Goal: Task Accomplishment & Management: Manage account settings

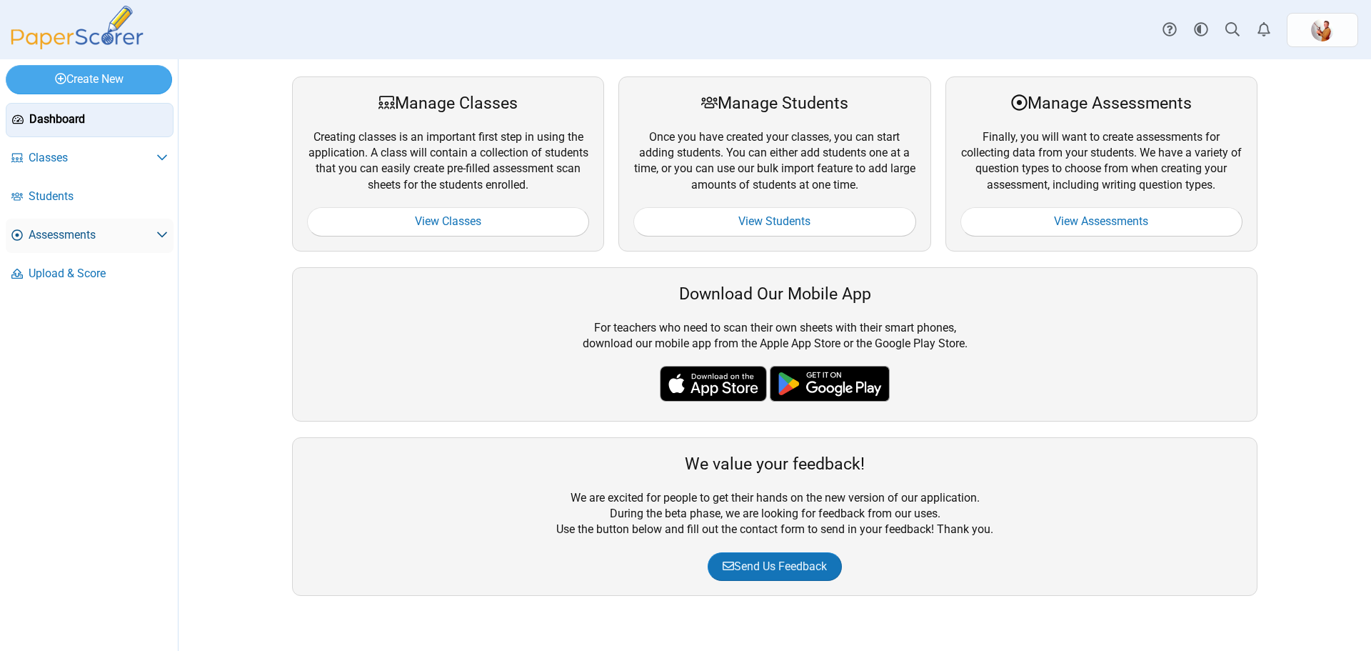
click at [112, 241] on span "Assessments" at bounding box center [93, 235] width 128 height 16
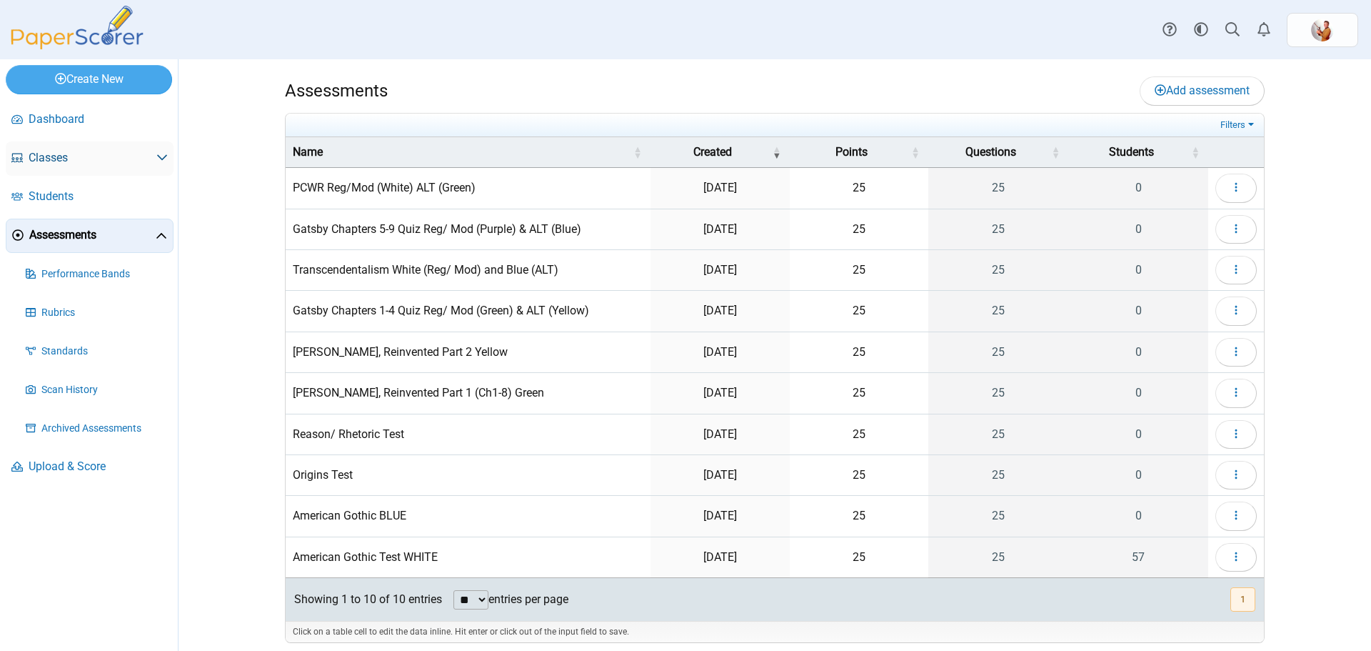
click at [102, 156] on span "Classes" at bounding box center [93, 158] width 128 height 16
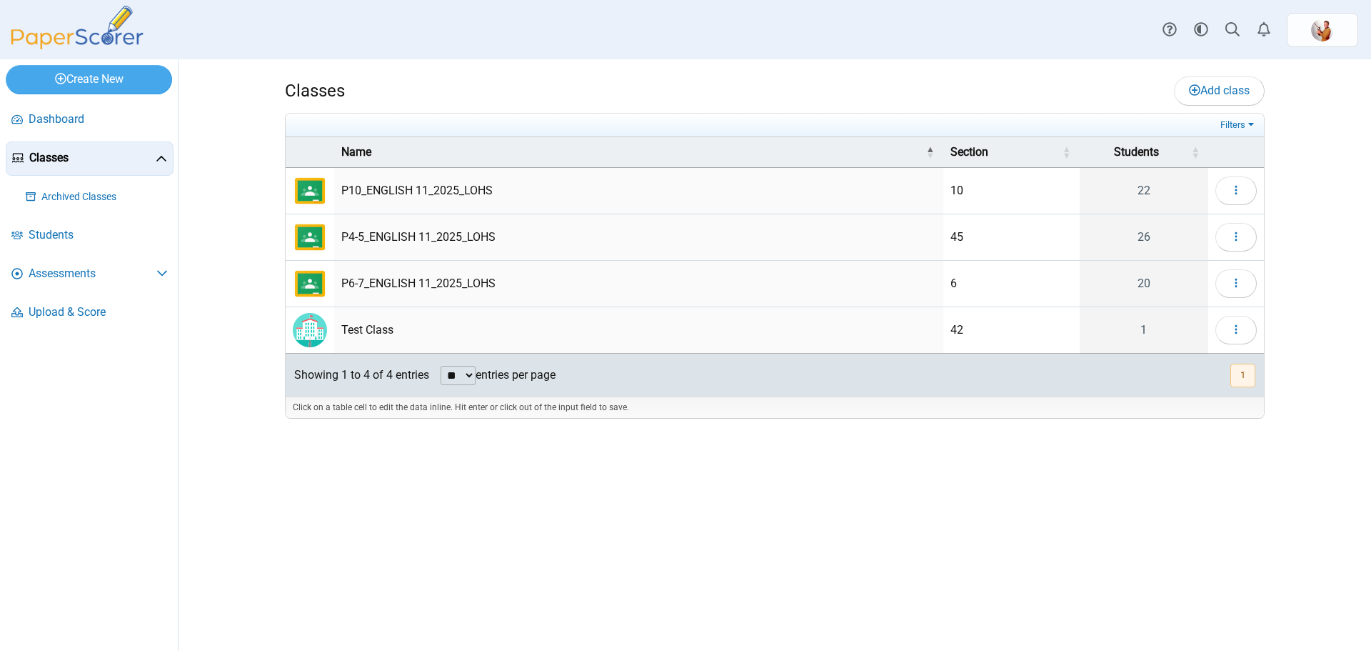
click at [484, 283] on td "P6-7_ENGLISH 11_2025_LOHS" at bounding box center [638, 284] width 609 height 46
click at [1240, 281] on icon "button" at bounding box center [1236, 282] width 11 height 11
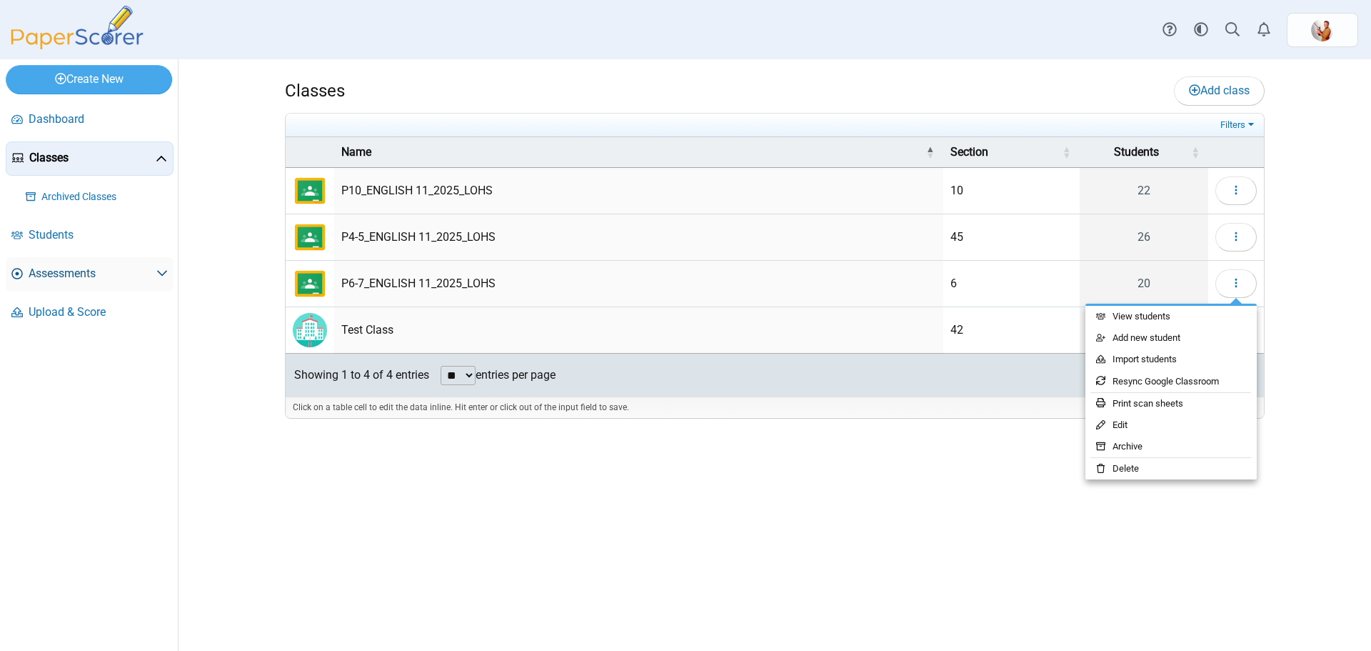
click at [143, 270] on span "Assessments" at bounding box center [93, 274] width 128 height 16
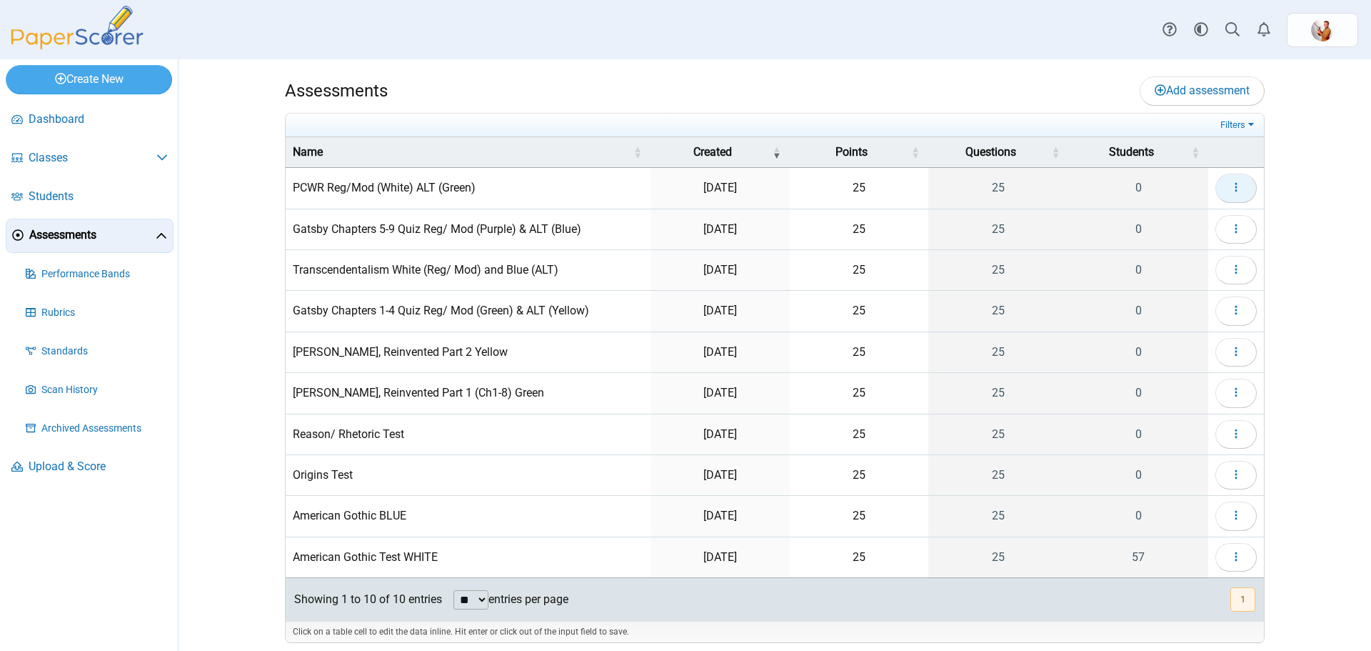
click at [1231, 188] on icon "button" at bounding box center [1236, 186] width 11 height 11
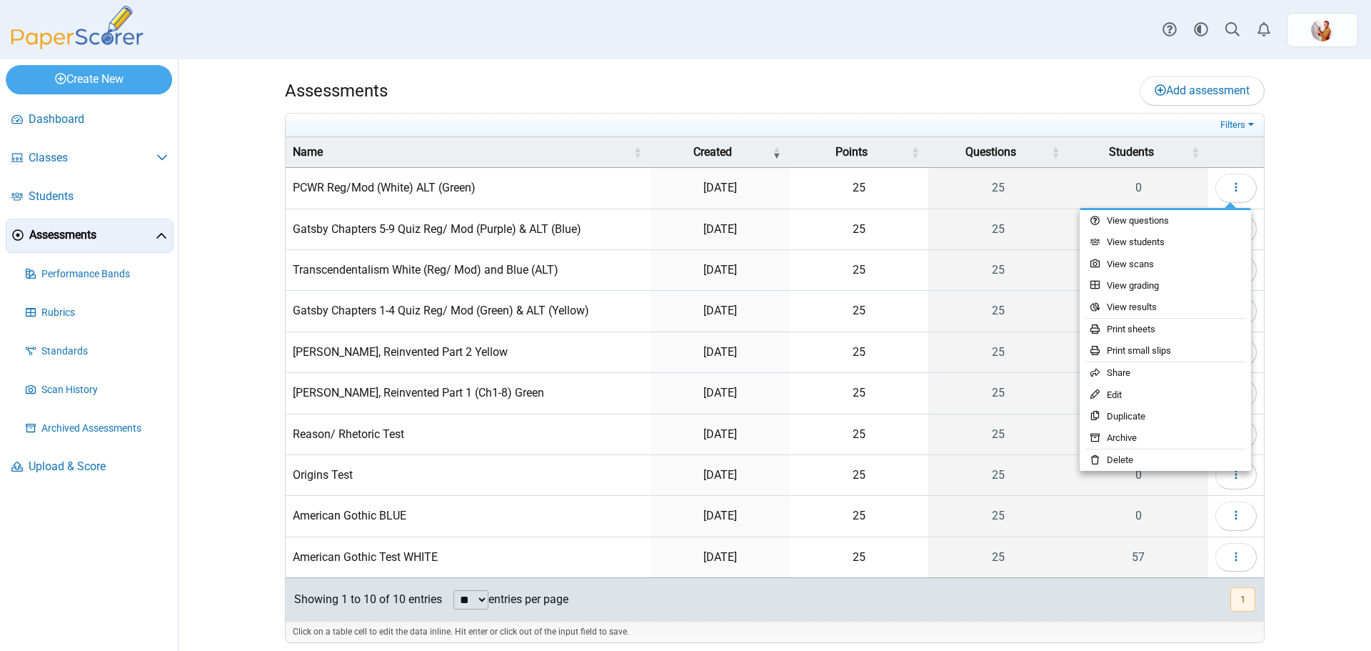
click at [1329, 157] on div "Assessments Add assessment Filters" at bounding box center [775, 354] width 1193 height 591
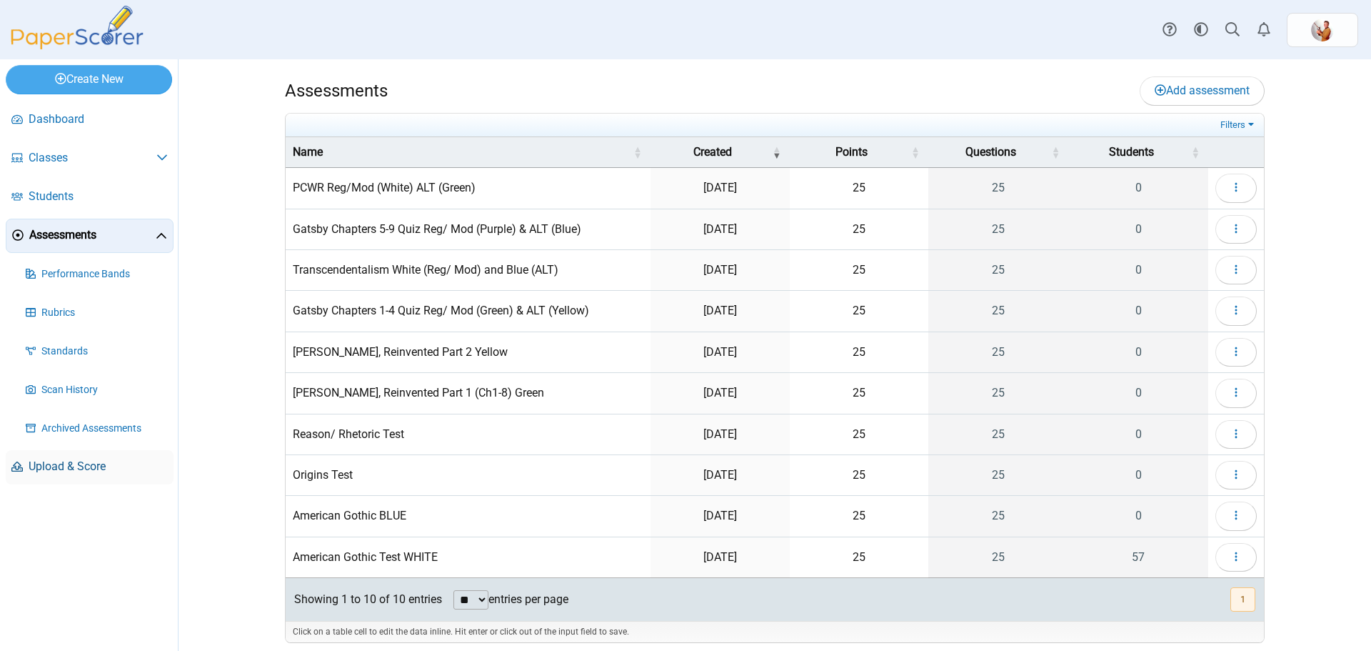
click at [69, 466] on span "Upload & Score" at bounding box center [98, 467] width 139 height 16
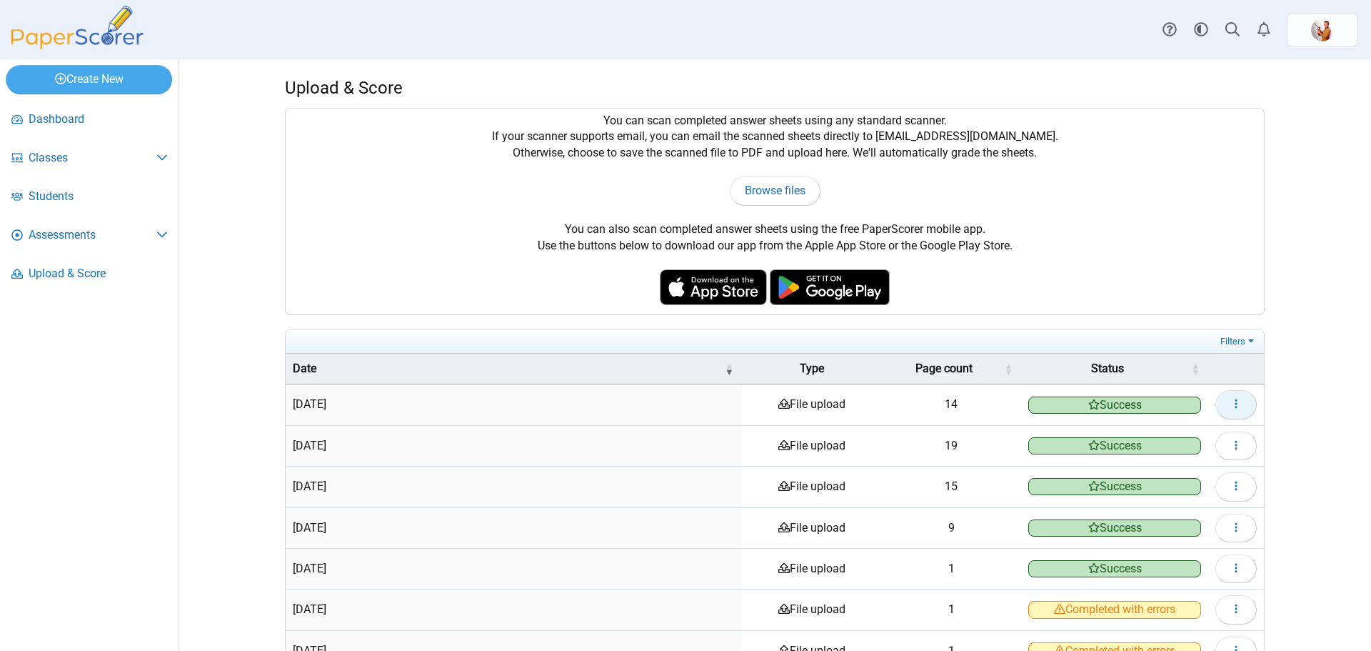
click at [1231, 401] on icon "button" at bounding box center [1236, 403] width 11 height 11
click at [1259, 366] on th at bounding box center [1237, 369] width 56 height 31
click at [794, 186] on span "Browse files" at bounding box center [775, 191] width 61 height 14
click at [796, 190] on span "Browse files" at bounding box center [775, 191] width 61 height 14
type input "**********"
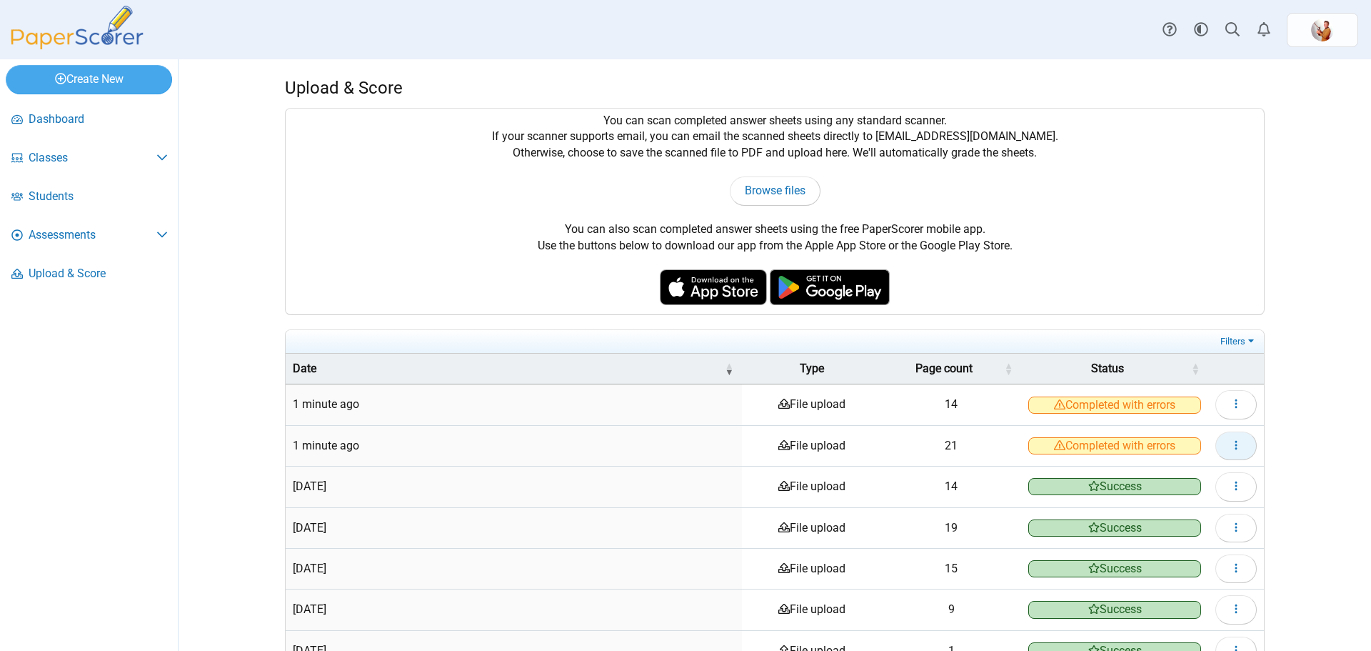
click at [1224, 439] on button "button" at bounding box center [1236, 445] width 41 height 29
click at [1192, 479] on link "View scanned pages" at bounding box center [1165, 478] width 171 height 21
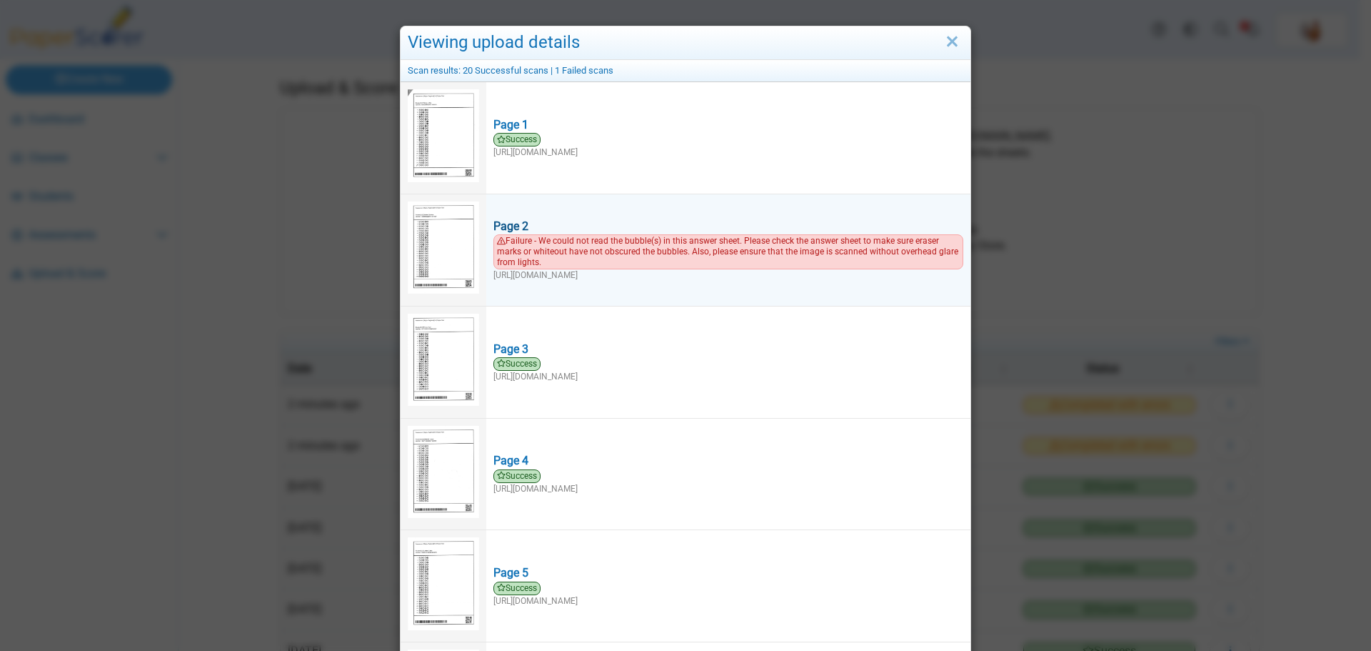
click at [523, 241] on span "Failure - We could not read the bubble(s) in this answer sheet. Please check th…" at bounding box center [729, 251] width 470 height 35
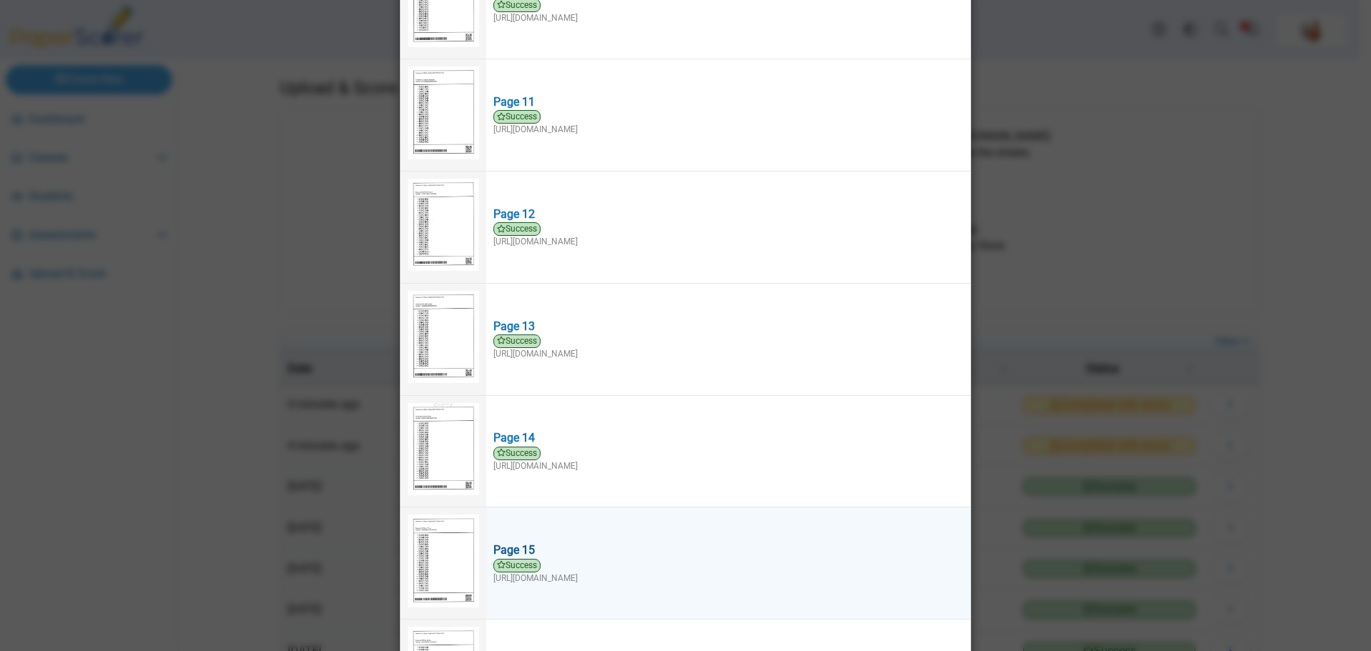
scroll to position [1500, 0]
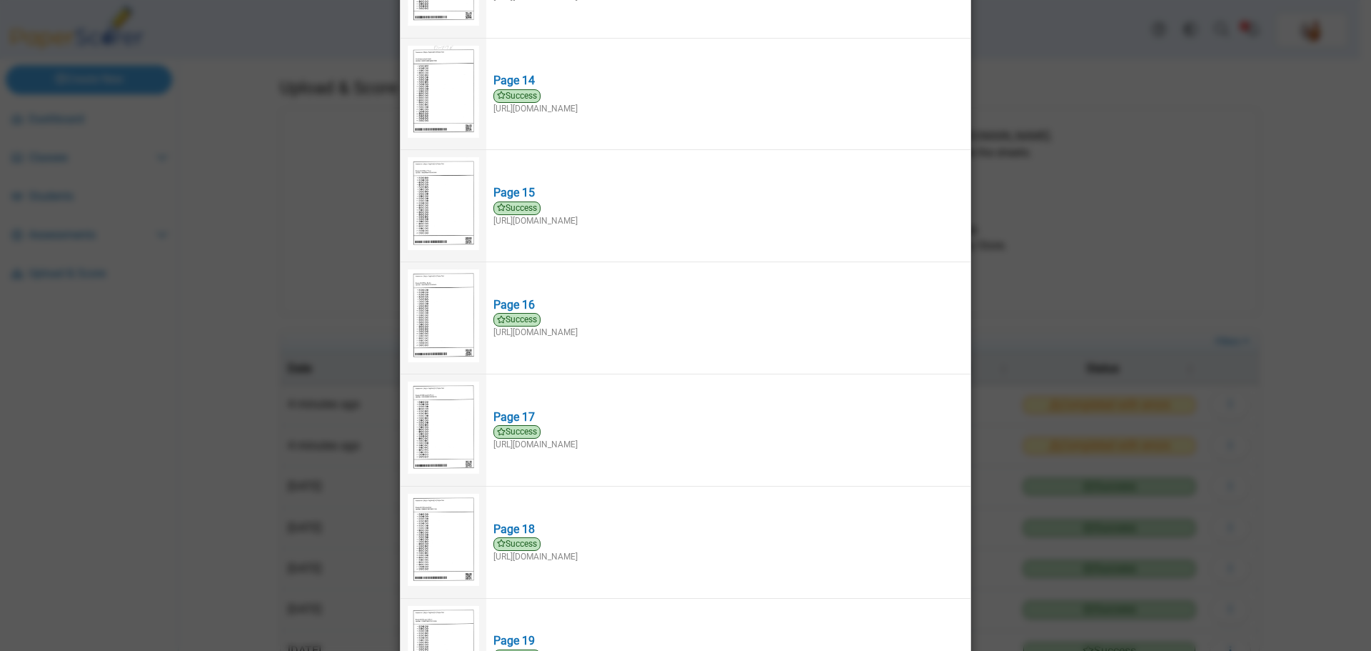
click at [1018, 99] on div "Viewing upload details Scan results: 20 Successful scans | 1 Failed scans Page …" at bounding box center [685, 325] width 1371 height 651
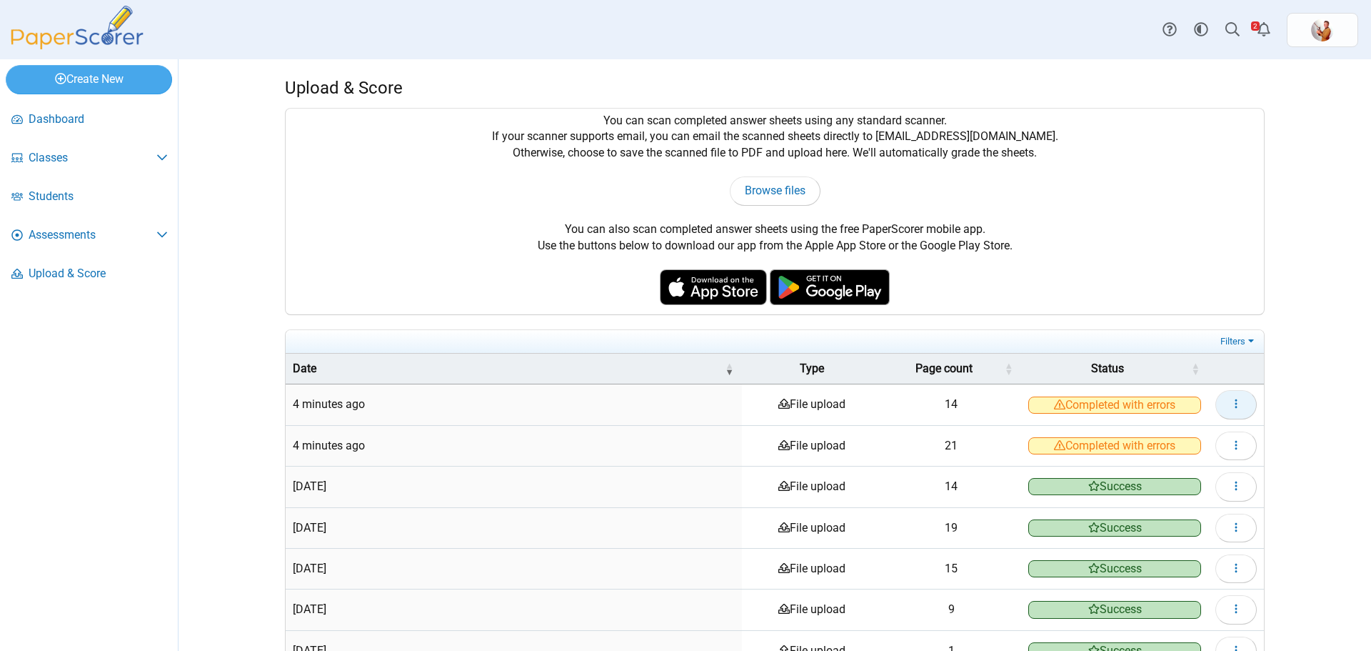
click at [1236, 412] on button "button" at bounding box center [1236, 404] width 41 height 29
click at [1174, 431] on link "View scanned pages" at bounding box center [1165, 436] width 171 height 21
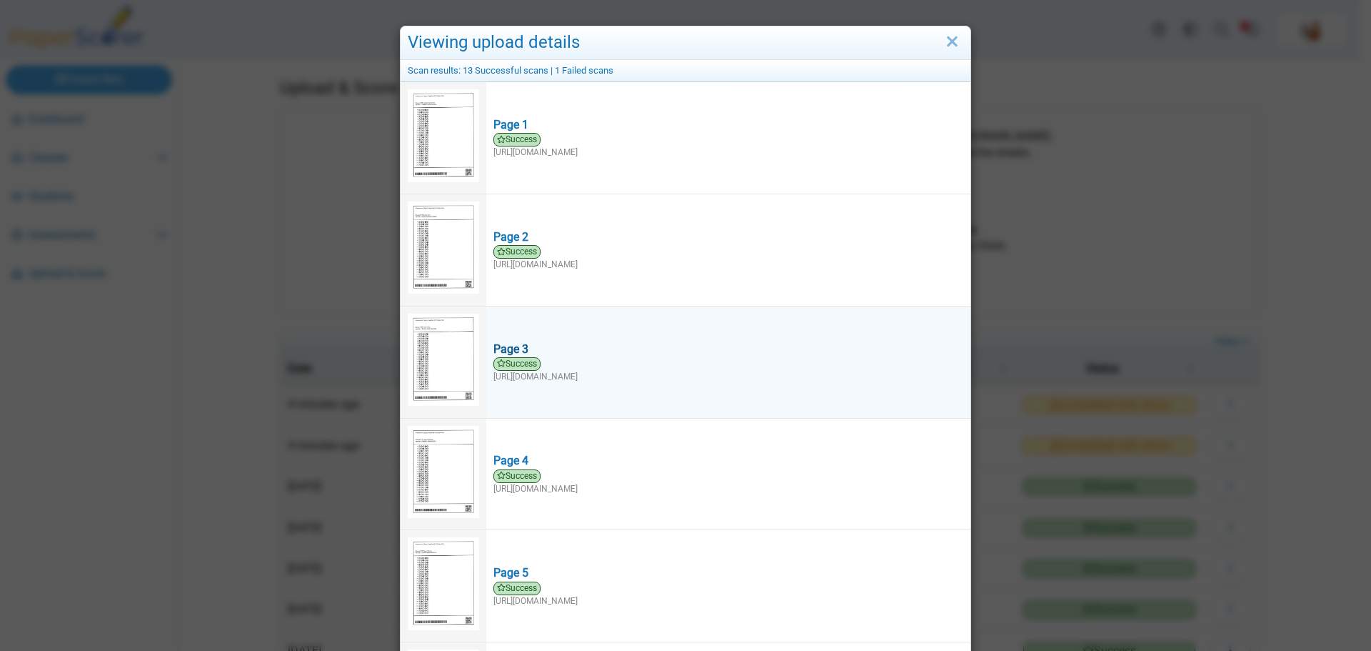
scroll to position [286, 0]
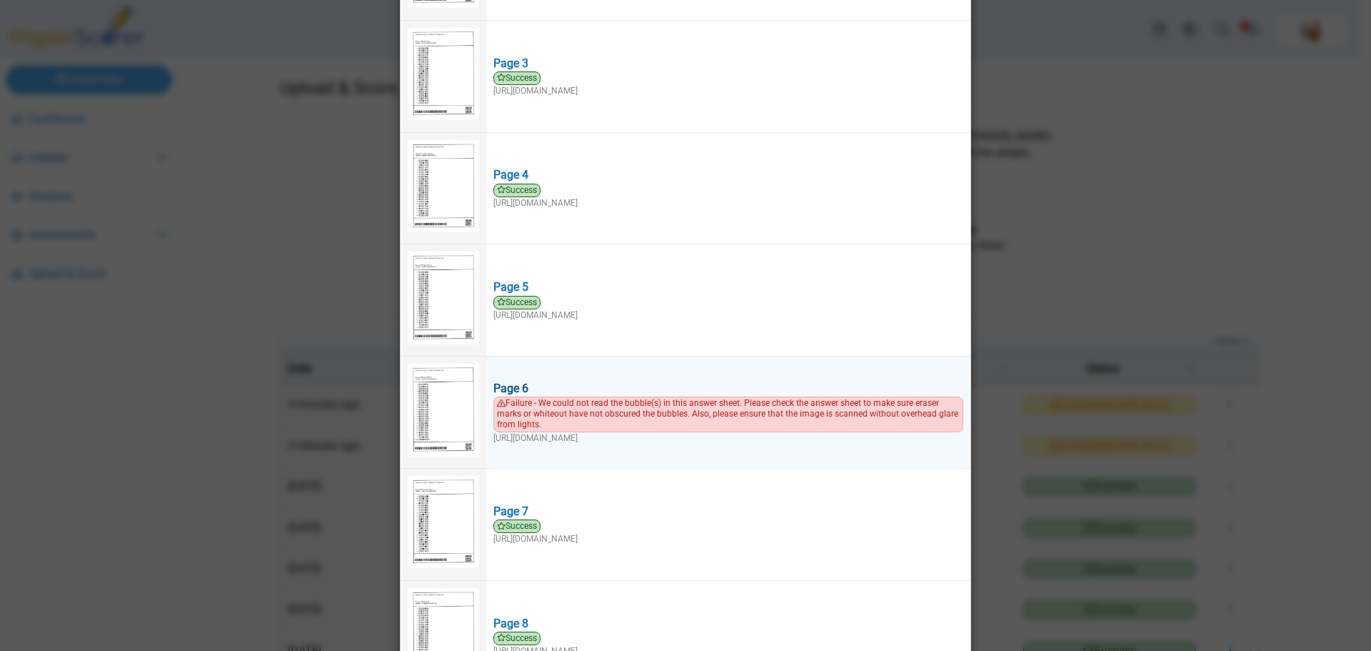
click at [714, 413] on span "Failure - We could not read the bubble(s) in this answer sheet. Please check th…" at bounding box center [729, 413] width 470 height 35
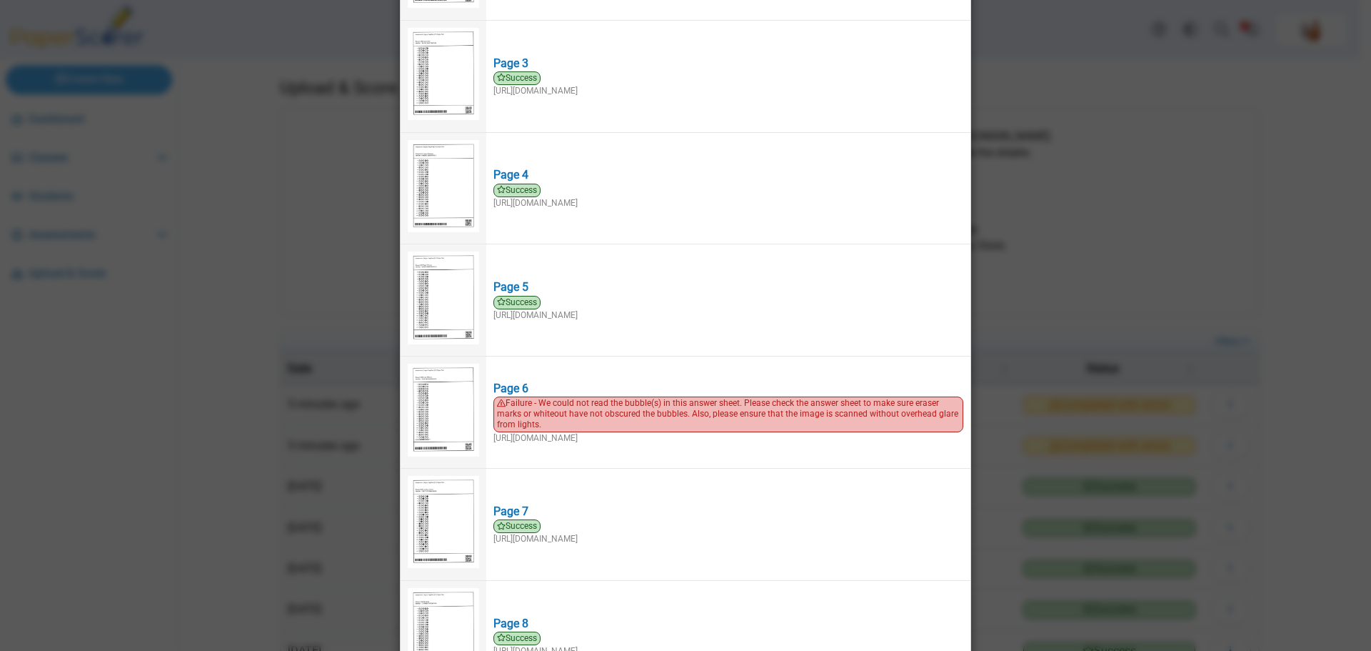
click at [1221, 130] on div "Viewing upload details Scan results: 13 Successful scans | 1 Failed scans Page …" at bounding box center [685, 325] width 1371 height 651
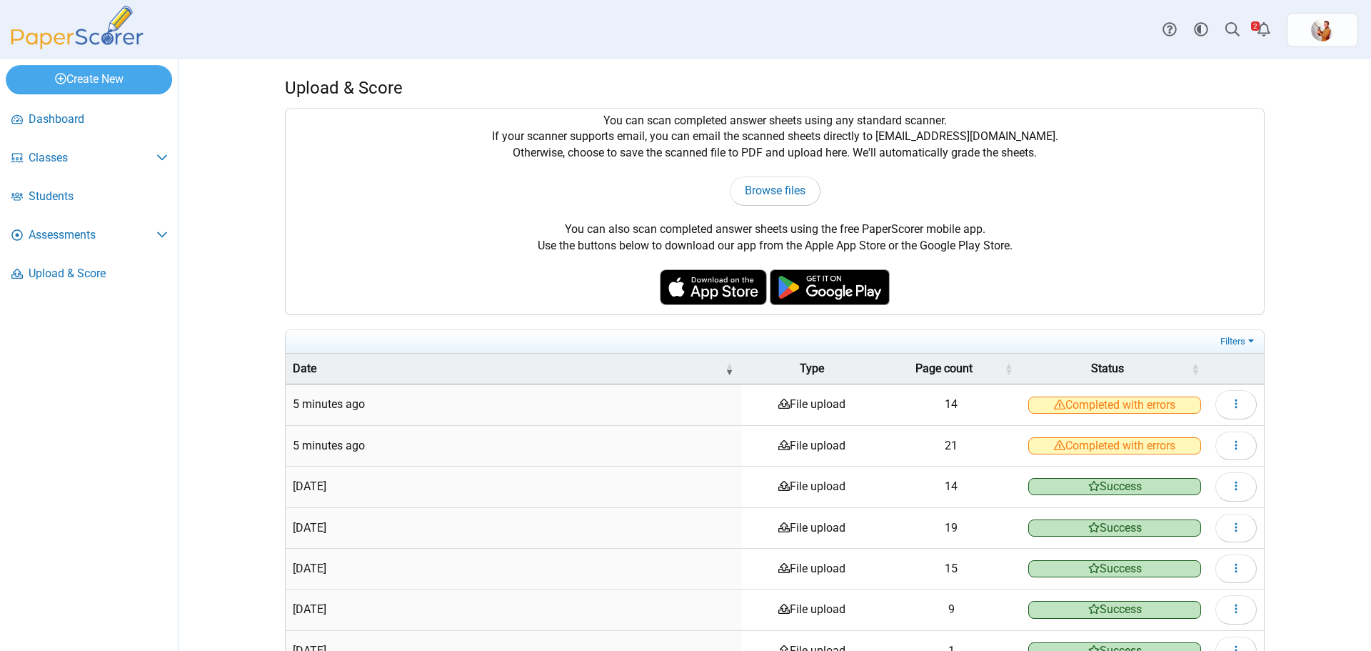
click at [1226, 149] on div "You can scan completed answer sheets using any standard scanner. If your scanne…" at bounding box center [775, 212] width 979 height 206
click at [765, 196] on span "Browse files" at bounding box center [775, 191] width 61 height 14
type input "**********"
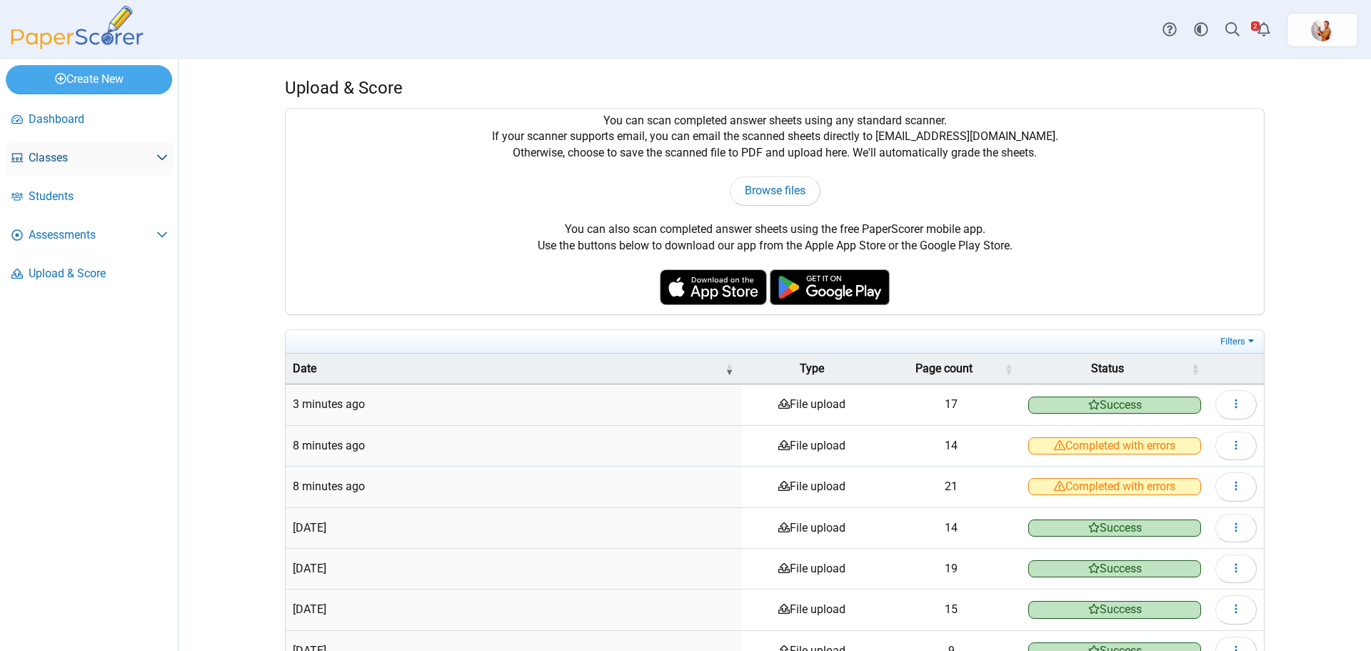
click at [56, 154] on span "Classes" at bounding box center [93, 158] width 128 height 16
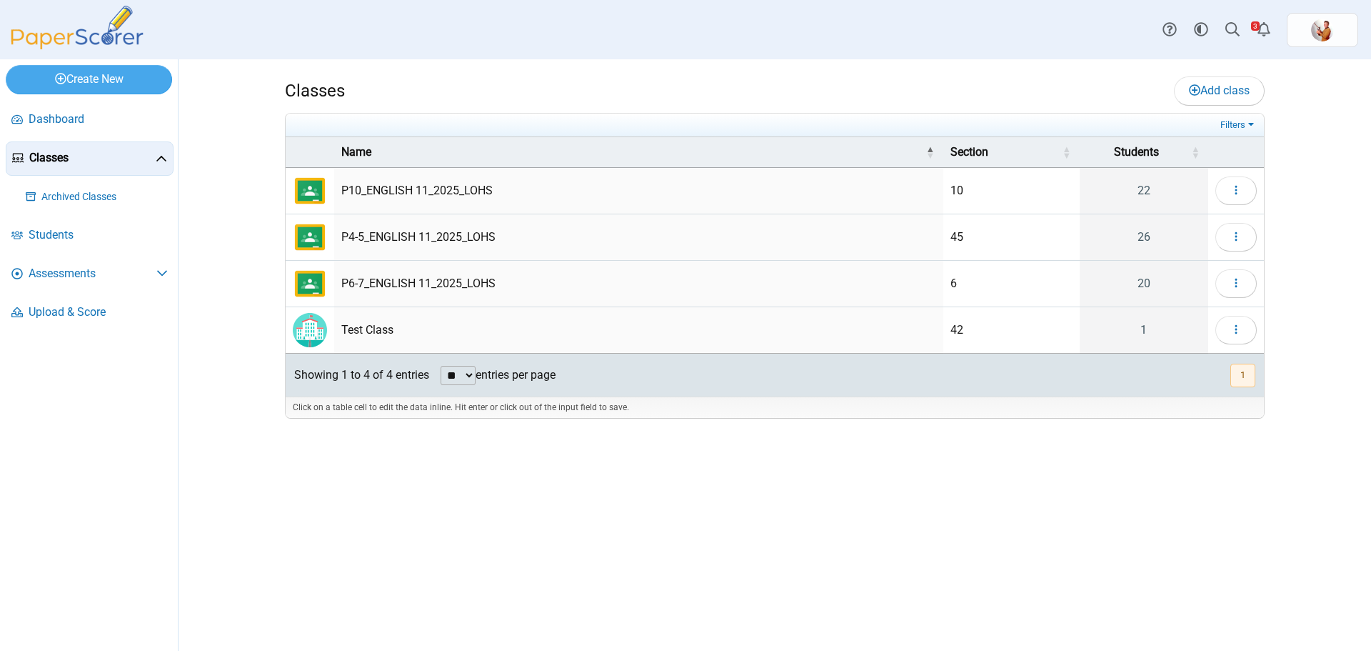
click at [391, 240] on td "P4-5_ENGLISH 11_2025_LOHS" at bounding box center [638, 237] width 609 height 46
click at [1246, 241] on button "button" at bounding box center [1236, 237] width 41 height 29
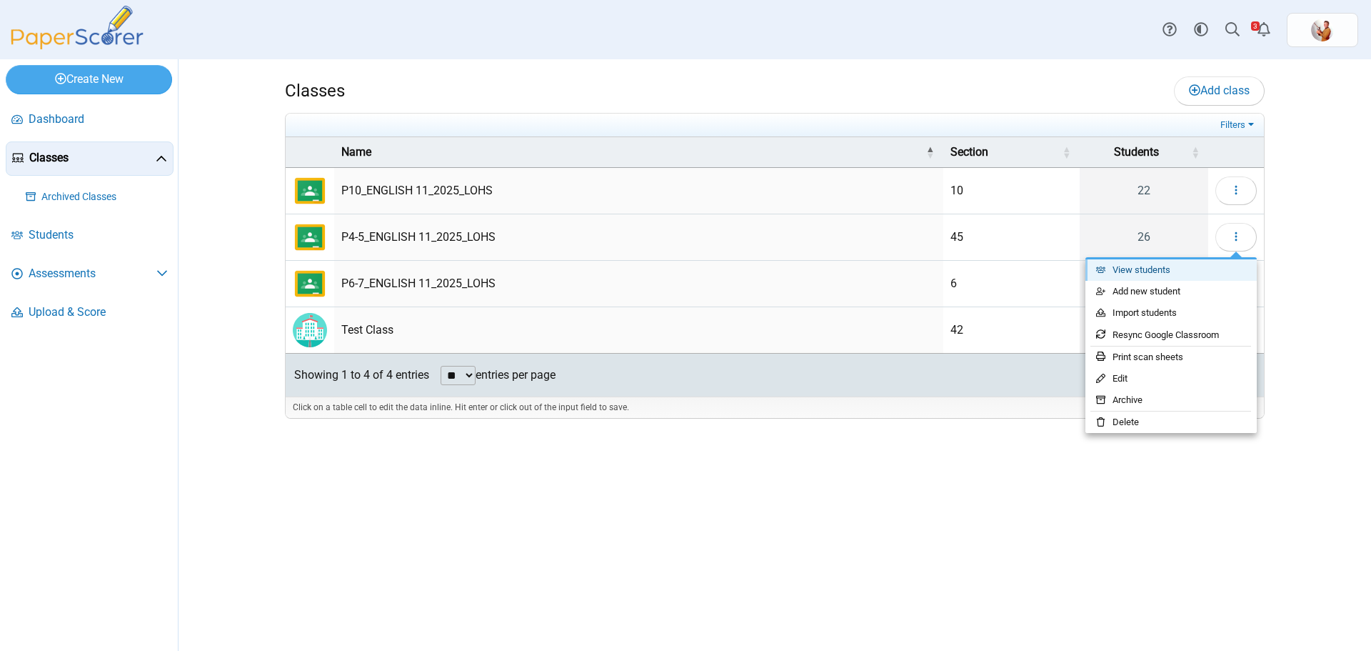
click at [1176, 259] on link "View students" at bounding box center [1171, 269] width 171 height 21
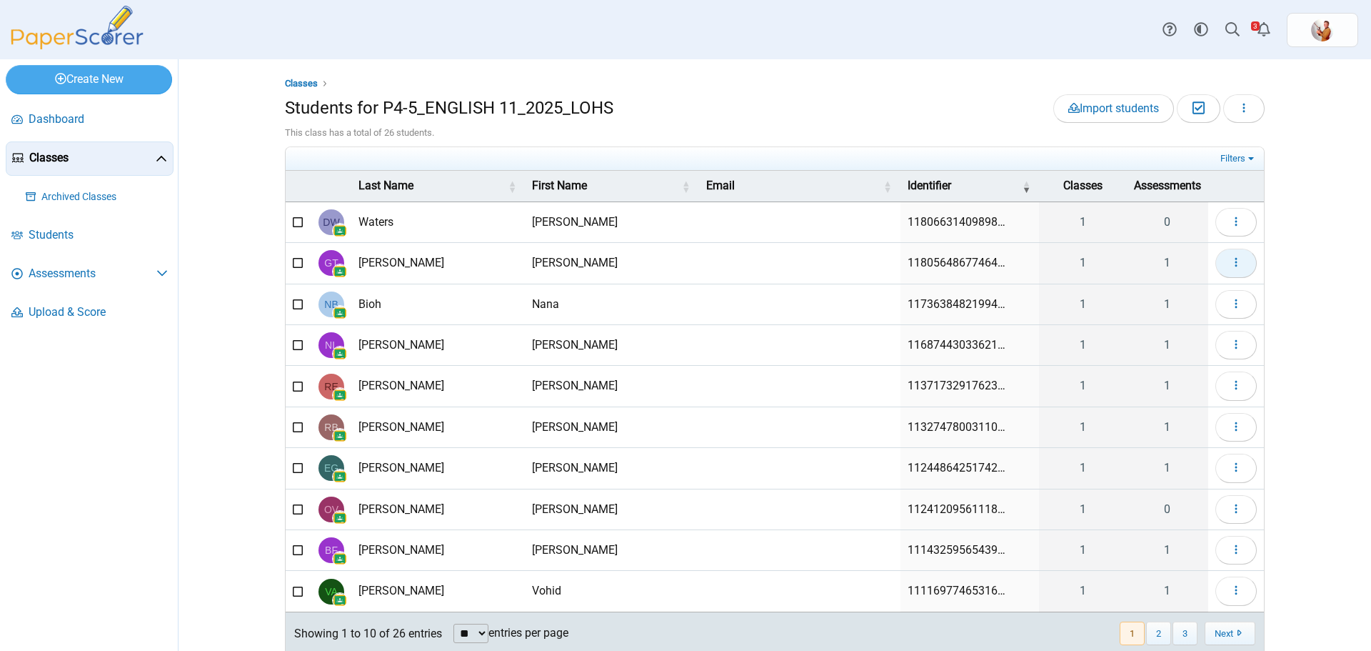
click at [1216, 259] on button "button" at bounding box center [1236, 263] width 41 height 29
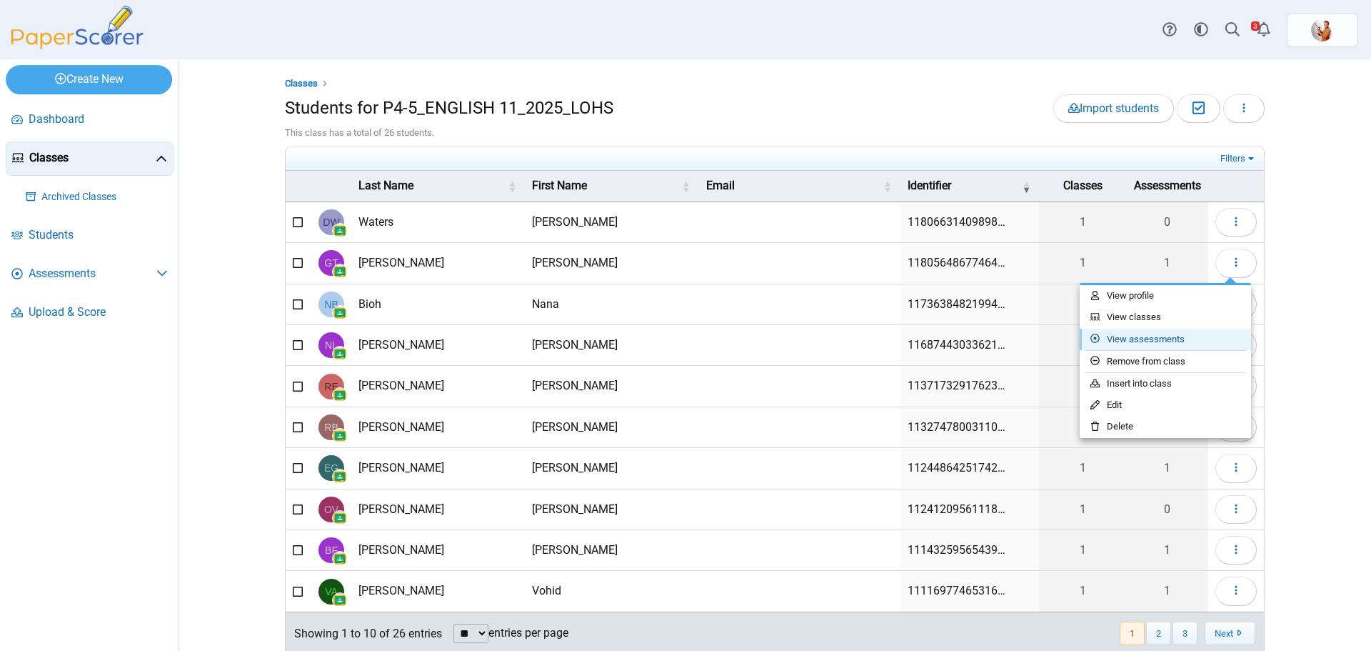
click at [1154, 329] on link "View assessments" at bounding box center [1165, 339] width 171 height 21
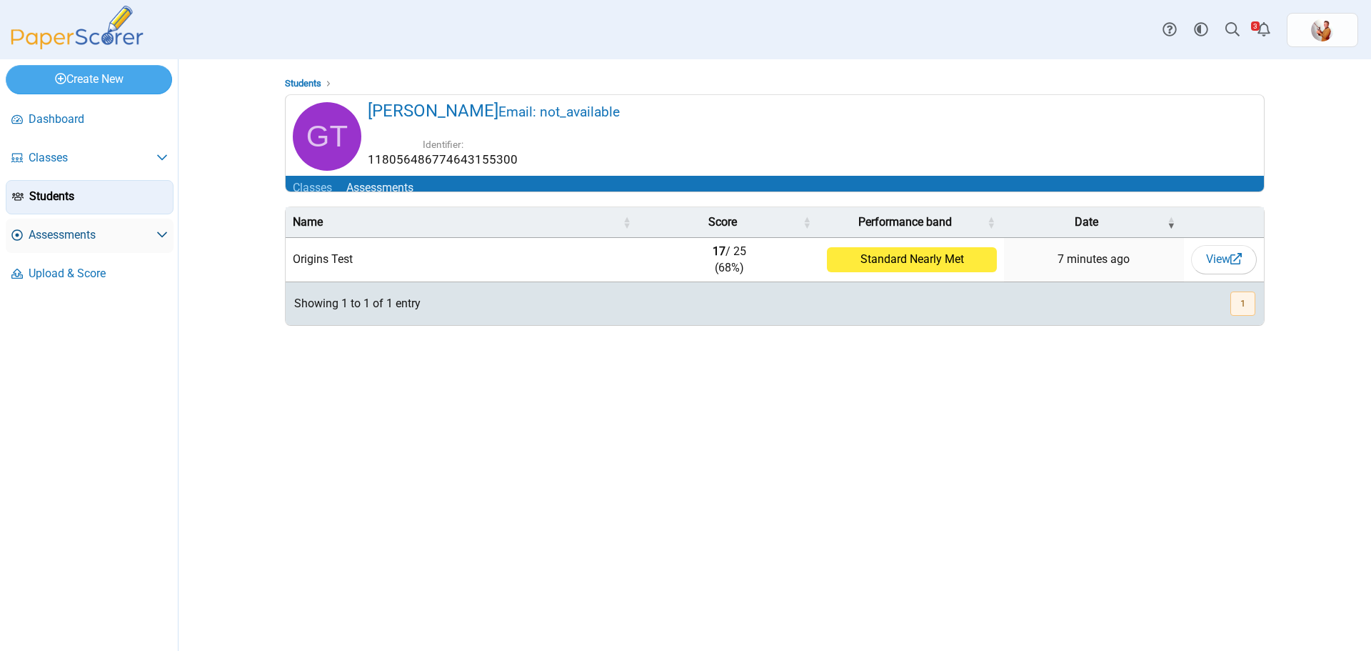
click at [150, 229] on span "Assessments" at bounding box center [93, 235] width 128 height 16
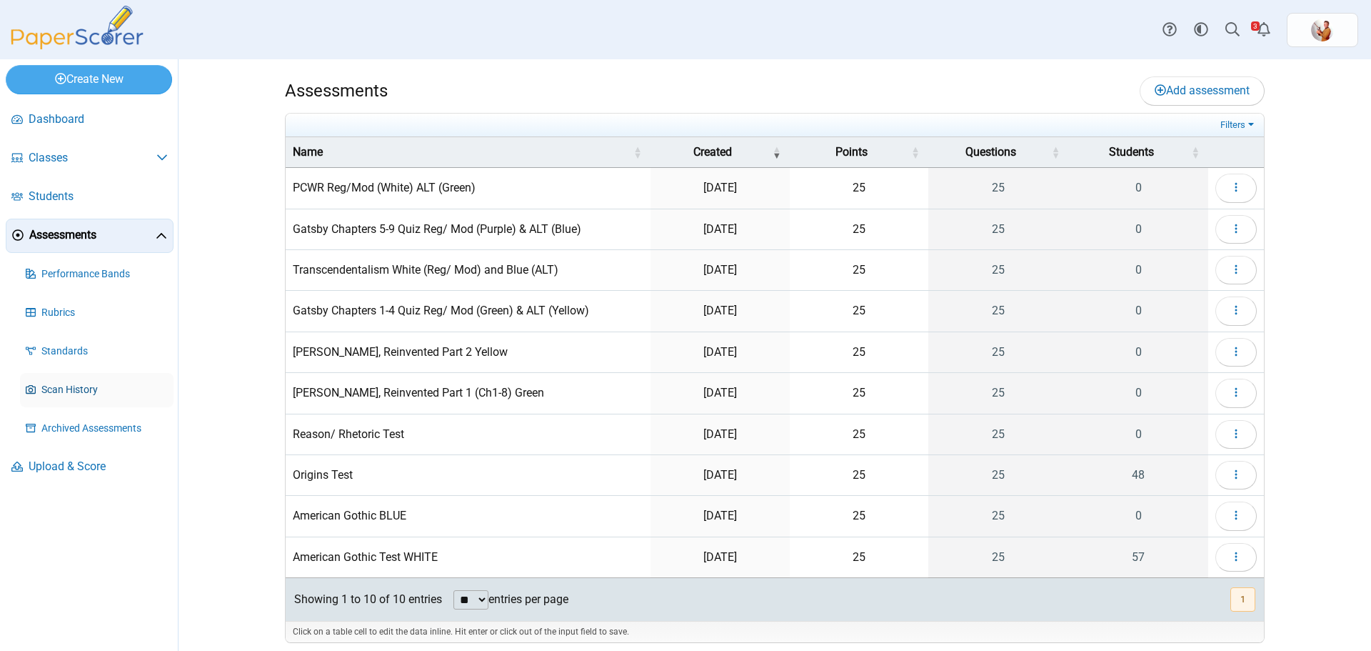
click at [76, 387] on span "Scan History" at bounding box center [104, 390] width 126 height 14
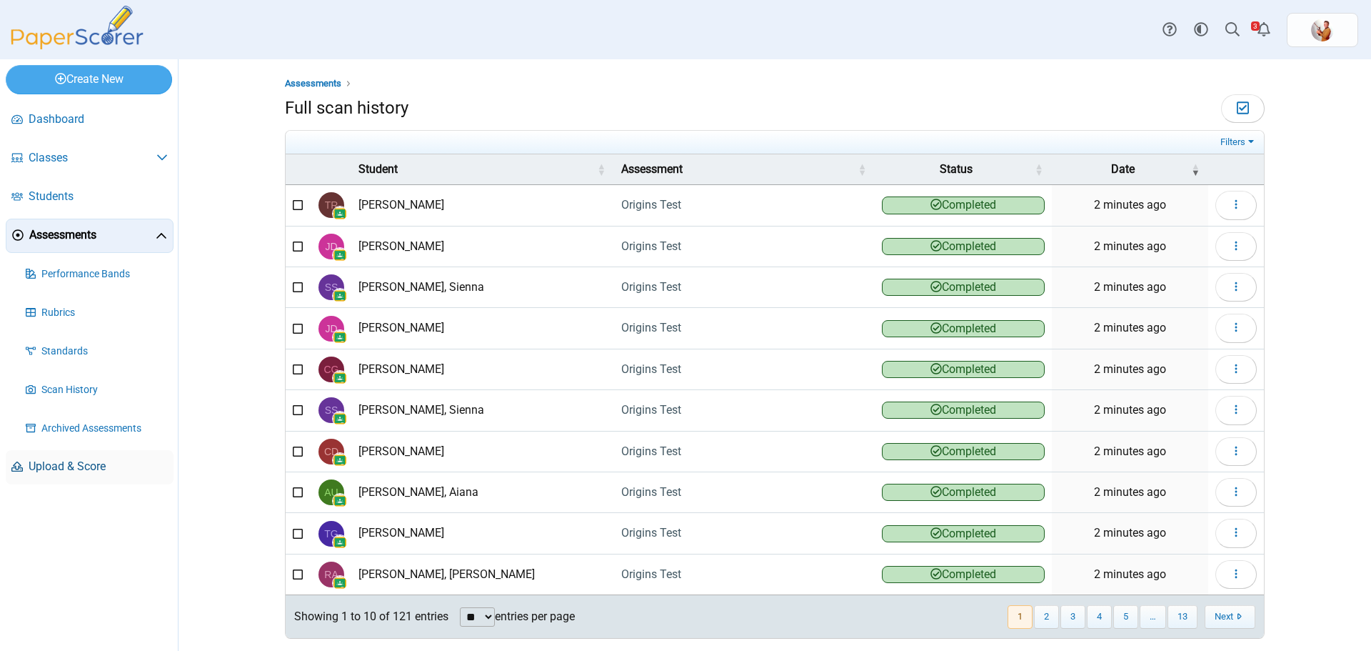
click at [88, 461] on span "Upload & Score" at bounding box center [98, 467] width 139 height 16
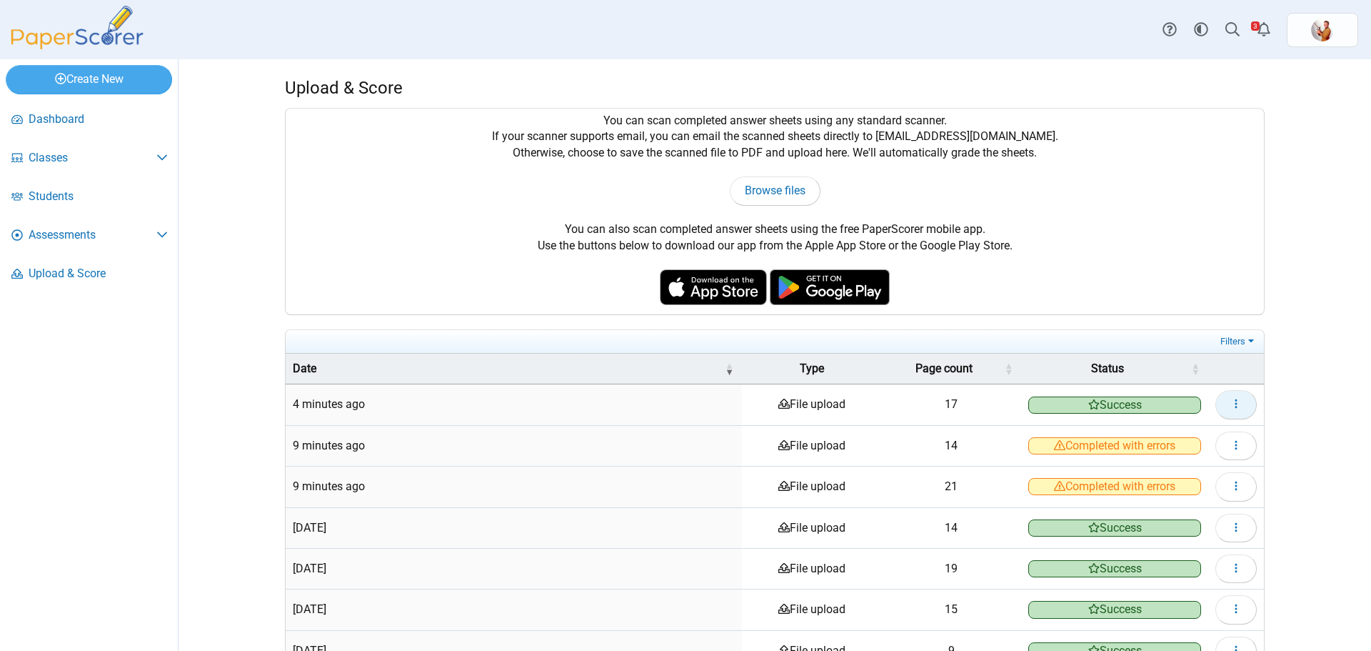
click at [1239, 400] on button "button" at bounding box center [1236, 404] width 41 height 29
click at [1299, 246] on div "Upload & Score You can scan completed answer sheets using any standard scanner.…" at bounding box center [774, 354] width 1071 height 591
click at [74, 155] on span "Classes" at bounding box center [93, 158] width 128 height 16
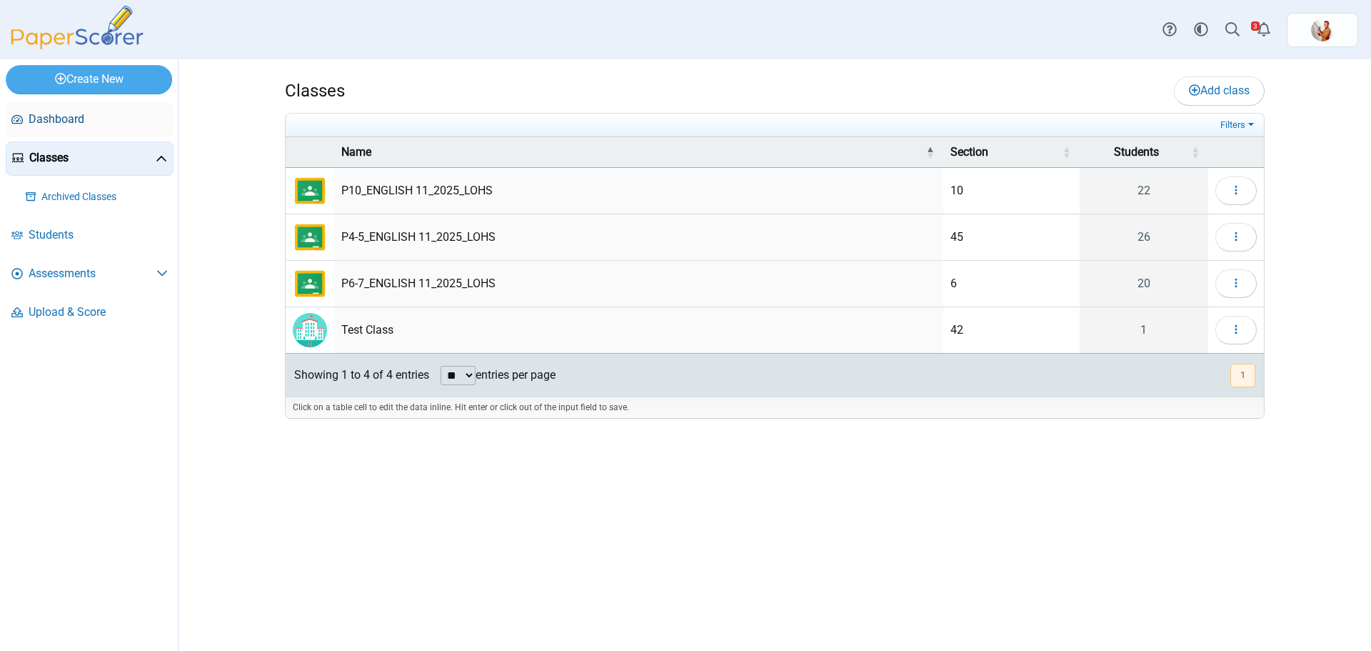
click at [59, 119] on span "Dashboard" at bounding box center [98, 119] width 139 height 16
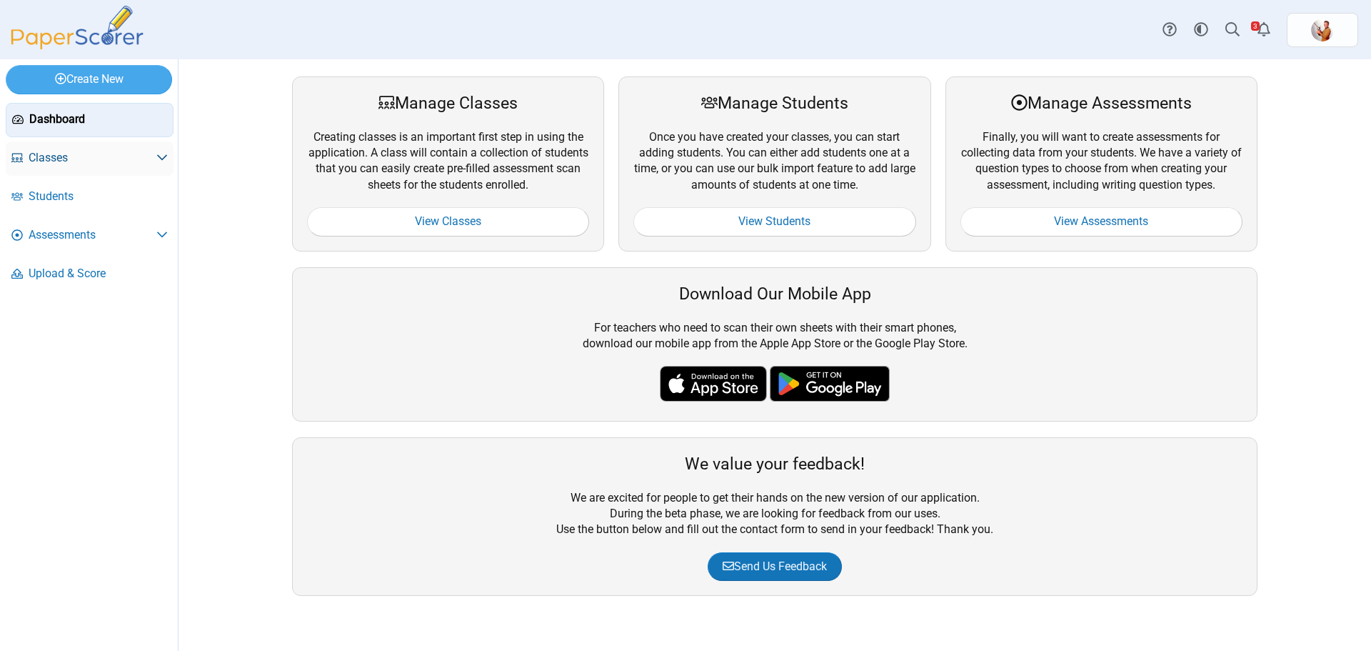
click at [62, 154] on span "Classes" at bounding box center [93, 158] width 128 height 16
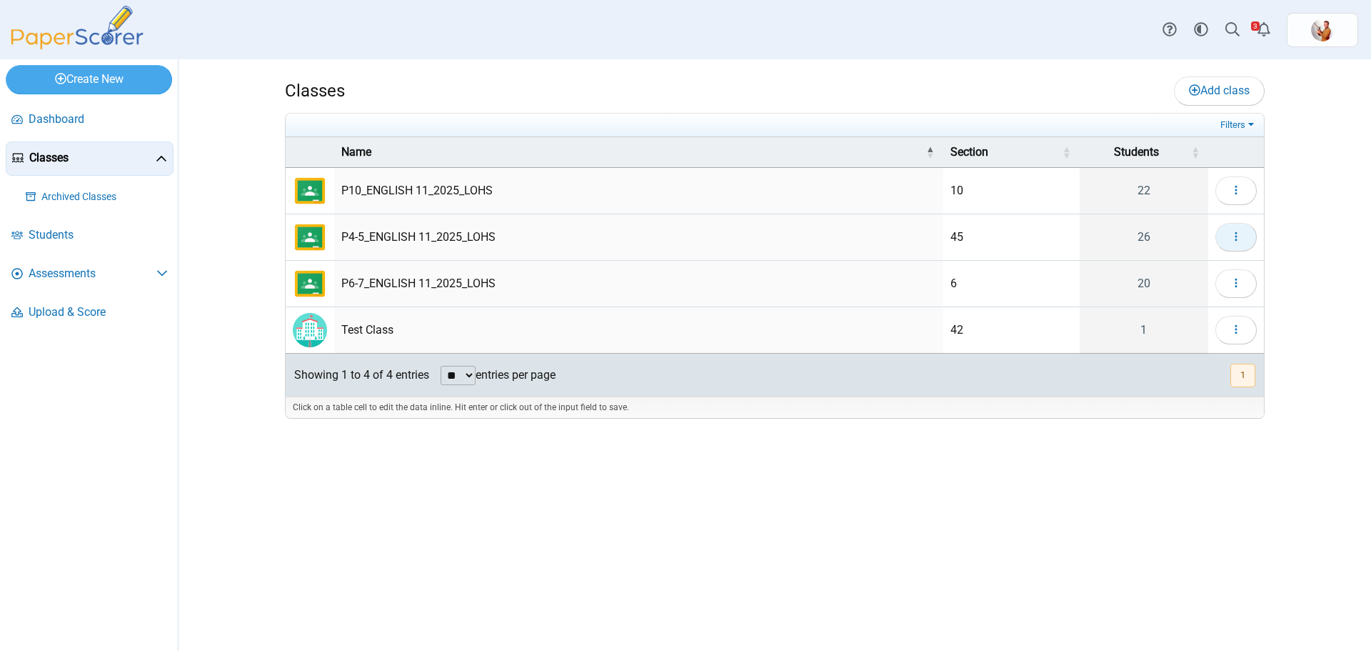
click at [1234, 234] on icon "button" at bounding box center [1236, 236] width 11 height 11
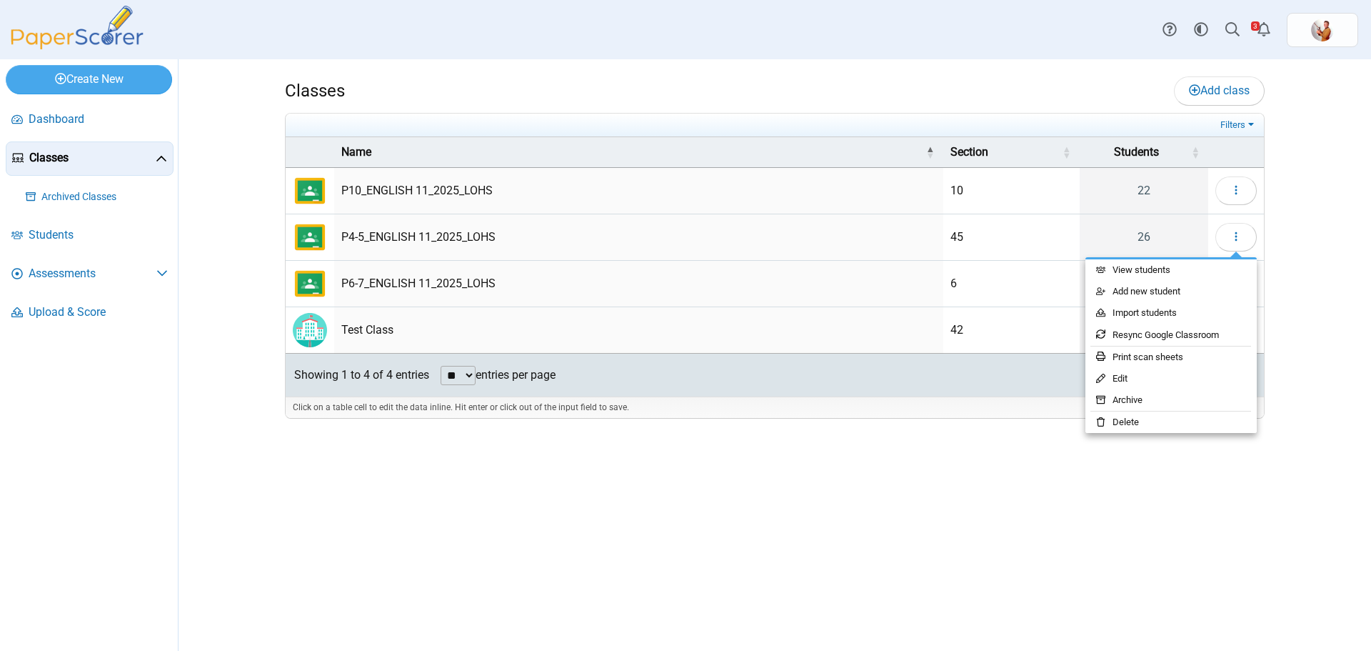
click at [824, 236] on td "P4-5_ENGLISH 11_2025_LOHS" at bounding box center [638, 237] width 609 height 46
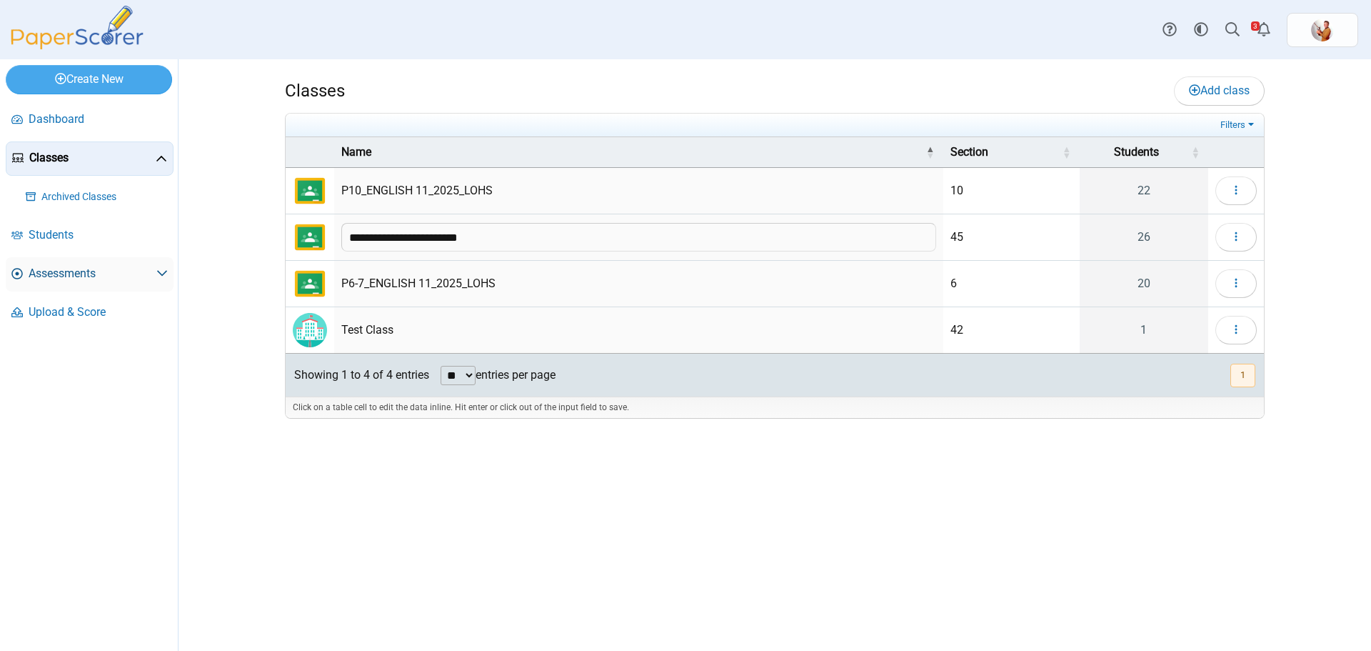
click at [159, 273] on use at bounding box center [162, 274] width 10 height 6
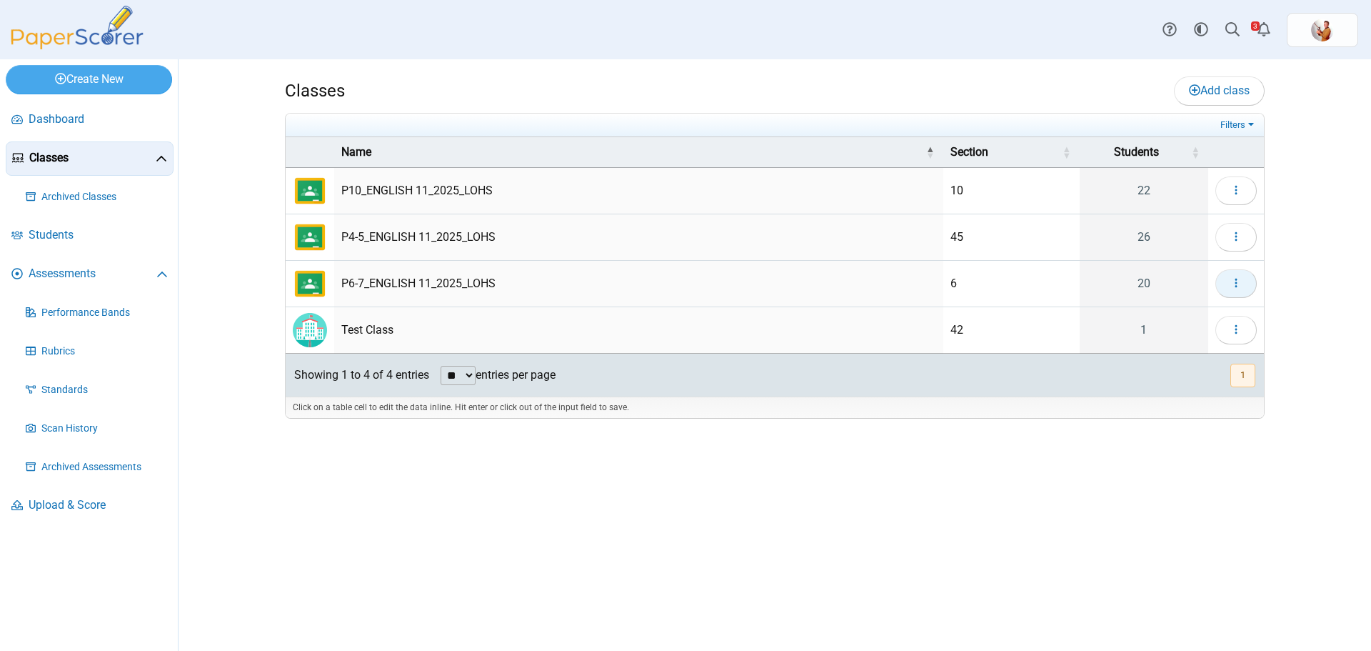
click at [1244, 280] on button "button" at bounding box center [1236, 283] width 41 height 29
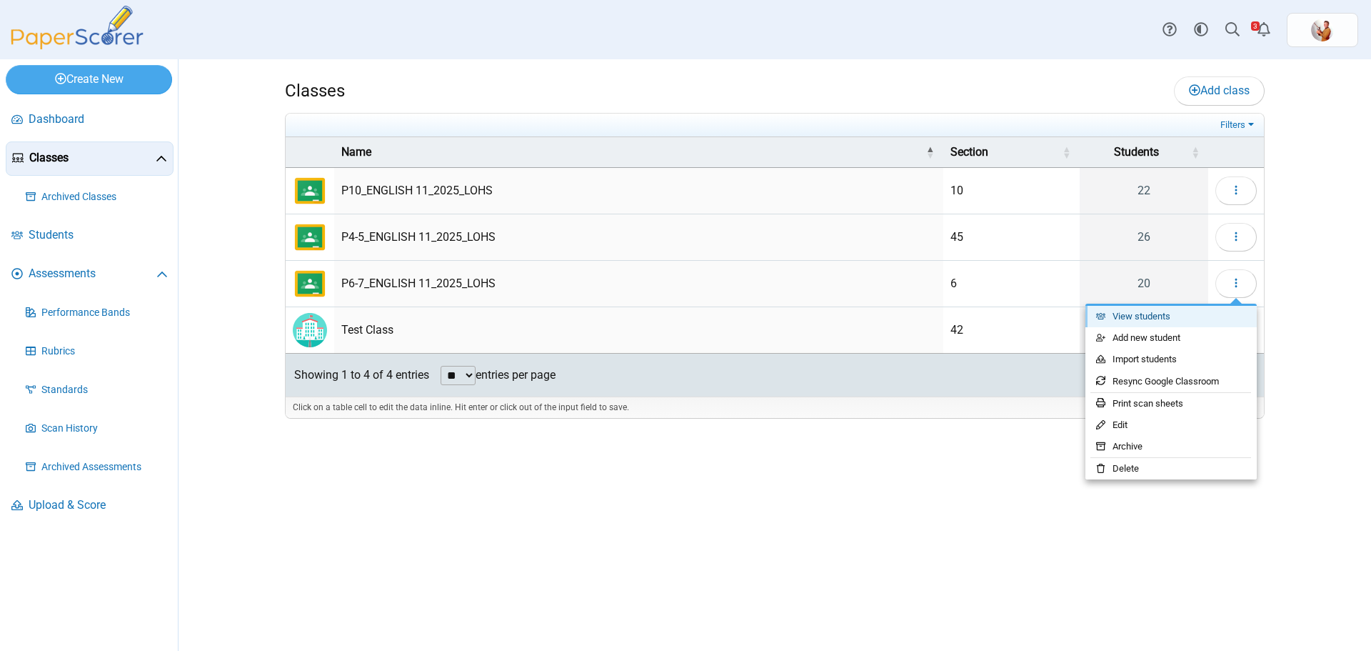
click at [1183, 306] on link "View students" at bounding box center [1171, 316] width 171 height 21
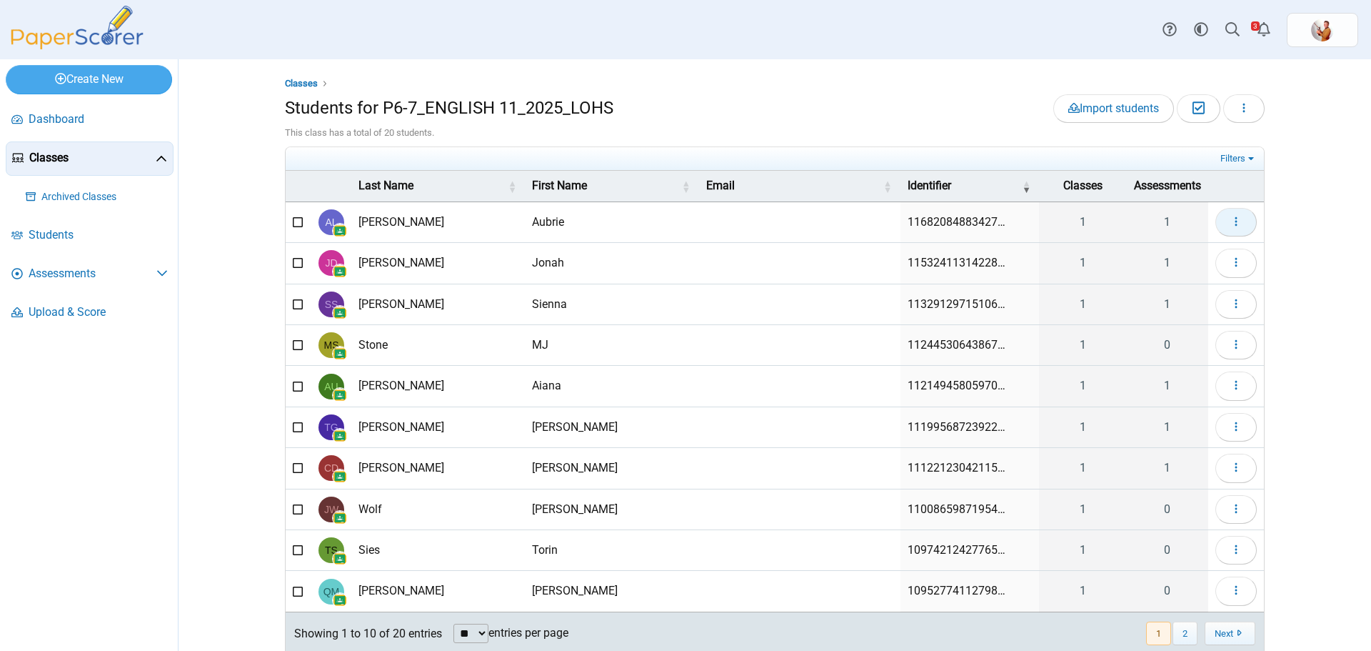
click at [1216, 223] on button "button" at bounding box center [1236, 222] width 41 height 29
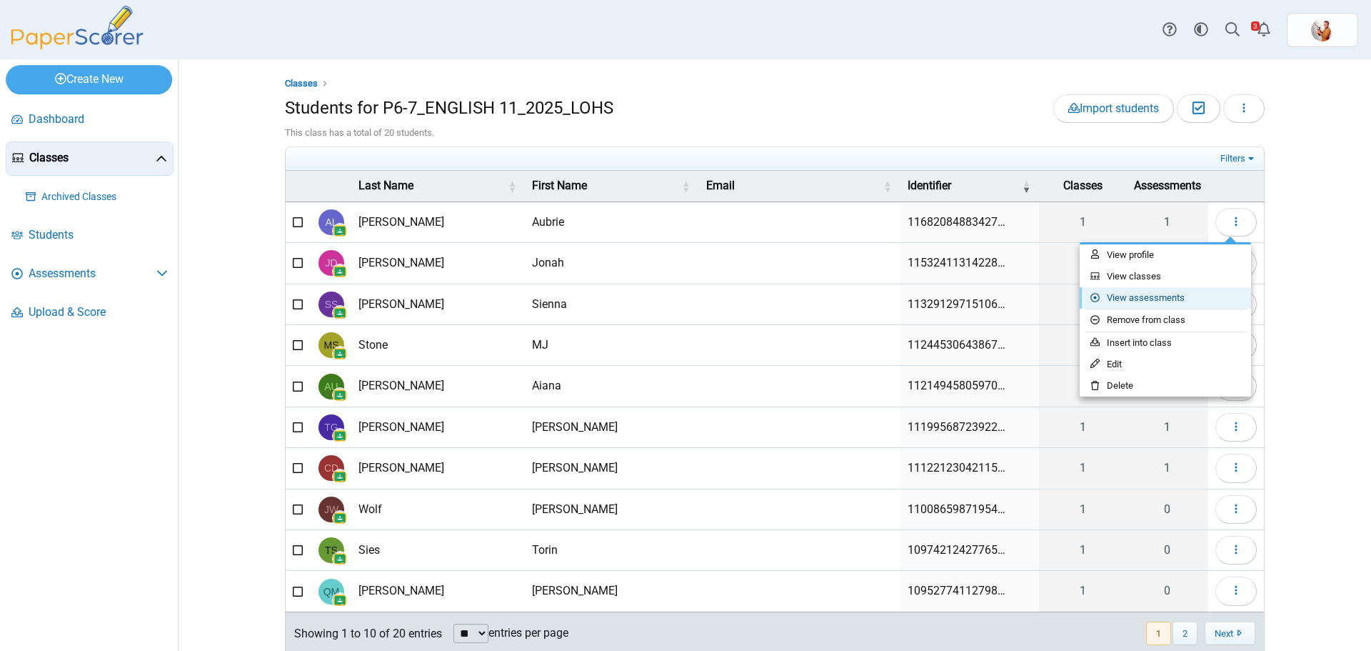
click at [1182, 293] on link "View assessments" at bounding box center [1165, 297] width 171 height 21
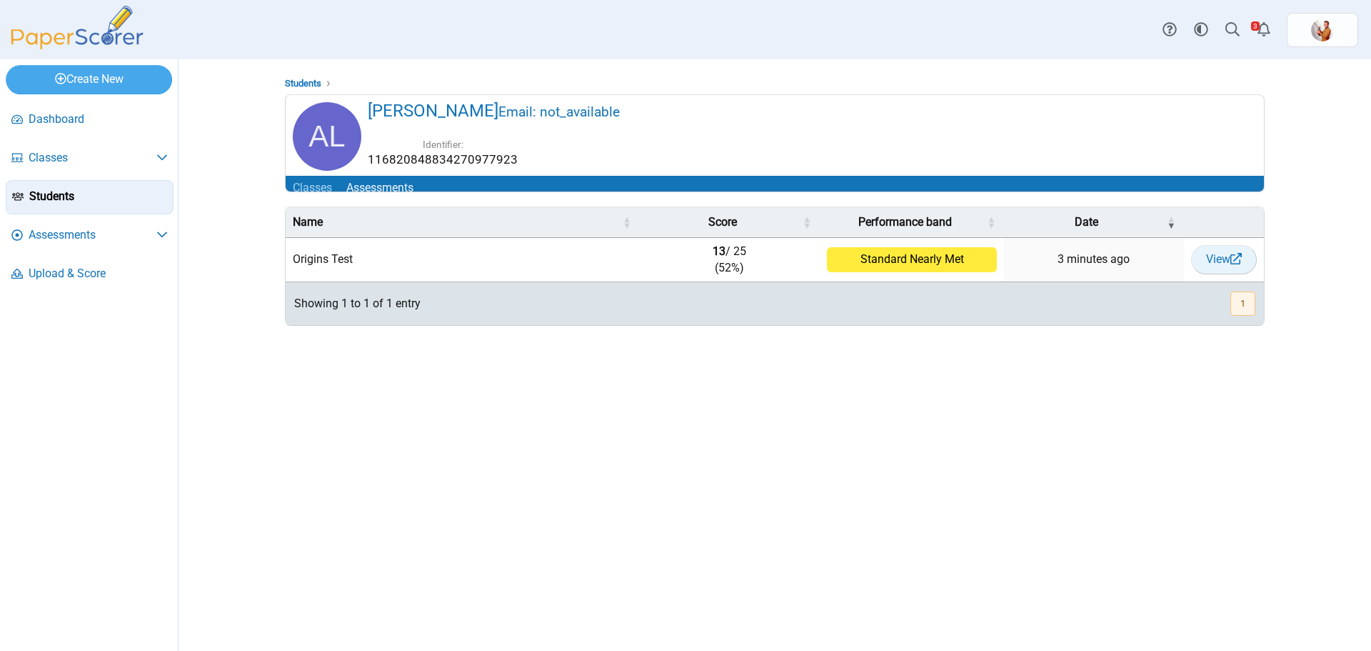
click at [1214, 266] on span "View" at bounding box center [1224, 259] width 36 height 14
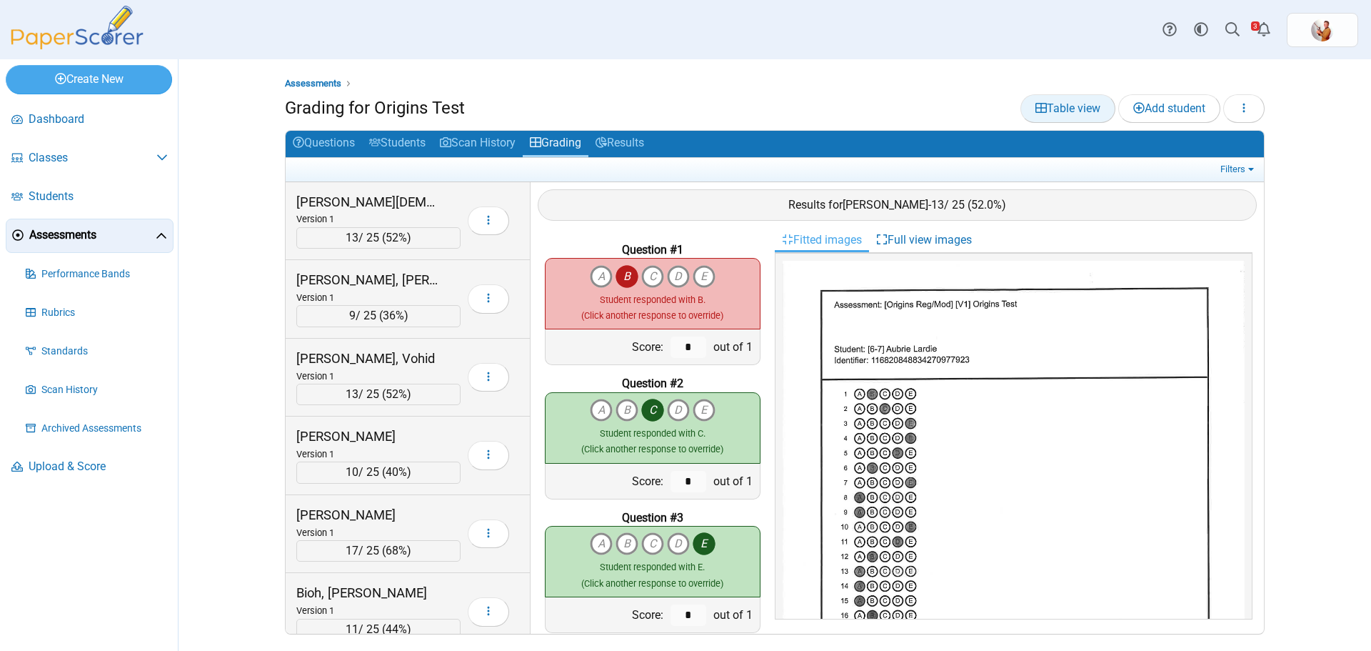
click at [1051, 111] on span "Table view" at bounding box center [1068, 108] width 65 height 14
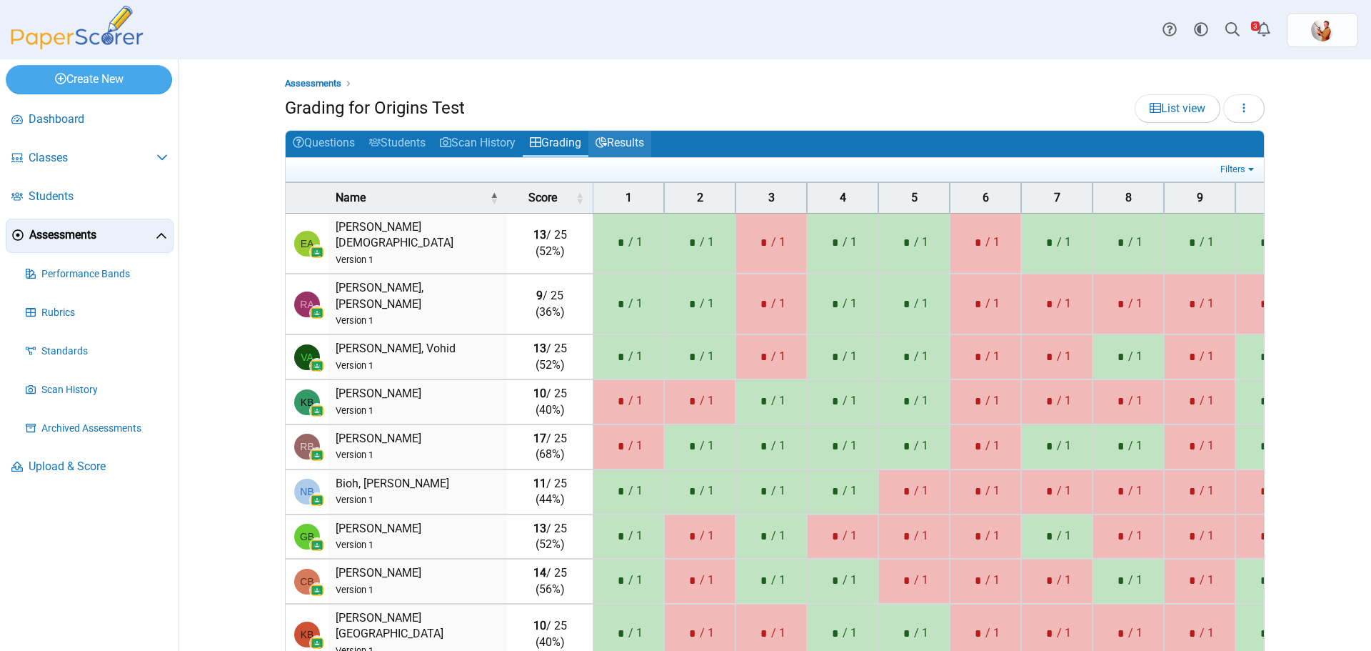
click at [632, 139] on link "Results" at bounding box center [620, 144] width 63 height 26
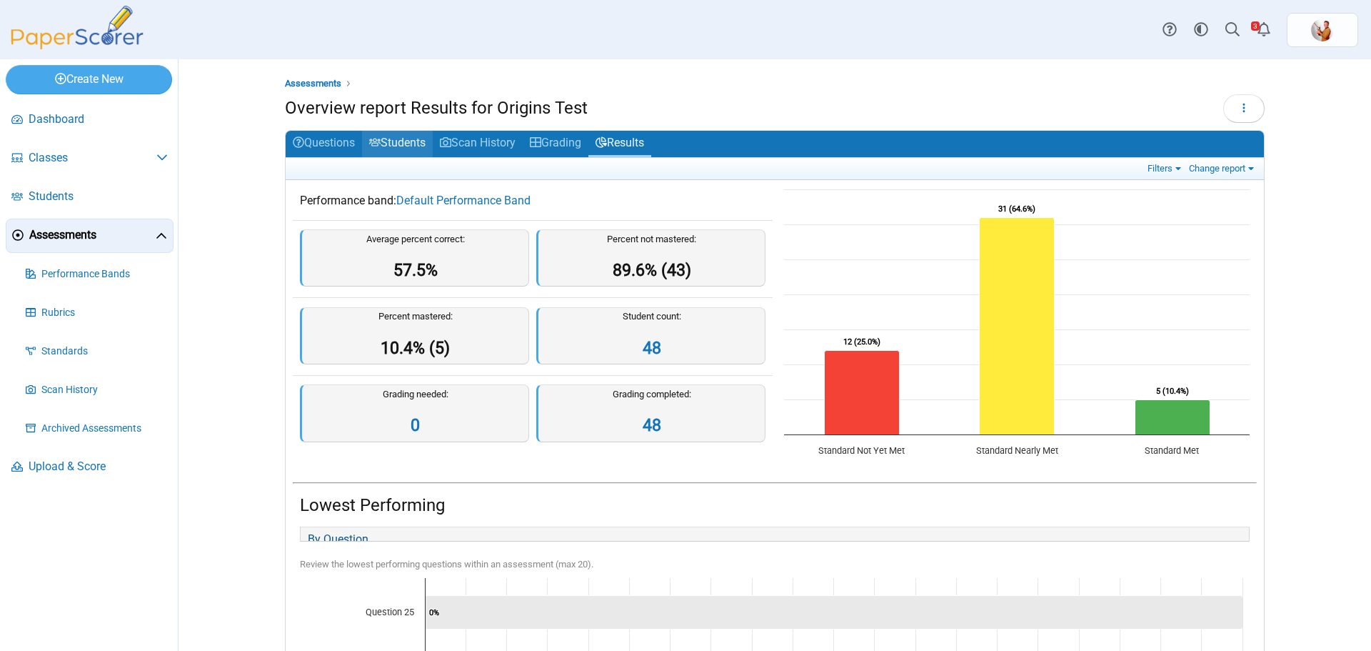
click at [406, 146] on link "Students" at bounding box center [397, 144] width 71 height 26
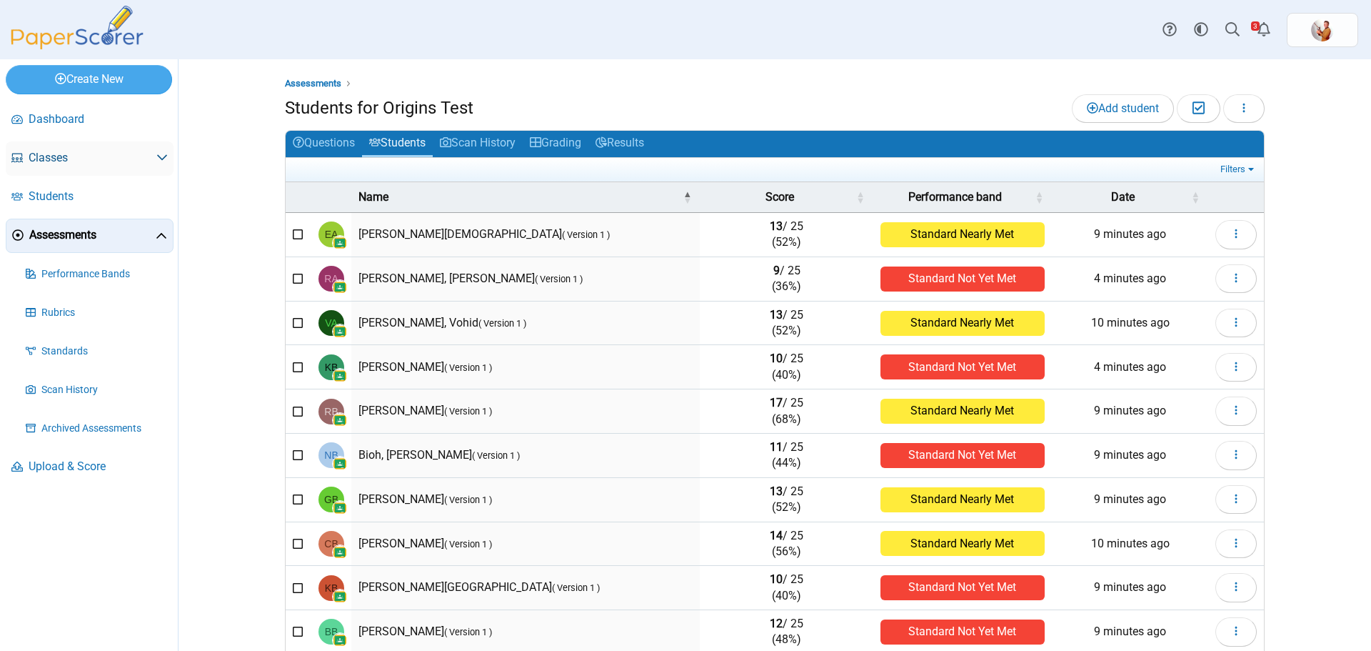
click at [48, 160] on span "Classes" at bounding box center [93, 158] width 128 height 16
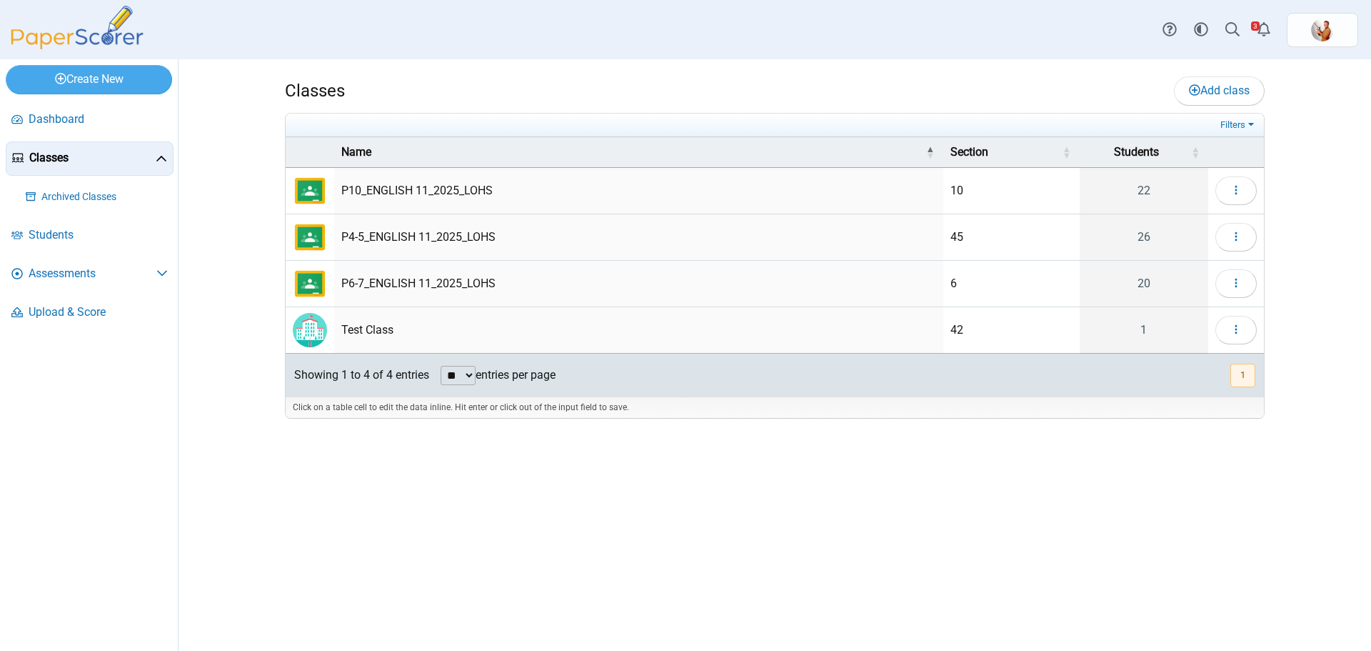
click at [160, 155] on icon at bounding box center [161, 159] width 11 height 11
click at [160, 155] on icon at bounding box center [161, 156] width 11 height 11
click at [1227, 231] on button "button" at bounding box center [1236, 237] width 41 height 29
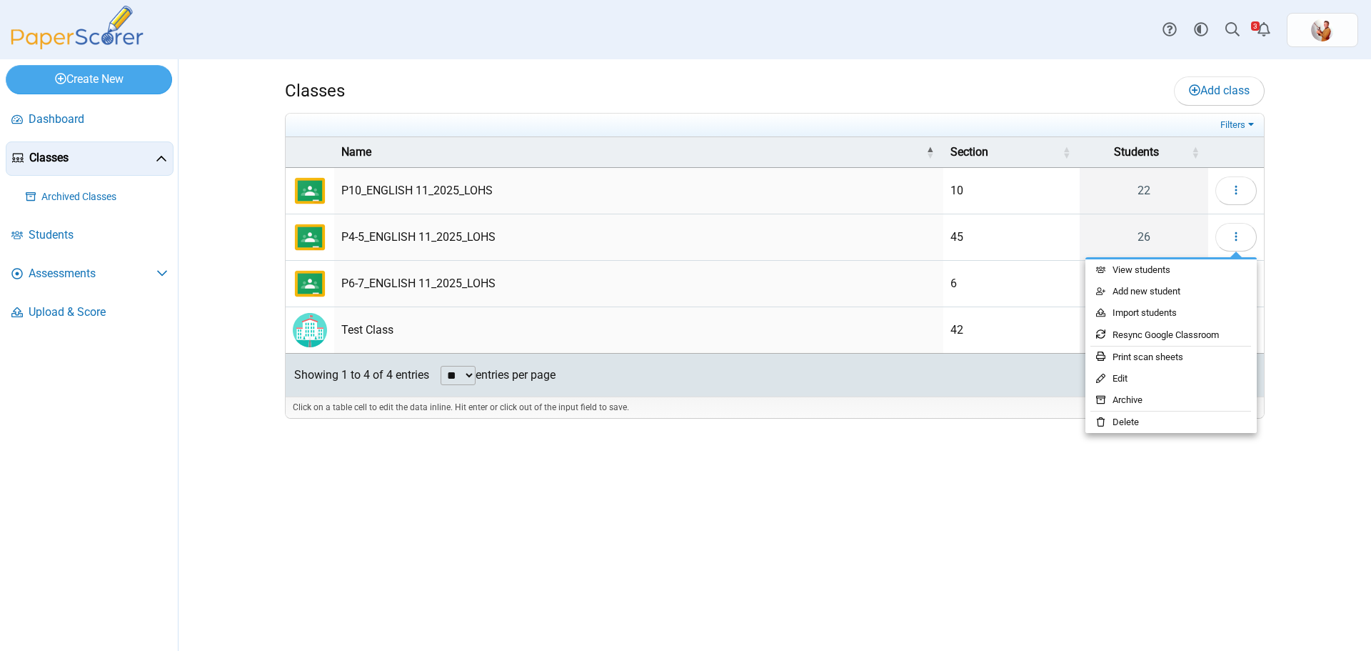
click at [414, 240] on td "P4-5_ENGLISH 11_2025_LOHS" at bounding box center [638, 237] width 609 height 46
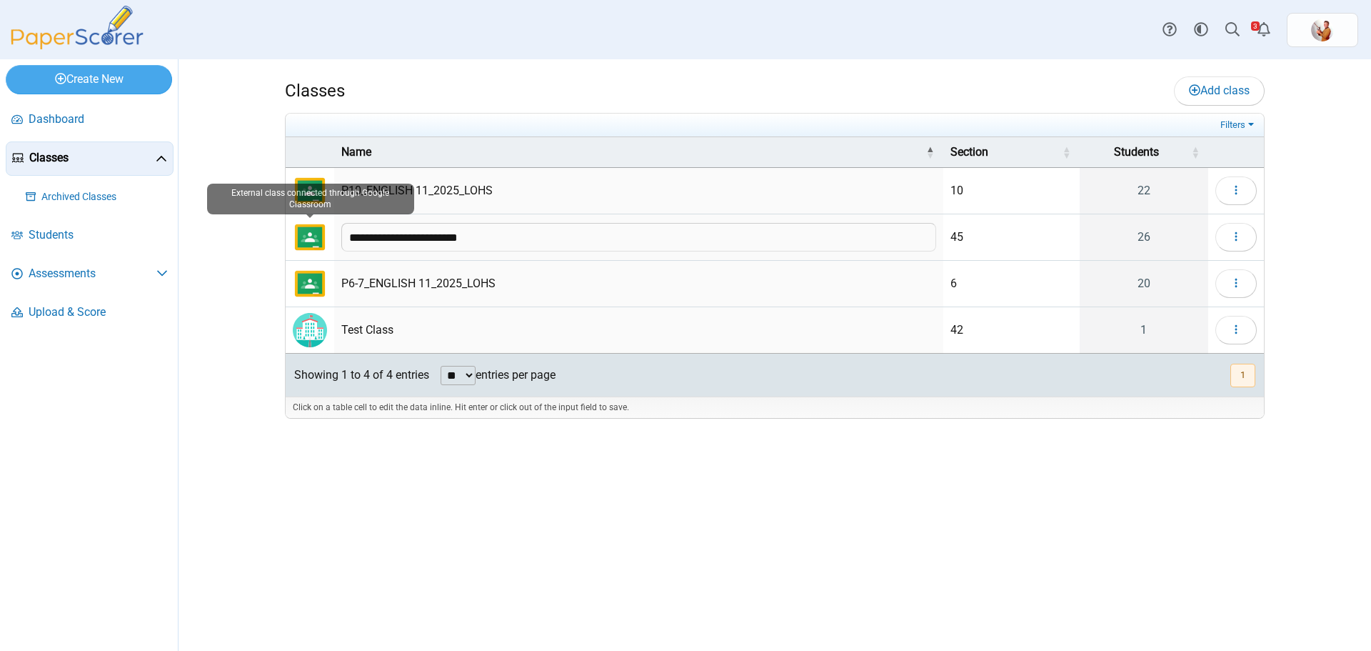
click at [309, 233] on img "External class connected through Google Classroom" at bounding box center [310, 237] width 34 height 34
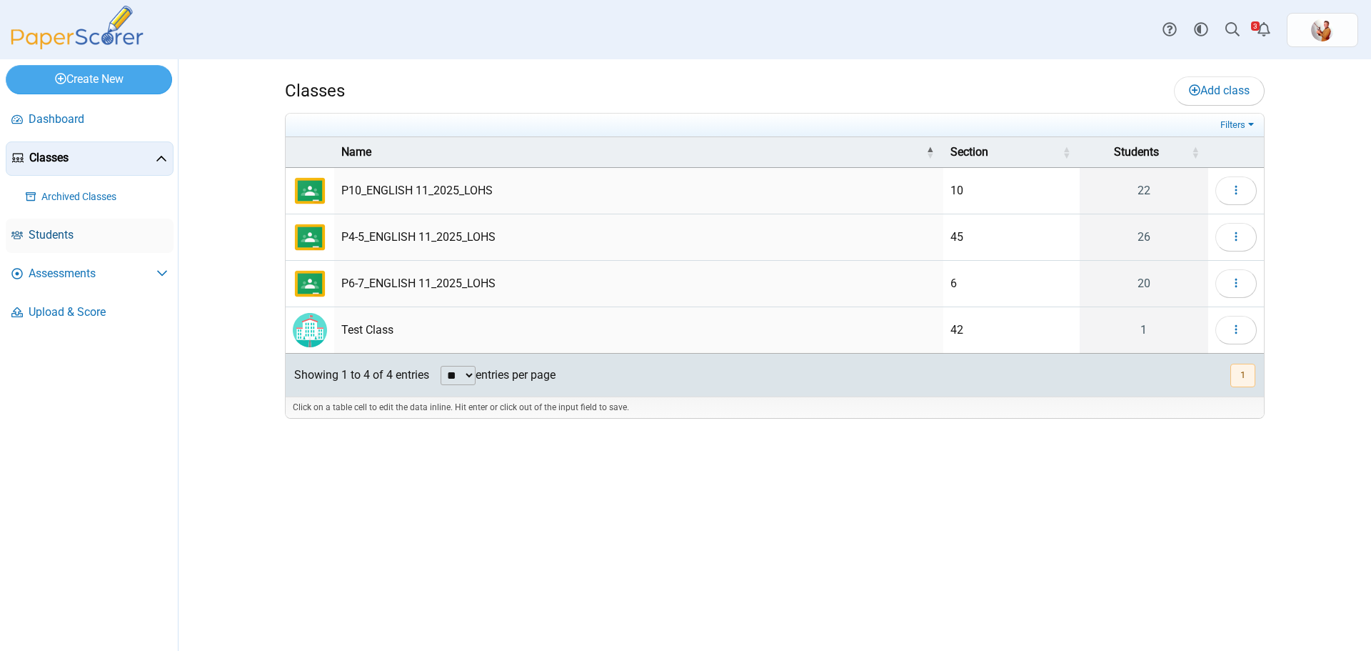
click at [58, 228] on span "Students" at bounding box center [98, 235] width 139 height 16
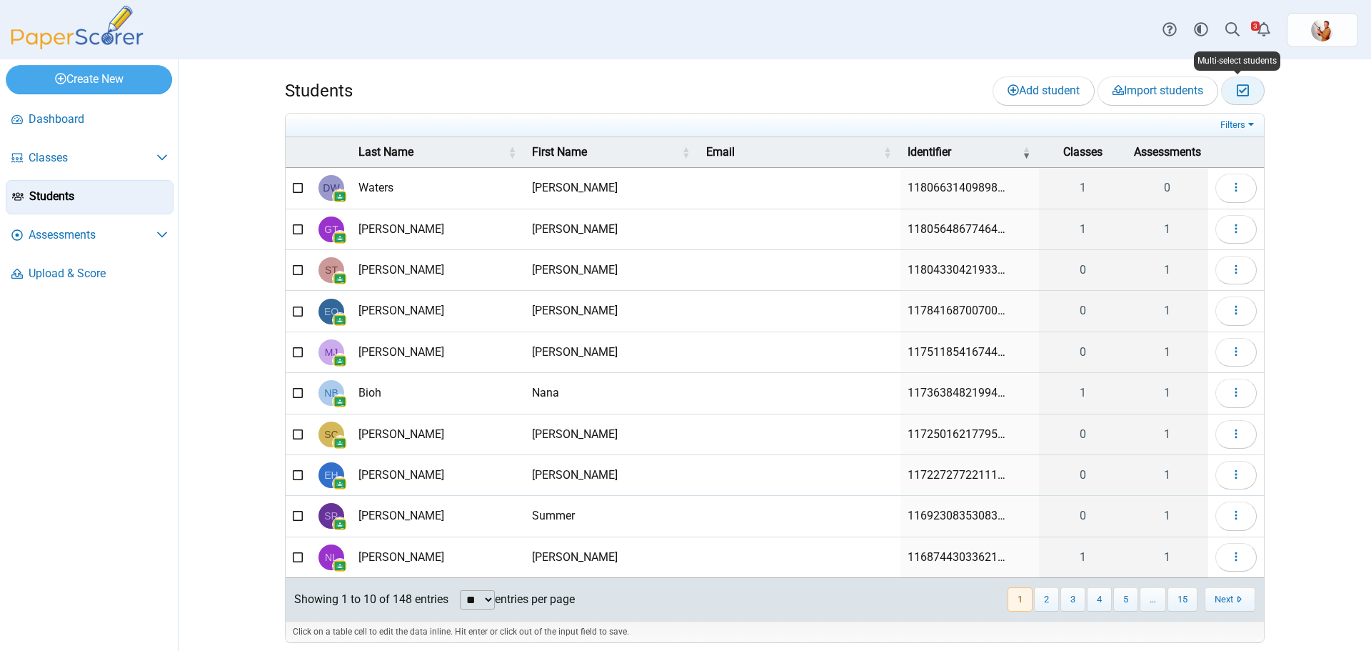
click at [1249, 88] on button "Moderation 0" at bounding box center [1243, 90] width 44 height 29
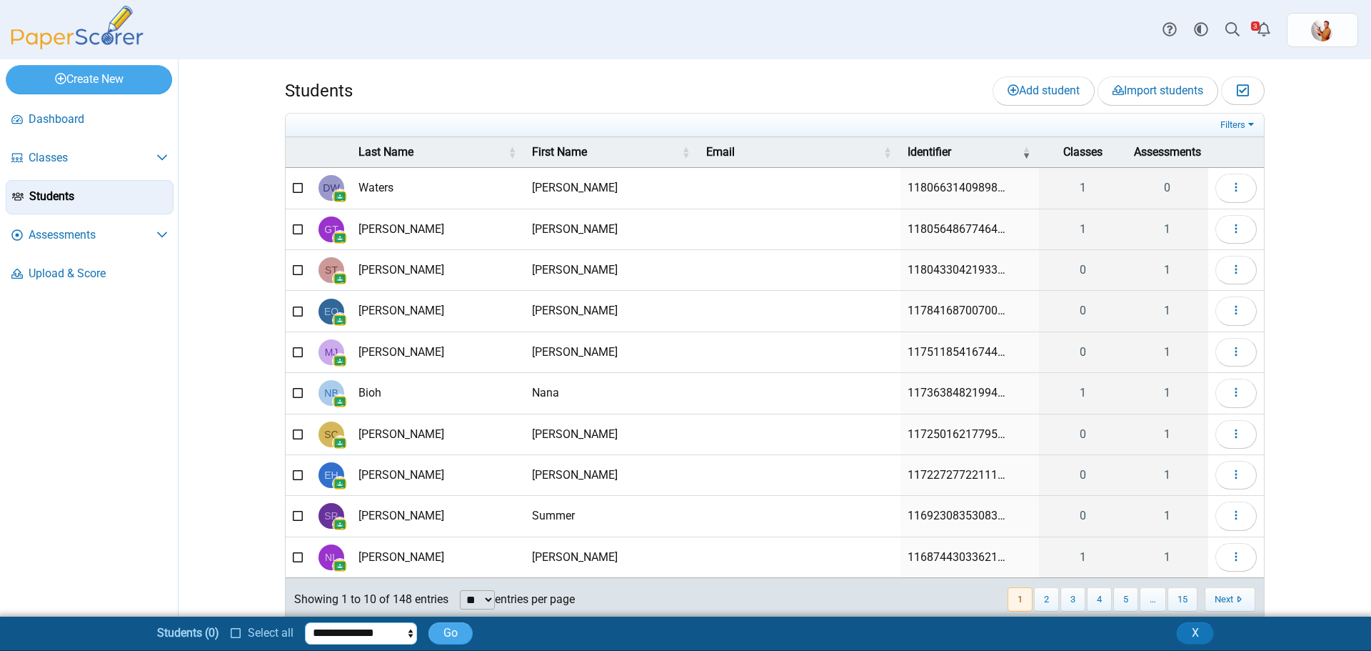
click at [401, 635] on select "**********" at bounding box center [361, 632] width 112 height 21
click at [408, 631] on select "**********" at bounding box center [361, 632] width 112 height 21
click at [236, 635] on icon at bounding box center [236, 631] width 11 height 10
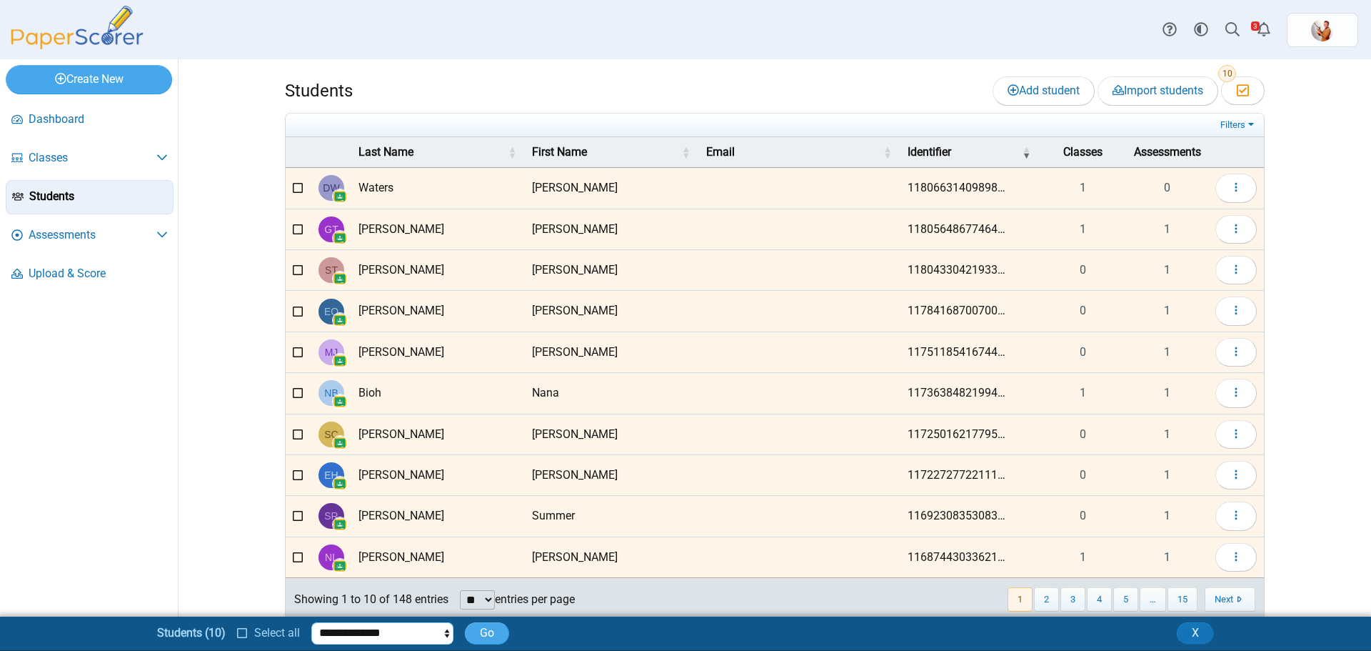
click at [443, 626] on select "**********" at bounding box center [382, 632] width 142 height 21
click at [176, 293] on ul "Dashboard Classes" at bounding box center [89, 199] width 178 height 204
click at [106, 234] on span "Assessments" at bounding box center [93, 235] width 128 height 16
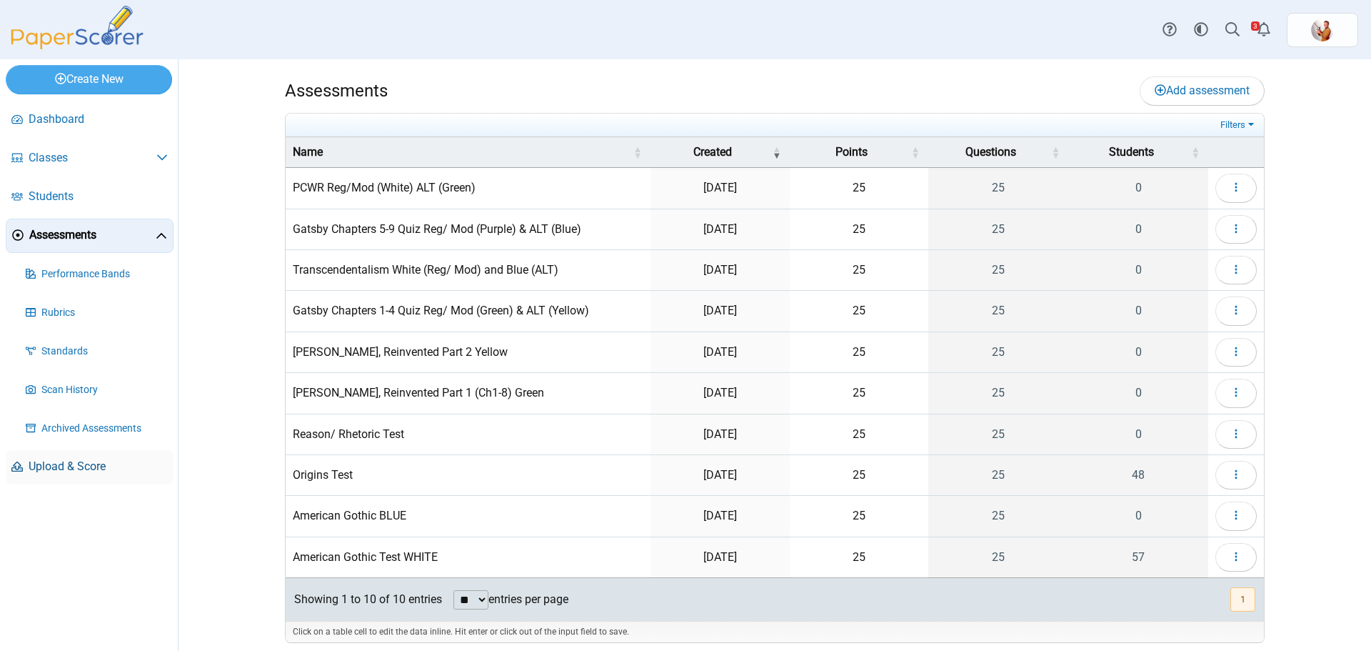
click at [76, 459] on span "Upload & Score" at bounding box center [98, 467] width 139 height 16
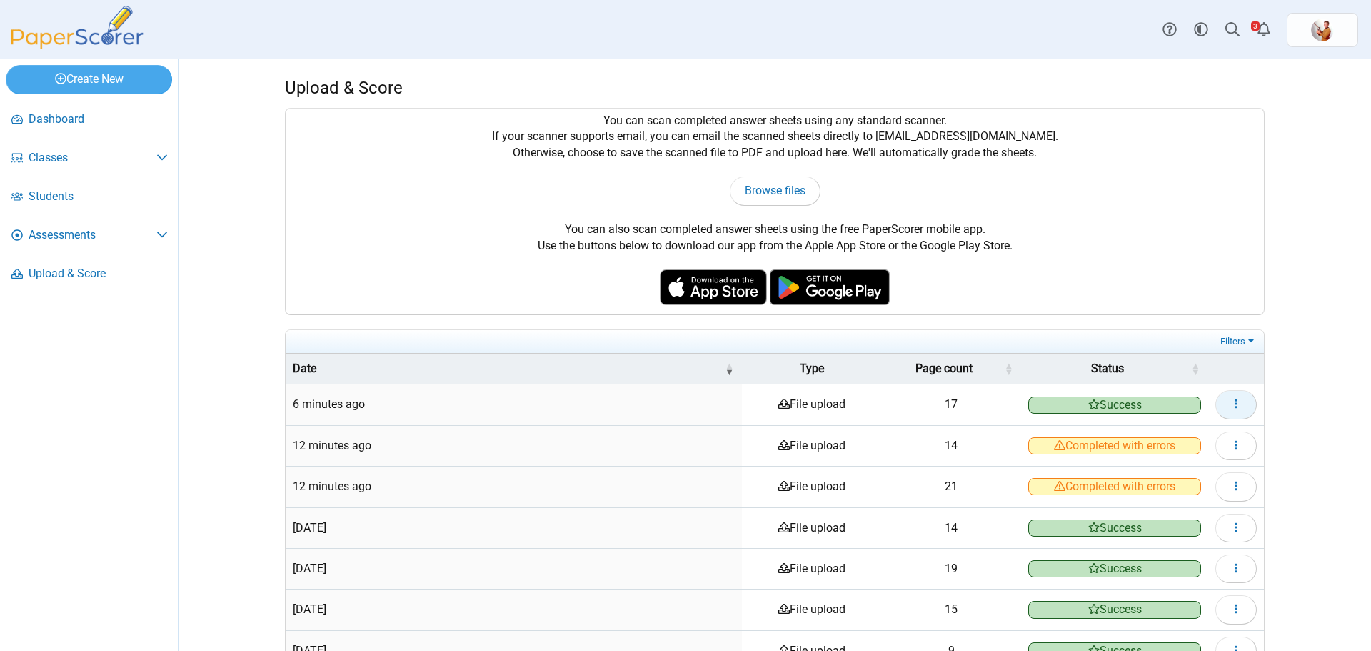
click at [1236, 401] on icon "button" at bounding box center [1236, 403] width 11 height 11
click at [1279, 354] on div "Upload & Score You can scan completed answer sheets using any standard scanner.…" at bounding box center [774, 354] width 1071 height 591
click at [1261, 28] on use "Alerts" at bounding box center [1264, 29] width 13 height 14
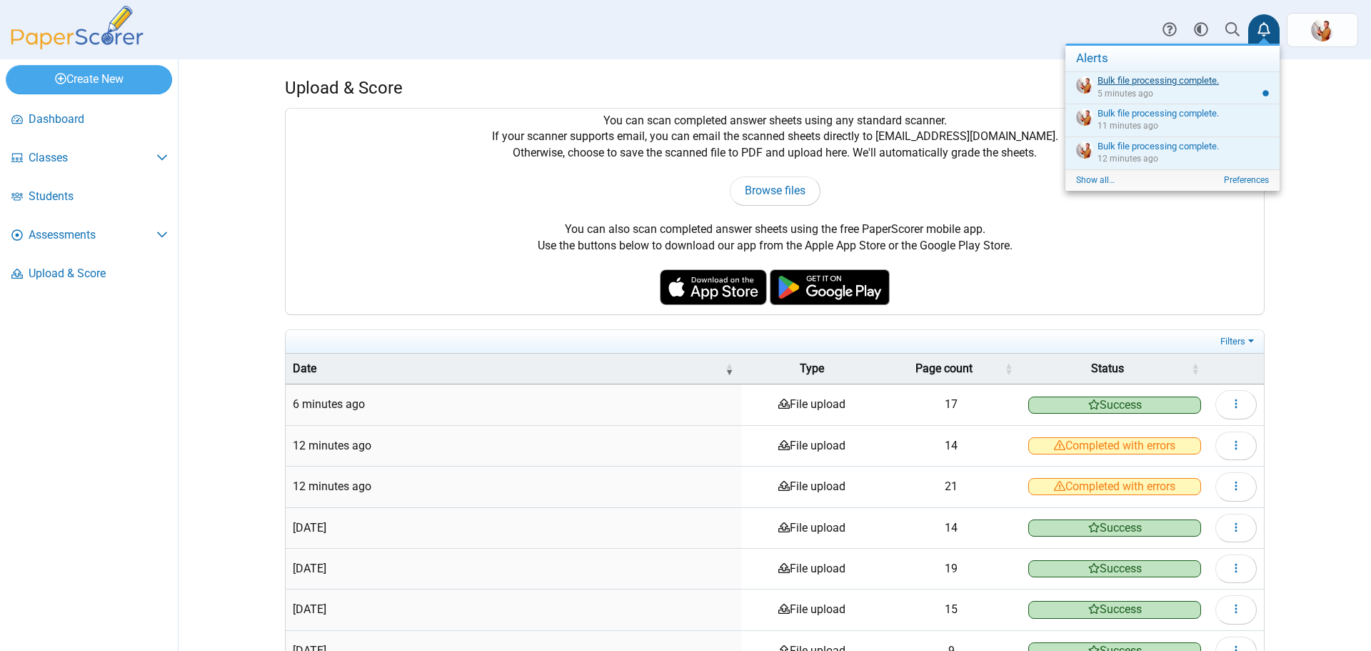
click at [1151, 80] on link "Bulk file processing complete." at bounding box center [1158, 80] width 121 height 11
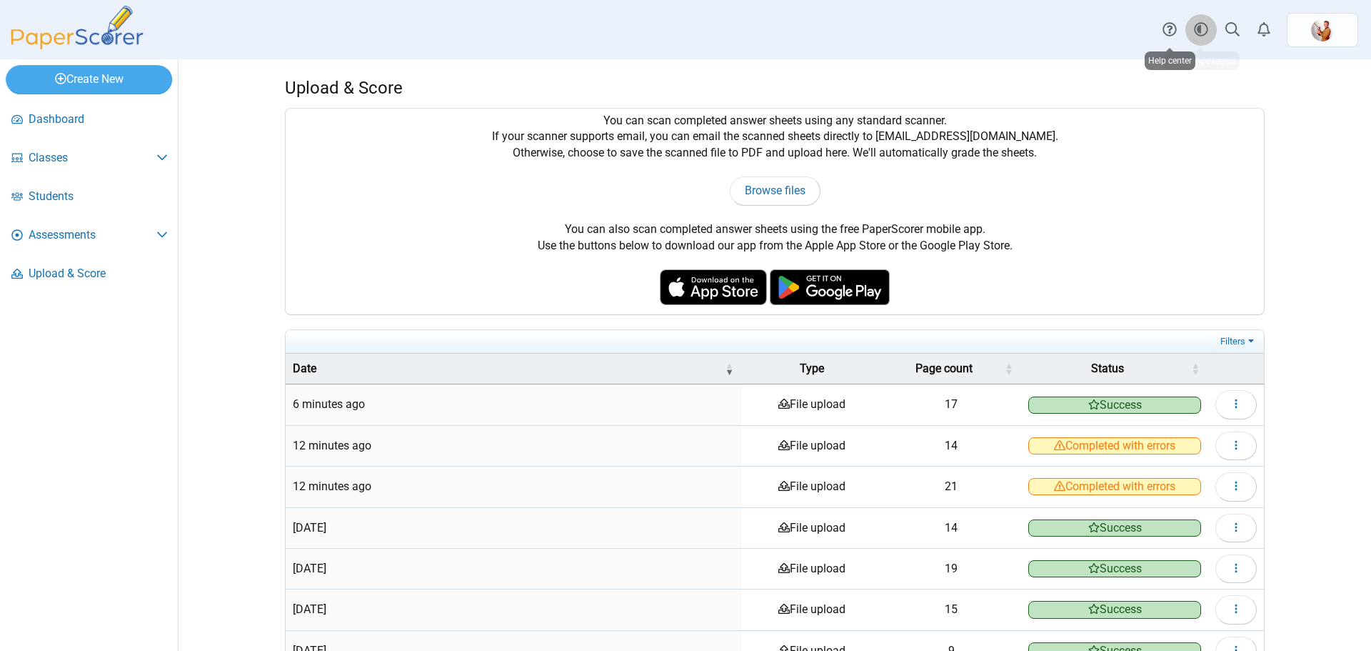
click at [1198, 27] on icon "Style variation" at bounding box center [1201, 29] width 14 height 14
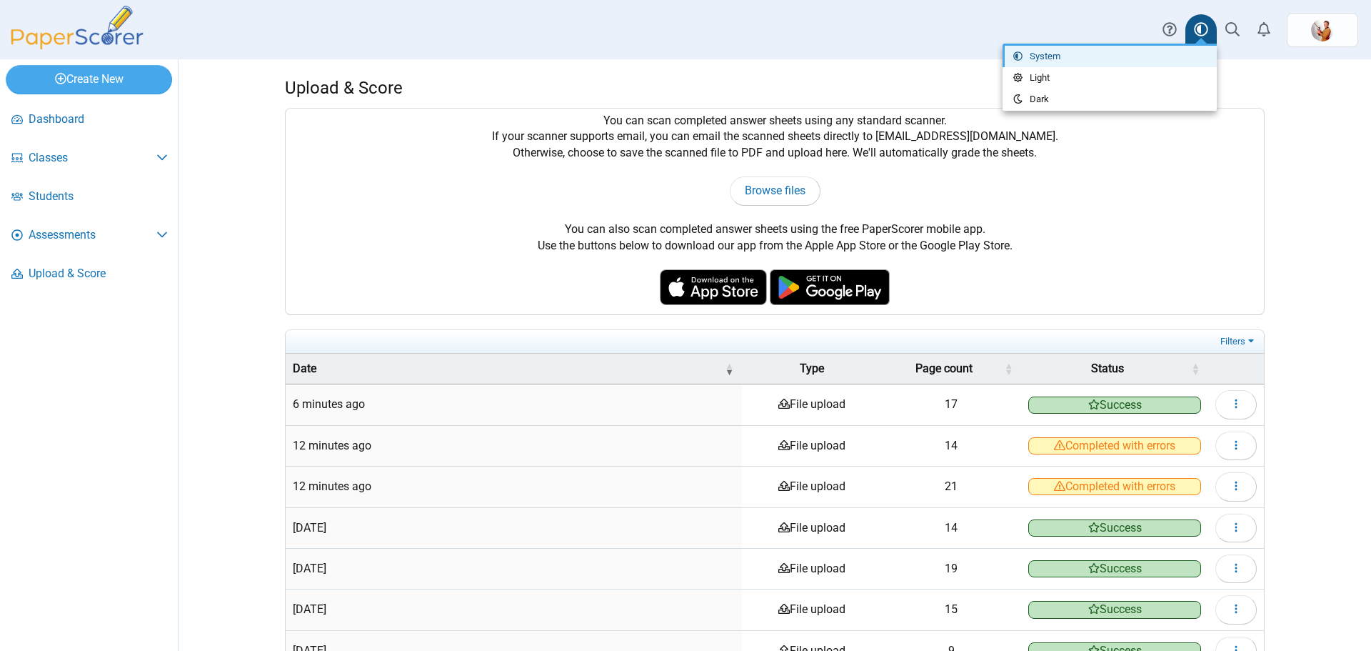
click at [1198, 27] on icon "Style variation" at bounding box center [1201, 29] width 14 height 14
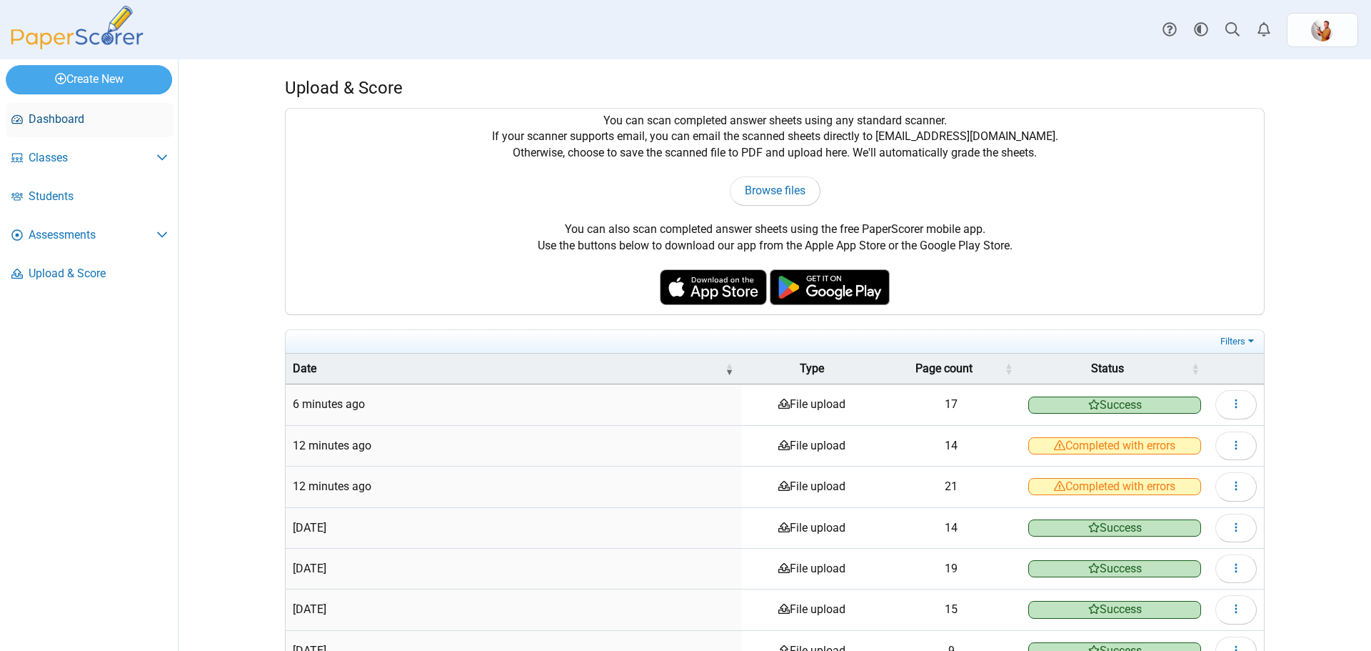
click at [55, 118] on span "Dashboard" at bounding box center [98, 119] width 139 height 16
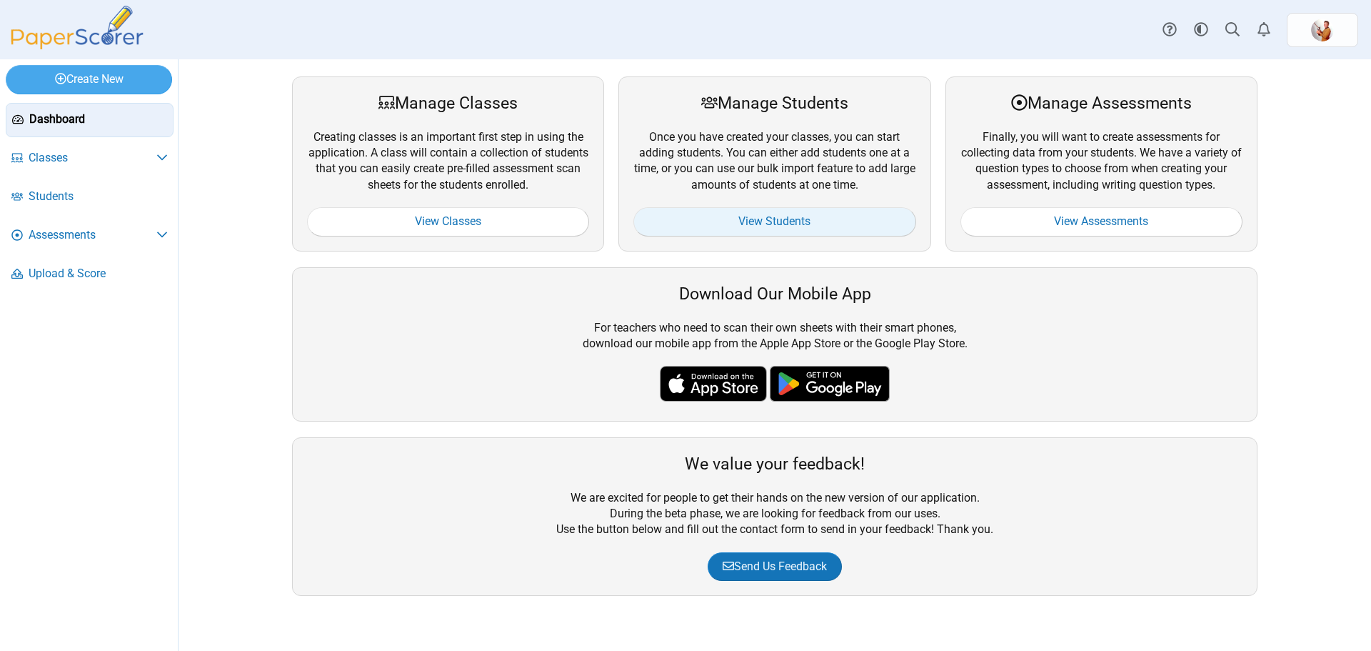
click at [899, 224] on link "View Students" at bounding box center [775, 221] width 282 height 29
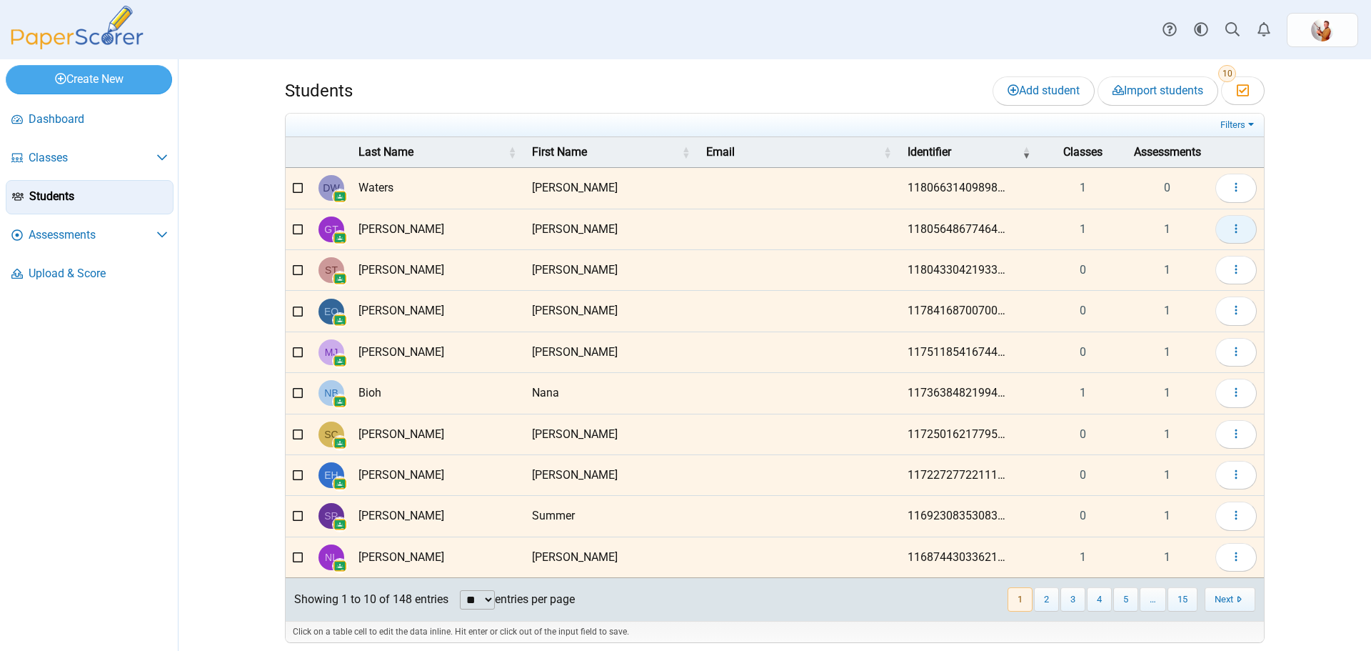
click at [1231, 226] on icon "button" at bounding box center [1236, 228] width 11 height 11
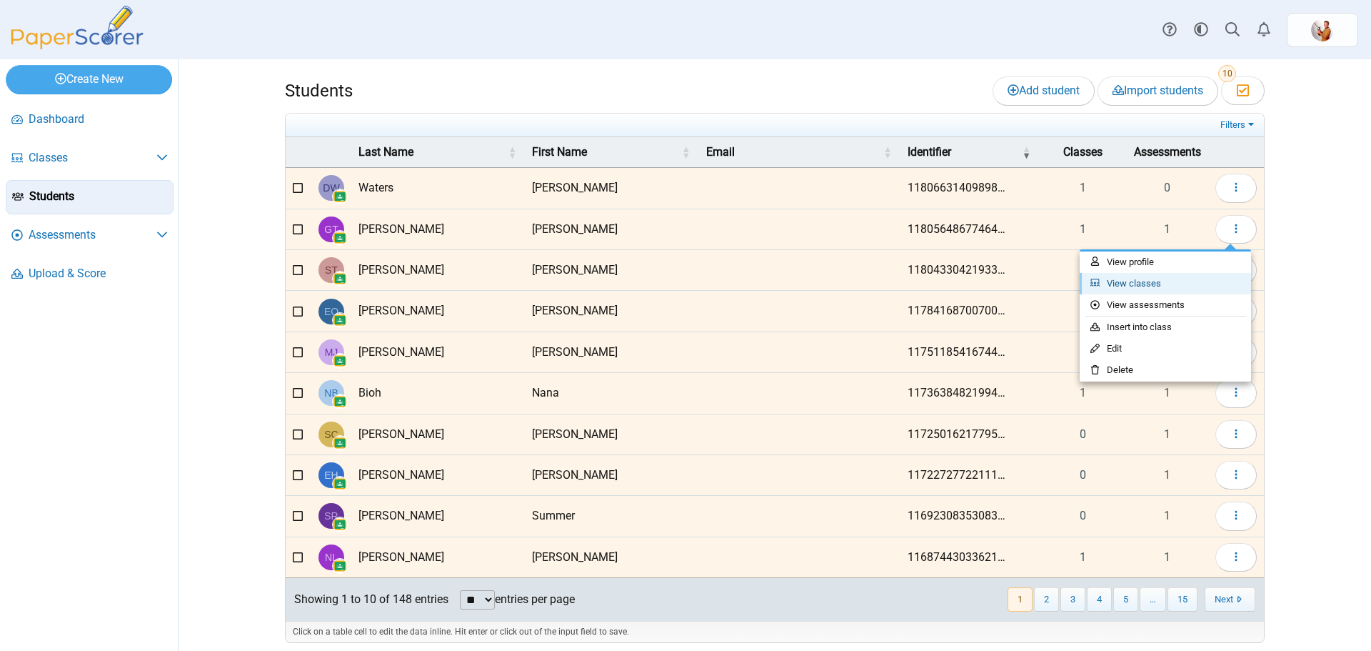
click at [1157, 279] on link "View classes" at bounding box center [1165, 283] width 171 height 21
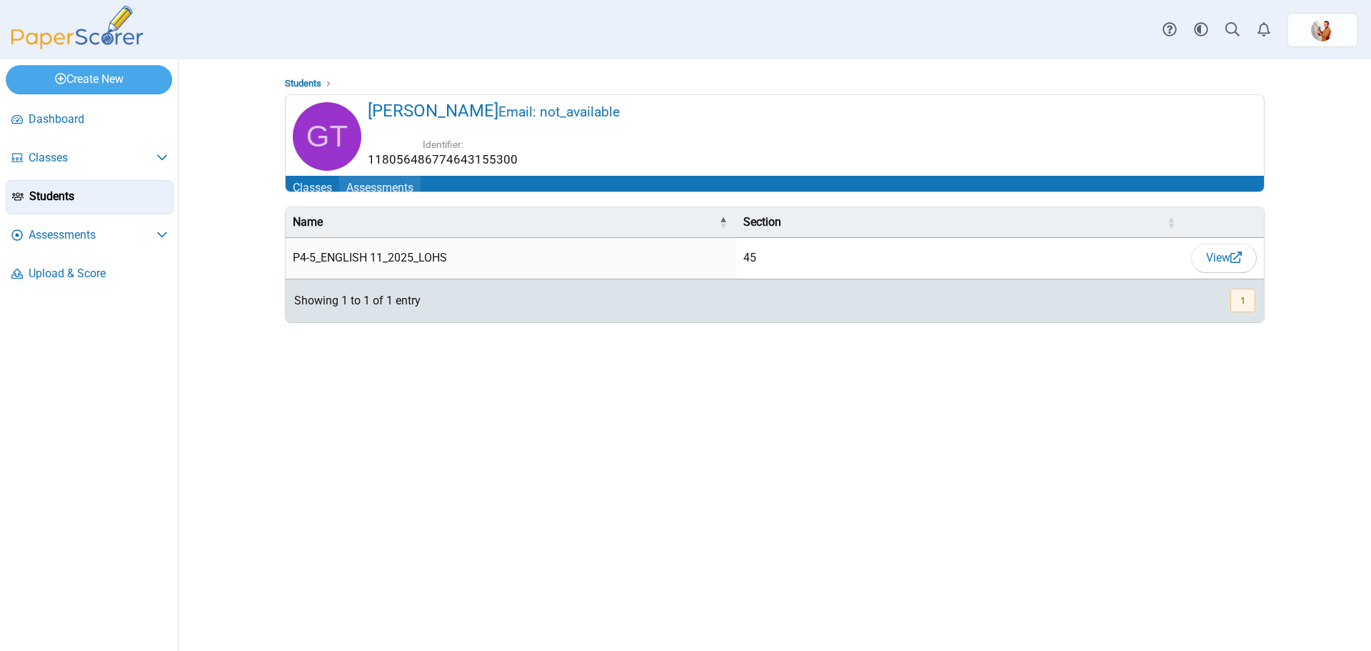
click at [382, 189] on link "Assessments" at bounding box center [379, 189] width 81 height 26
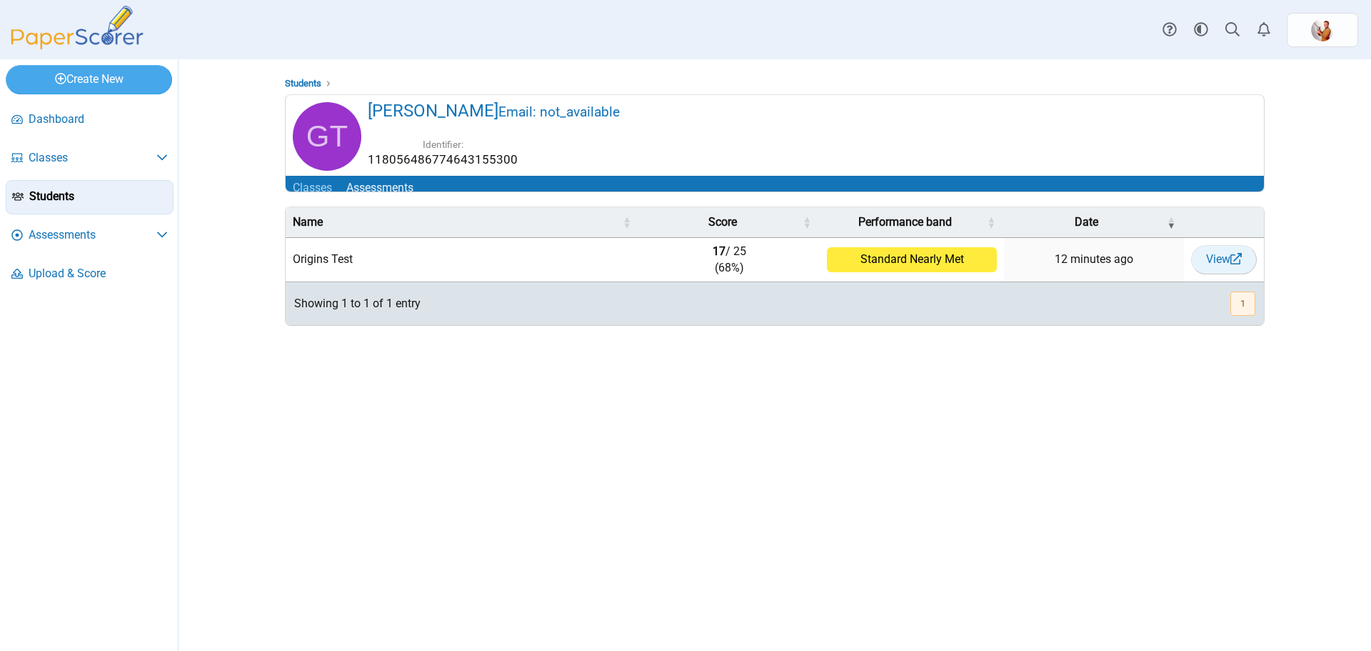
click at [1234, 264] on icon at bounding box center [1236, 258] width 11 height 11
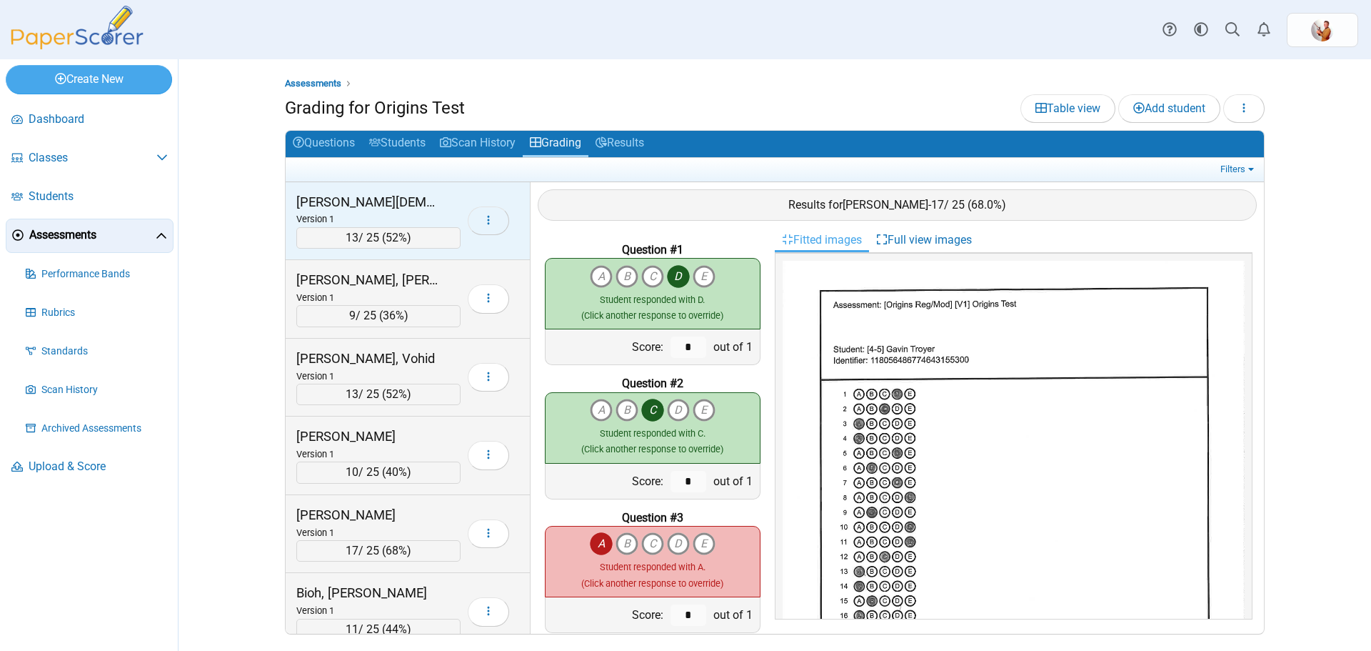
click at [477, 220] on button "button" at bounding box center [488, 220] width 41 height 29
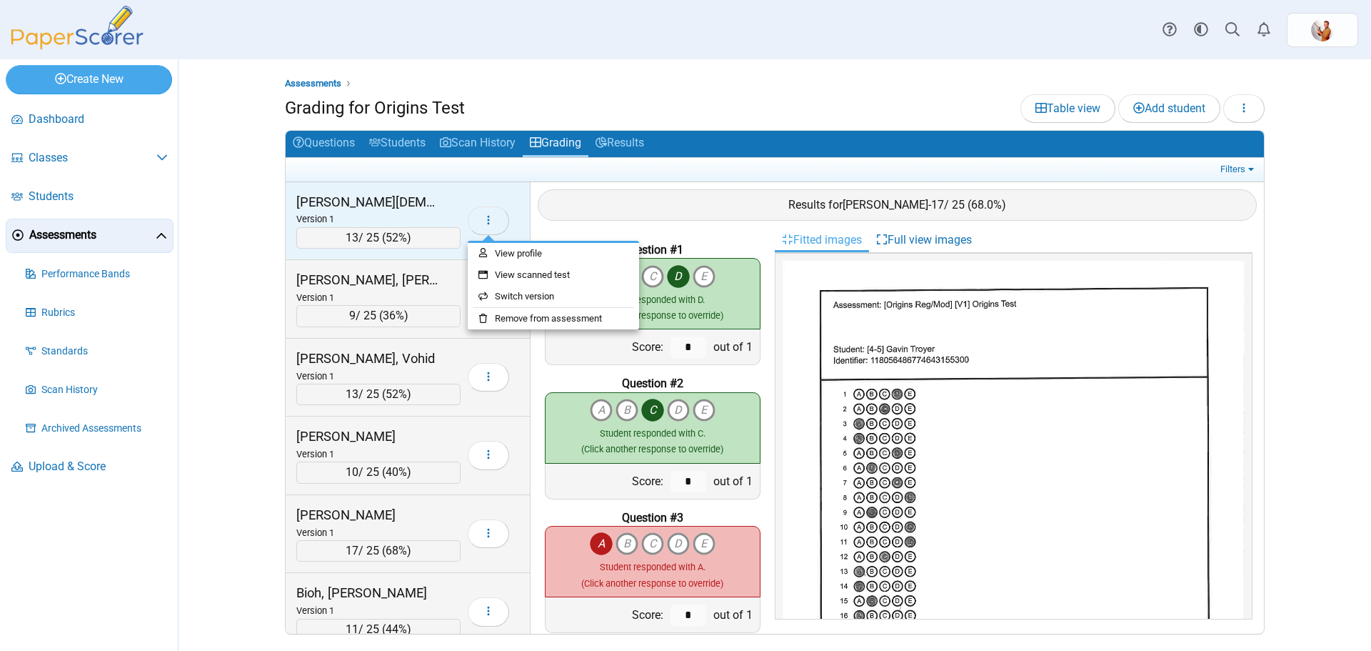
click at [478, 220] on button "button" at bounding box center [488, 220] width 41 height 29
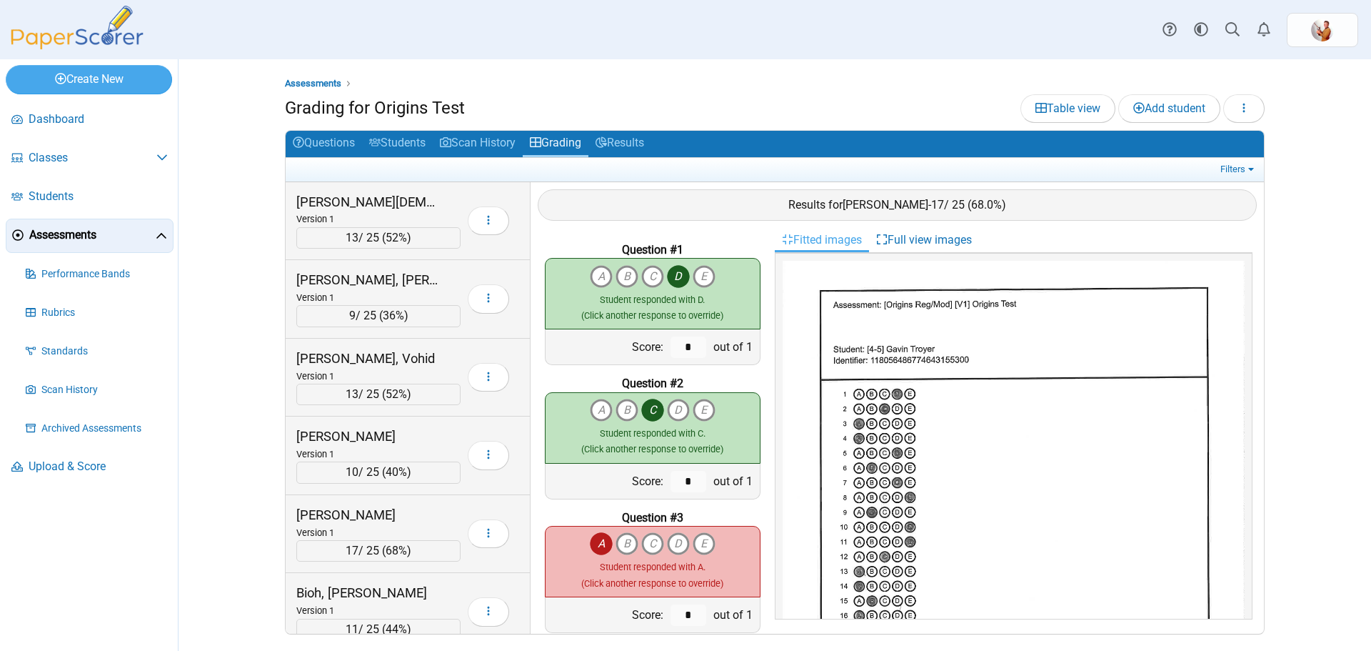
click at [262, 234] on div "Assessments Grading for Origins Test Table view Add student Loading… 13" at bounding box center [774, 354] width 1071 height 591
click at [397, 138] on link "Students" at bounding box center [397, 144] width 71 height 26
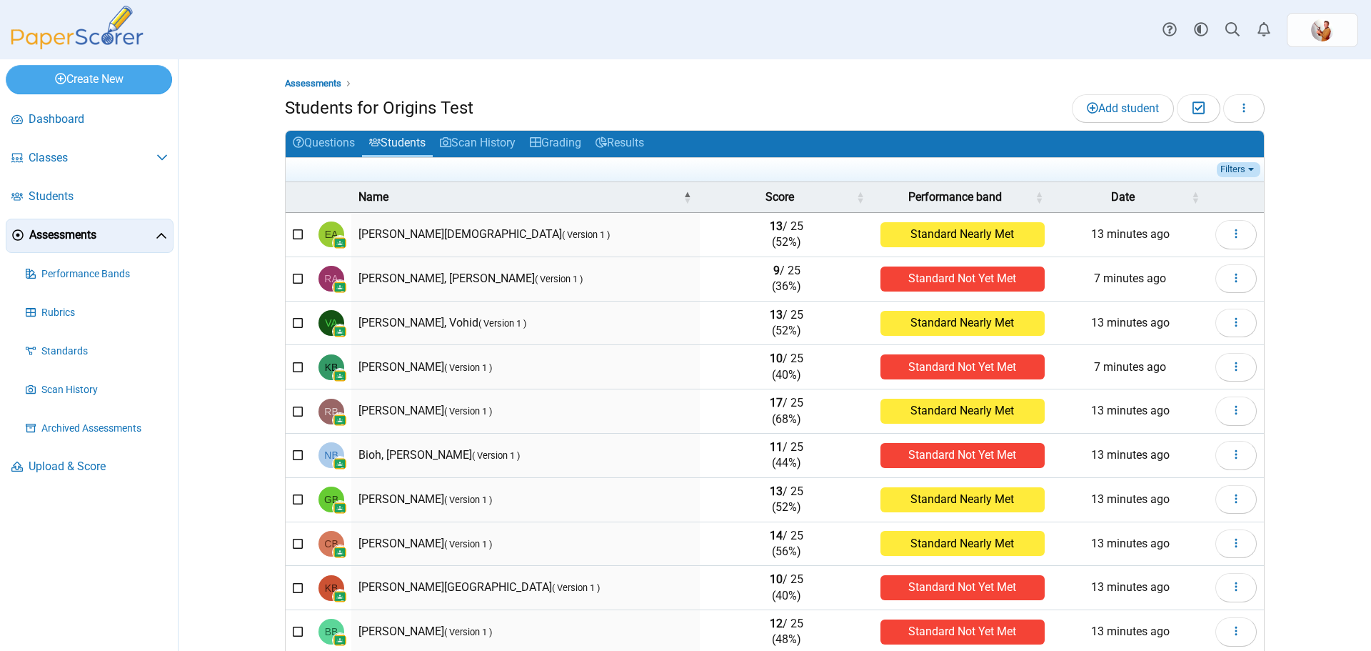
click at [1235, 168] on link "Filters" at bounding box center [1239, 169] width 44 height 14
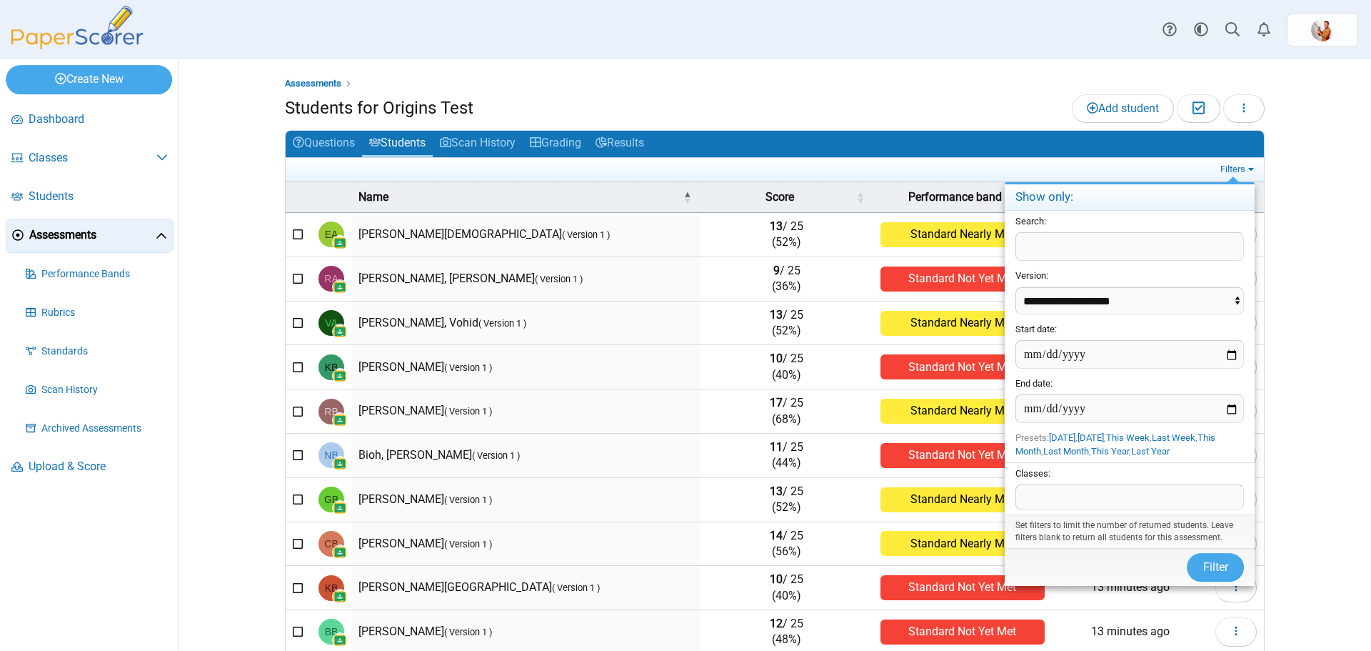
click at [1194, 499] on span at bounding box center [1129, 497] width 227 height 24
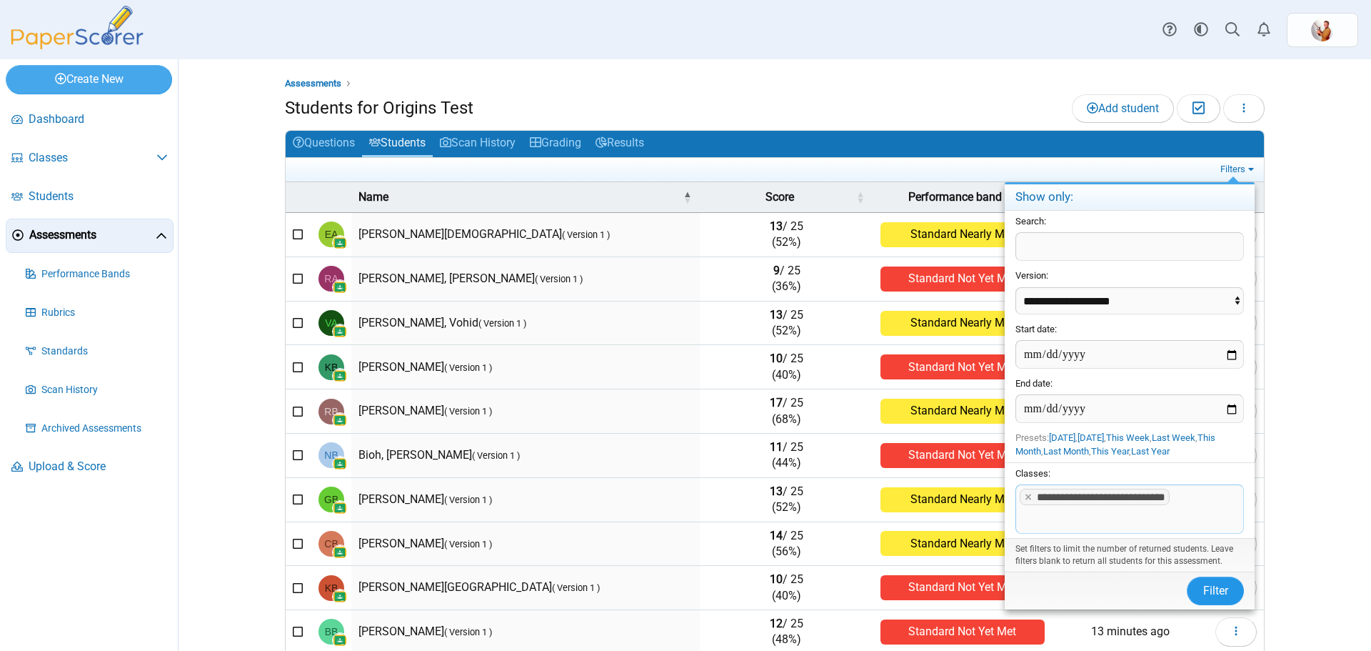
click at [1211, 591] on span "Filter" at bounding box center [1216, 591] width 25 height 14
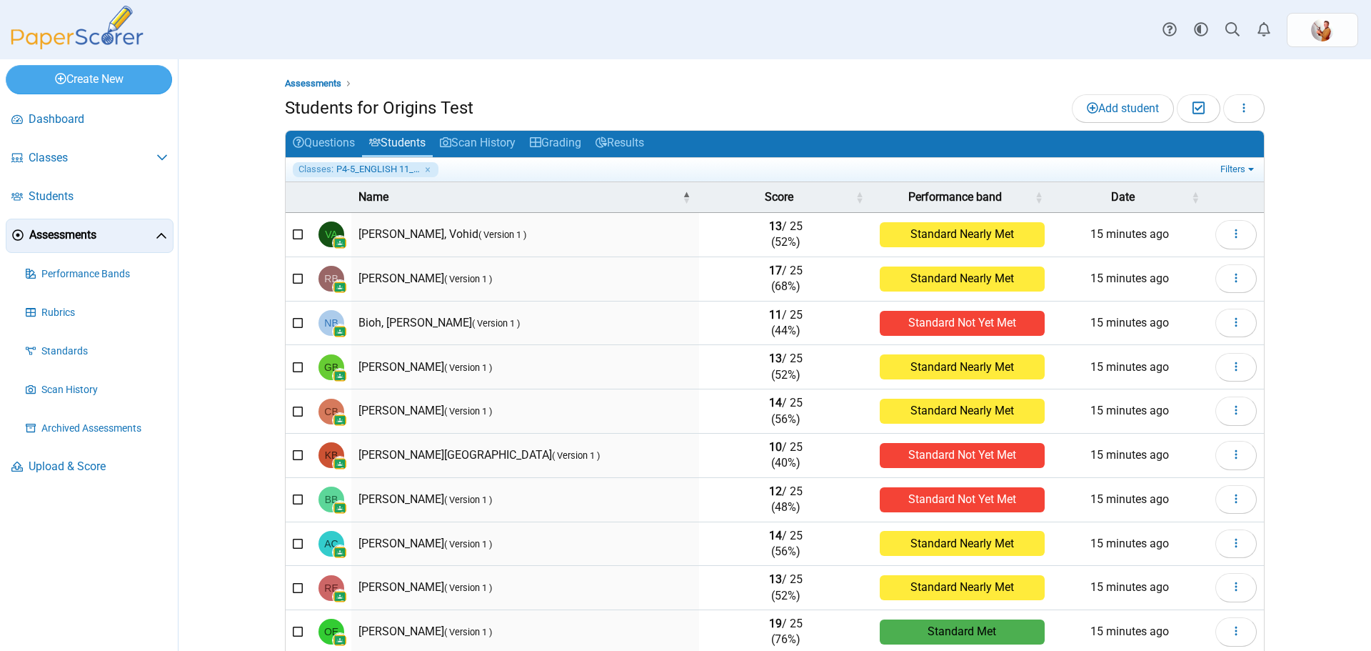
scroll to position [61, 0]
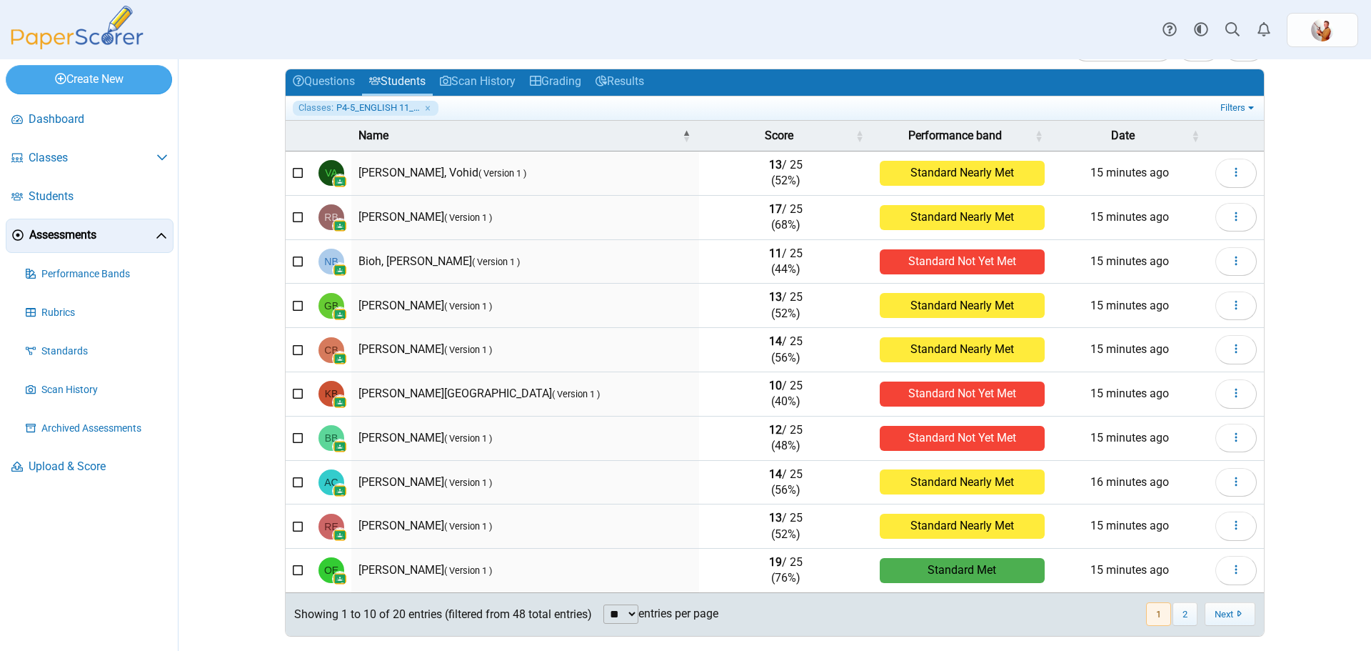
click at [636, 610] on select "** ** ** ***" at bounding box center [621, 613] width 35 height 19
select select "***"
click at [604, 604] on select "** ** ** ***" at bounding box center [621, 613] width 35 height 19
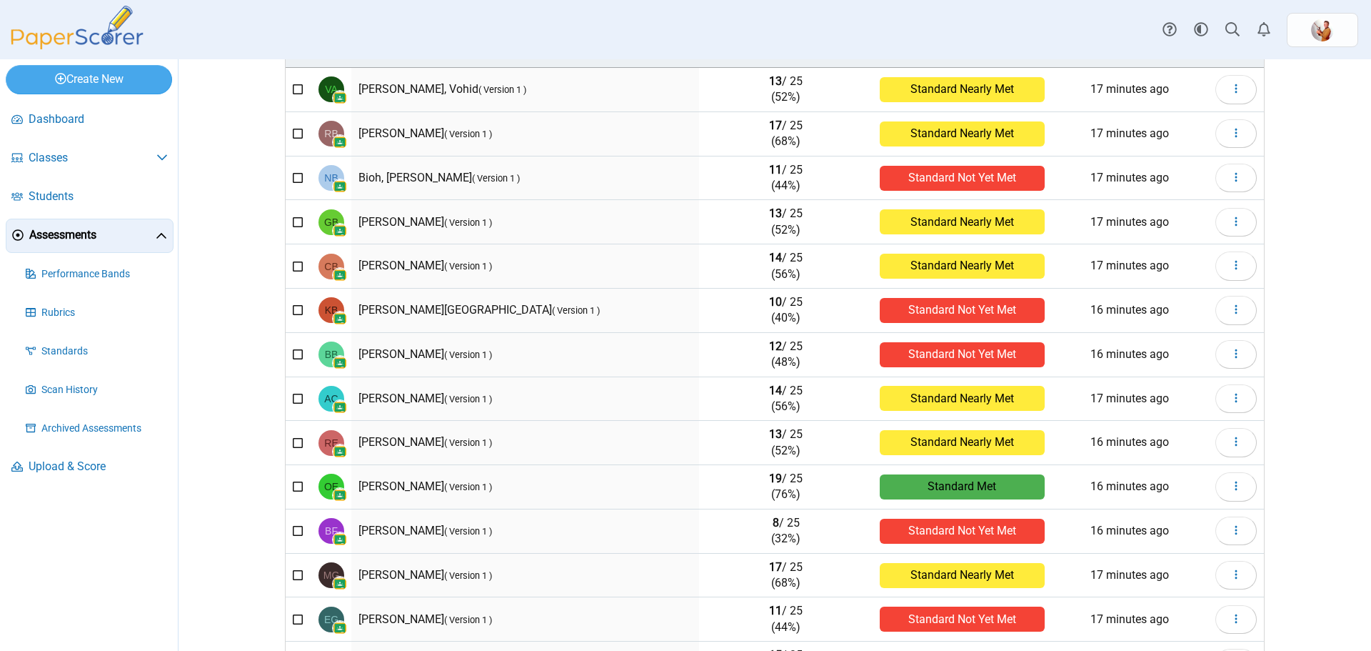
scroll to position [0, 0]
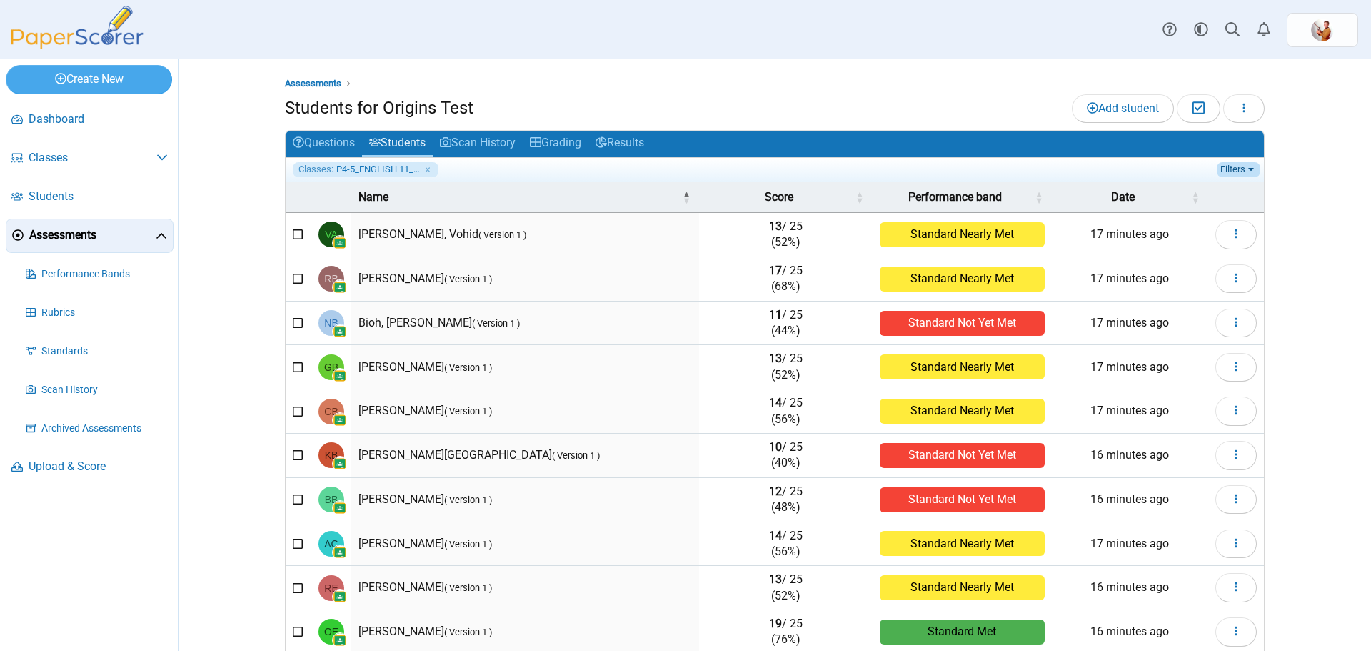
click at [1236, 164] on link "Filters" at bounding box center [1239, 169] width 44 height 14
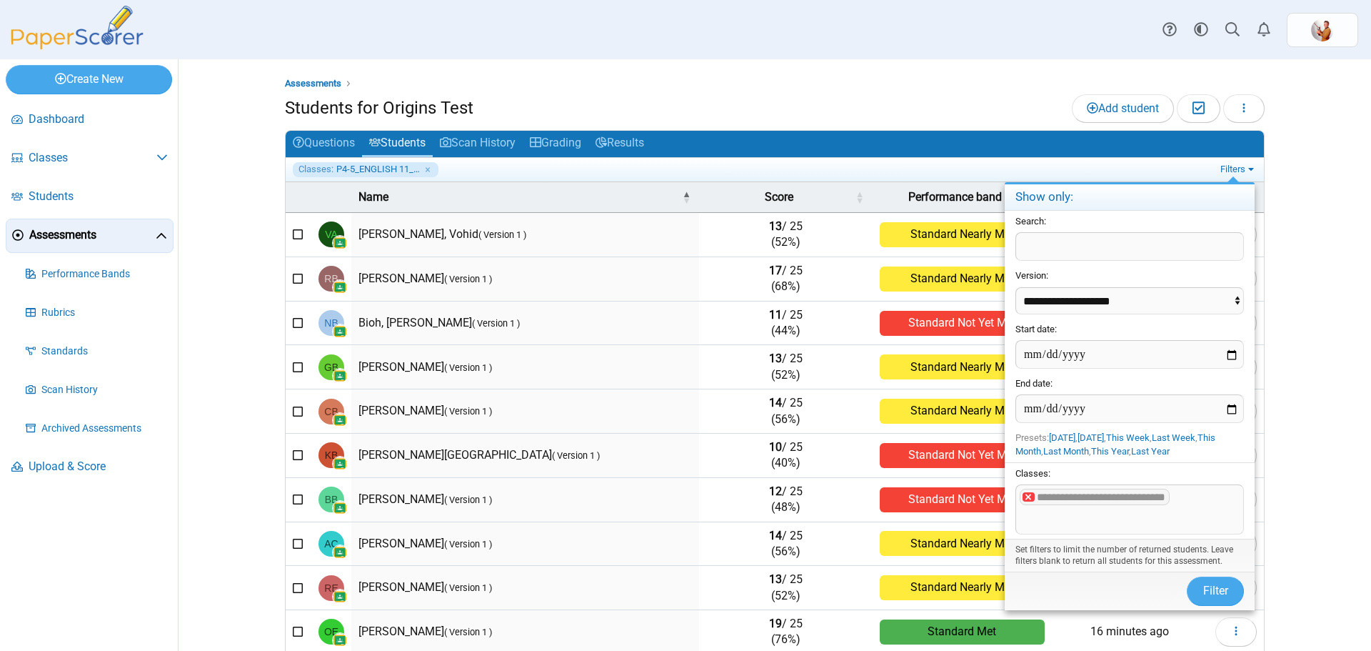
click at [1027, 496] on x "remove tag" at bounding box center [1029, 496] width 12 height 9
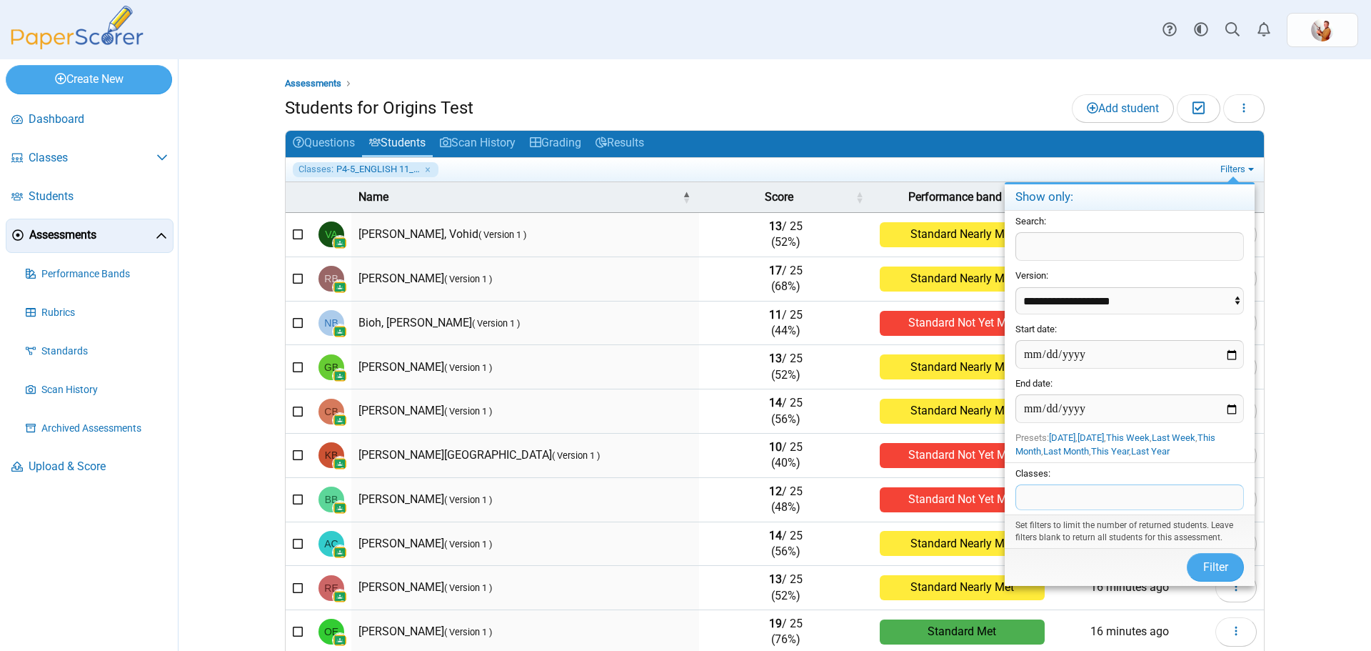
click at [1027, 496] on span at bounding box center [1129, 497] width 227 height 24
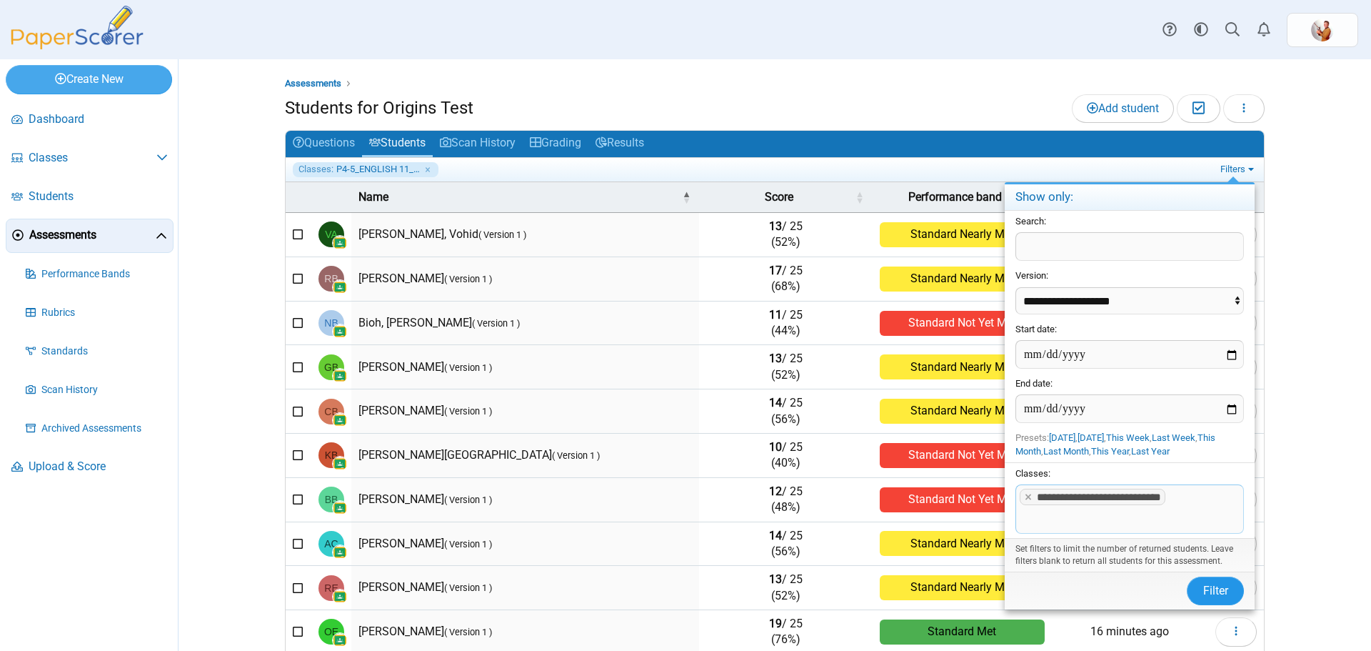
click at [1209, 583] on button "Filter" at bounding box center [1215, 590] width 57 height 29
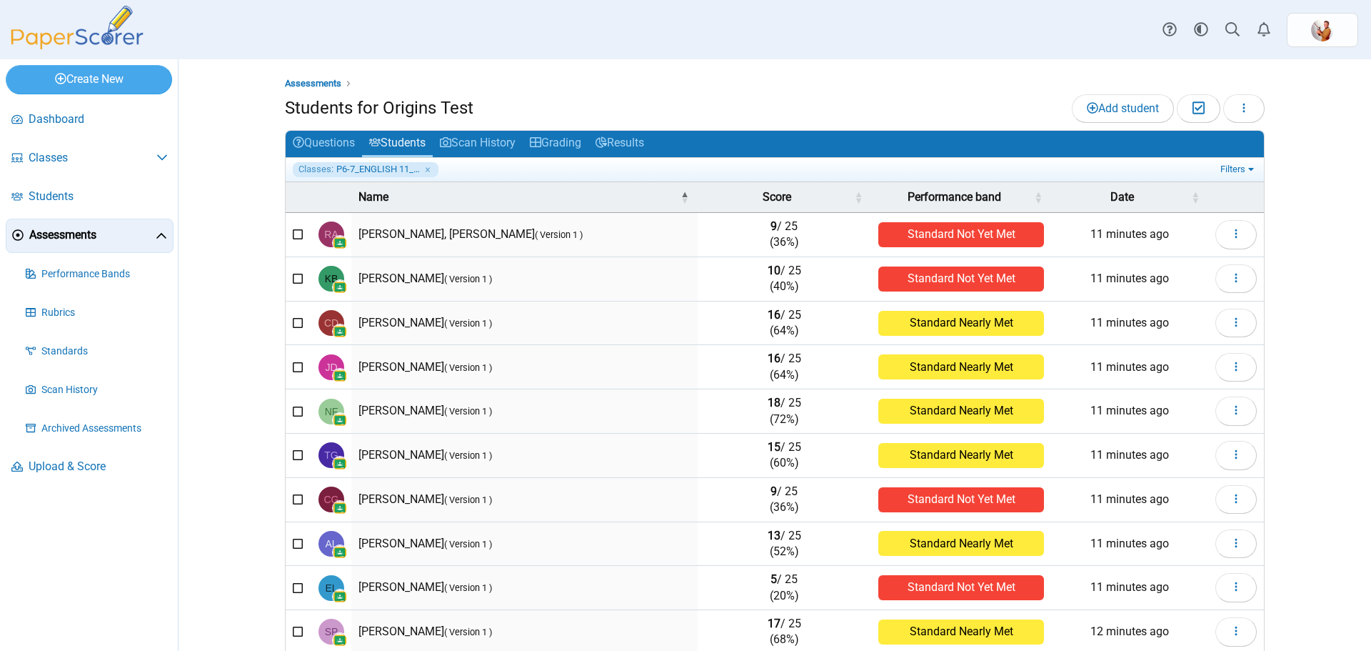
scroll to position [61, 0]
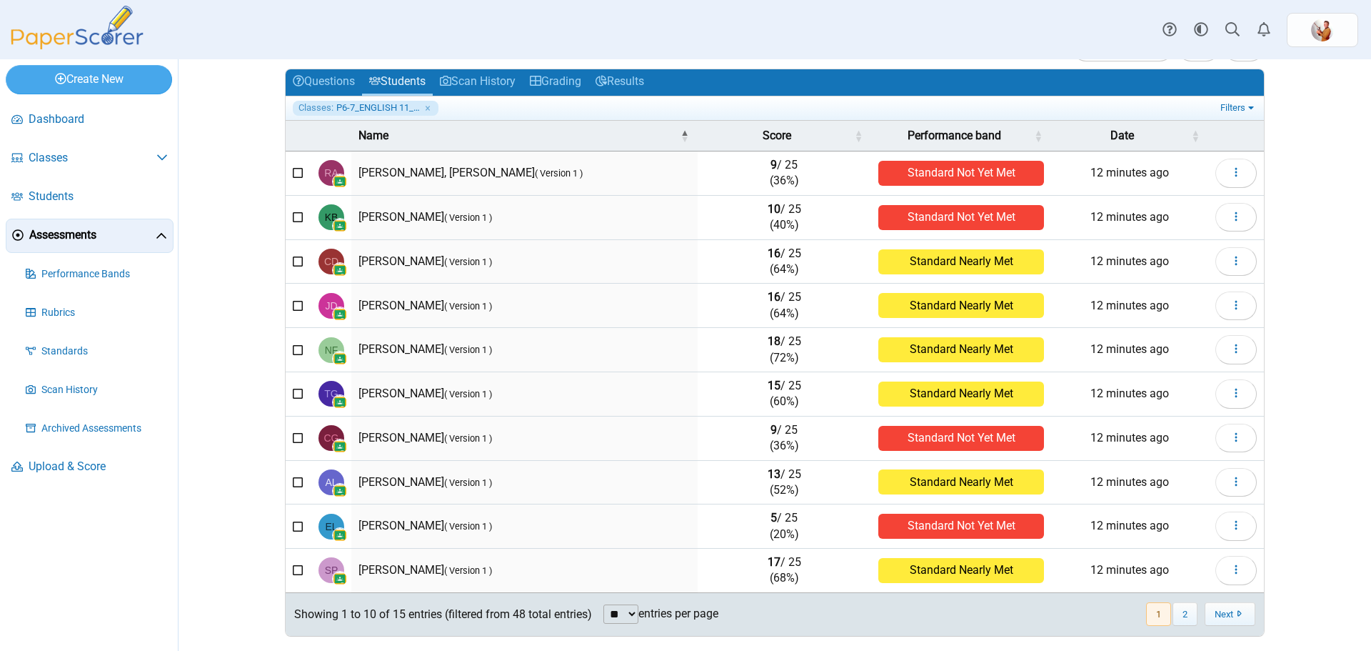
click at [627, 614] on select "** ** ** ***" at bounding box center [621, 613] width 35 height 19
select select "***"
click at [604, 604] on select "** ** ** ***" at bounding box center [621, 613] width 35 height 19
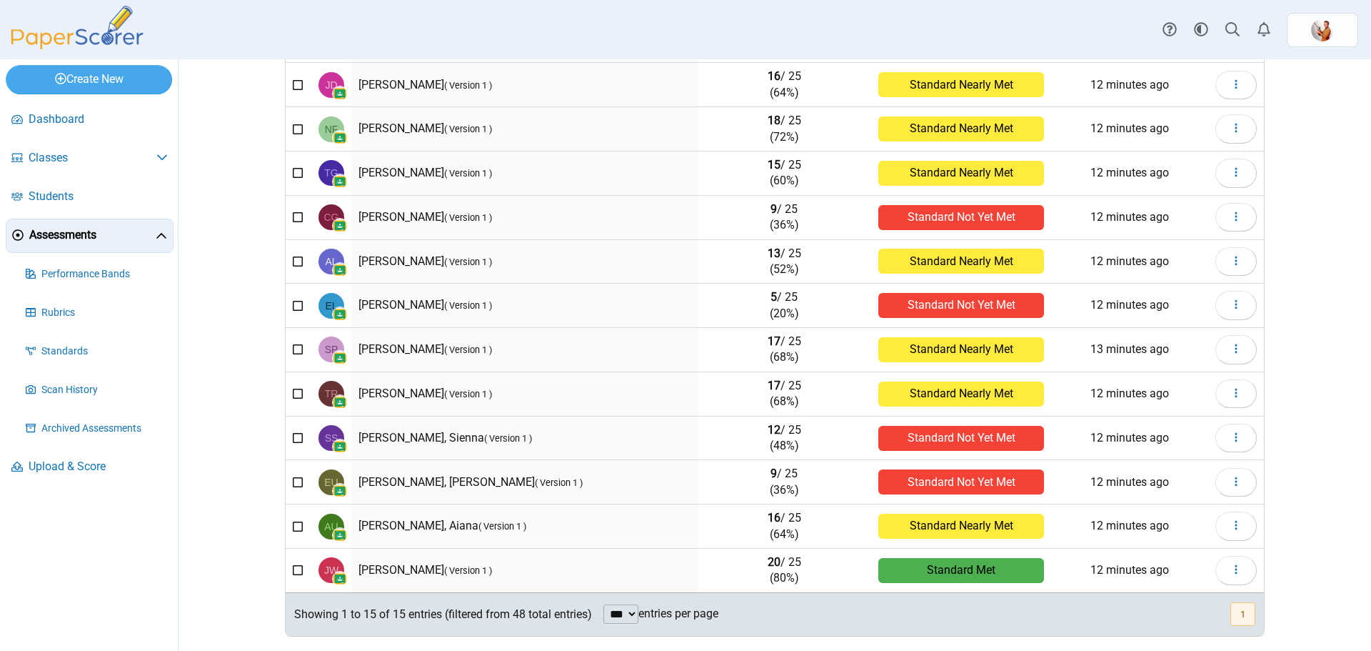
scroll to position [0, 0]
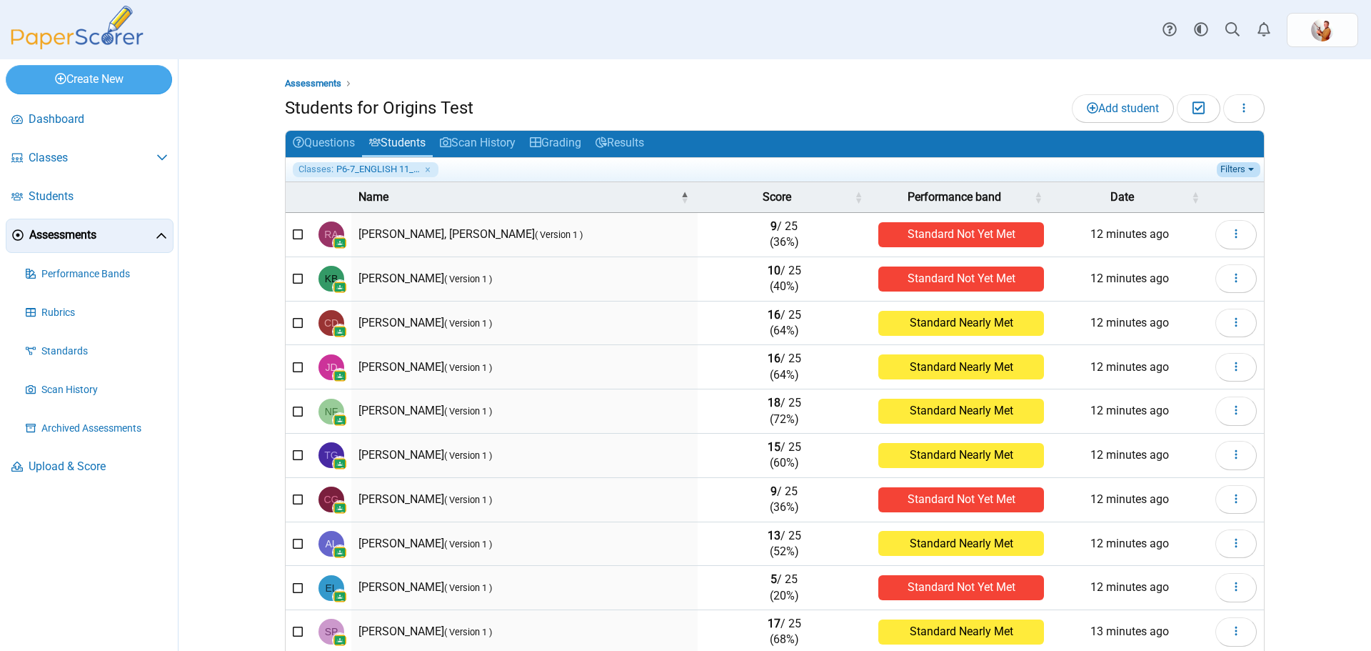
click at [1231, 169] on link "Filters" at bounding box center [1239, 169] width 44 height 14
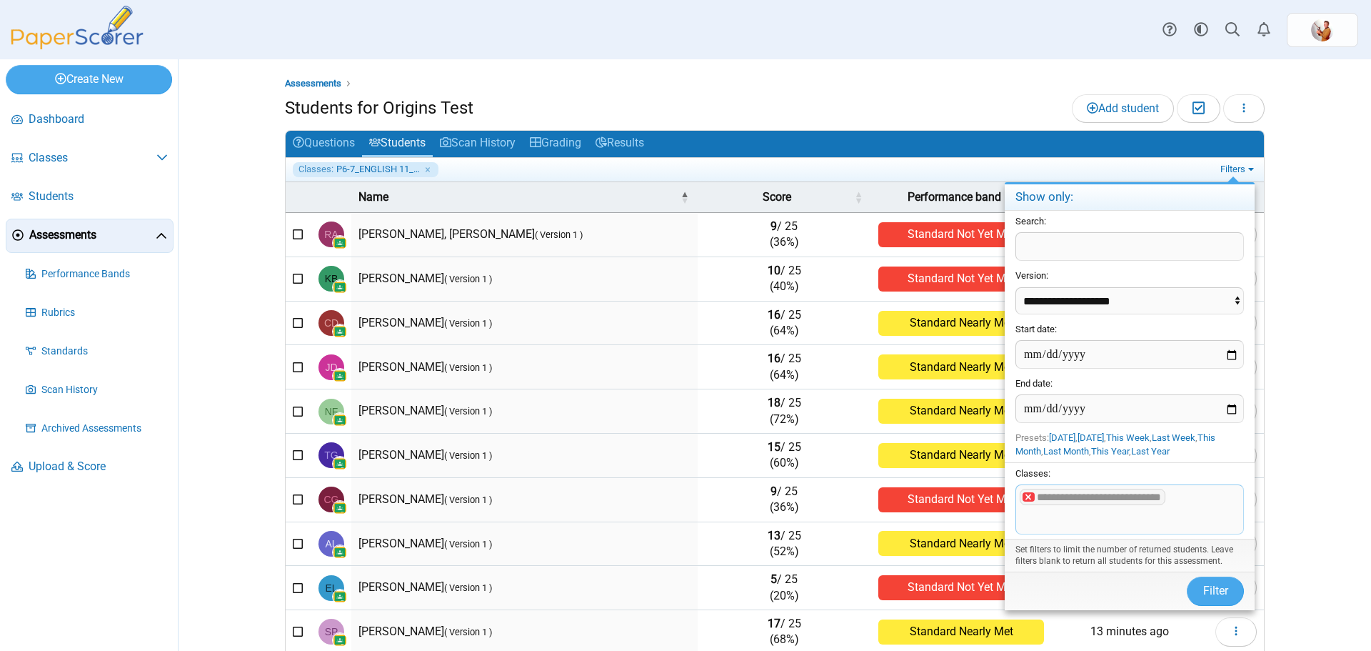
click at [1026, 495] on x "remove tag" at bounding box center [1029, 496] width 12 height 9
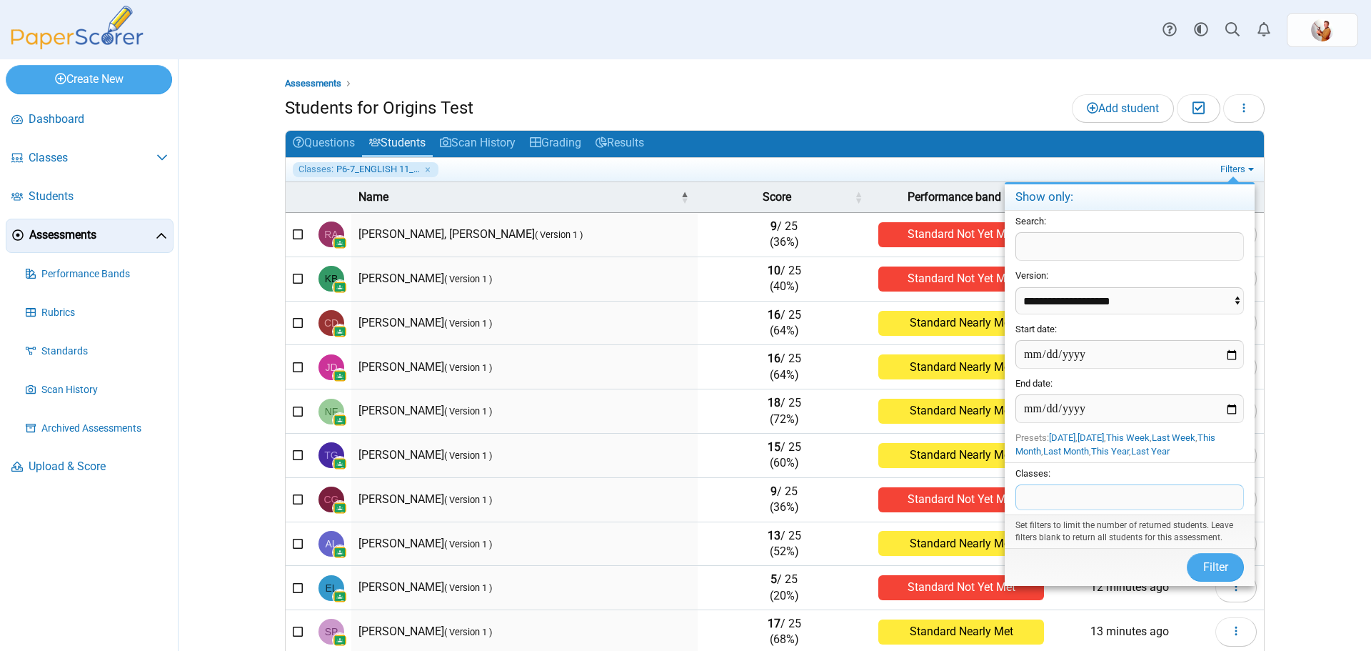
click at [1026, 495] on span at bounding box center [1129, 497] width 227 height 24
click at [1215, 564] on span "Filter" at bounding box center [1216, 567] width 25 height 14
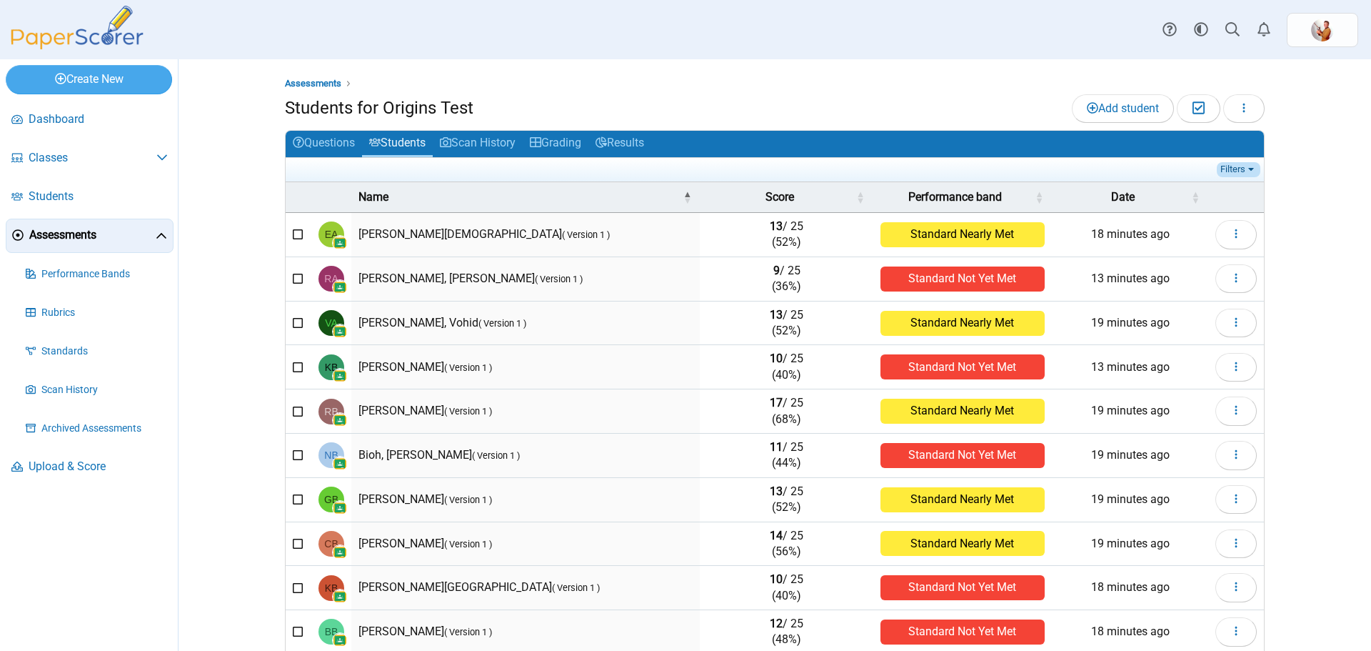
click at [1241, 166] on link "Filters" at bounding box center [1239, 169] width 44 height 14
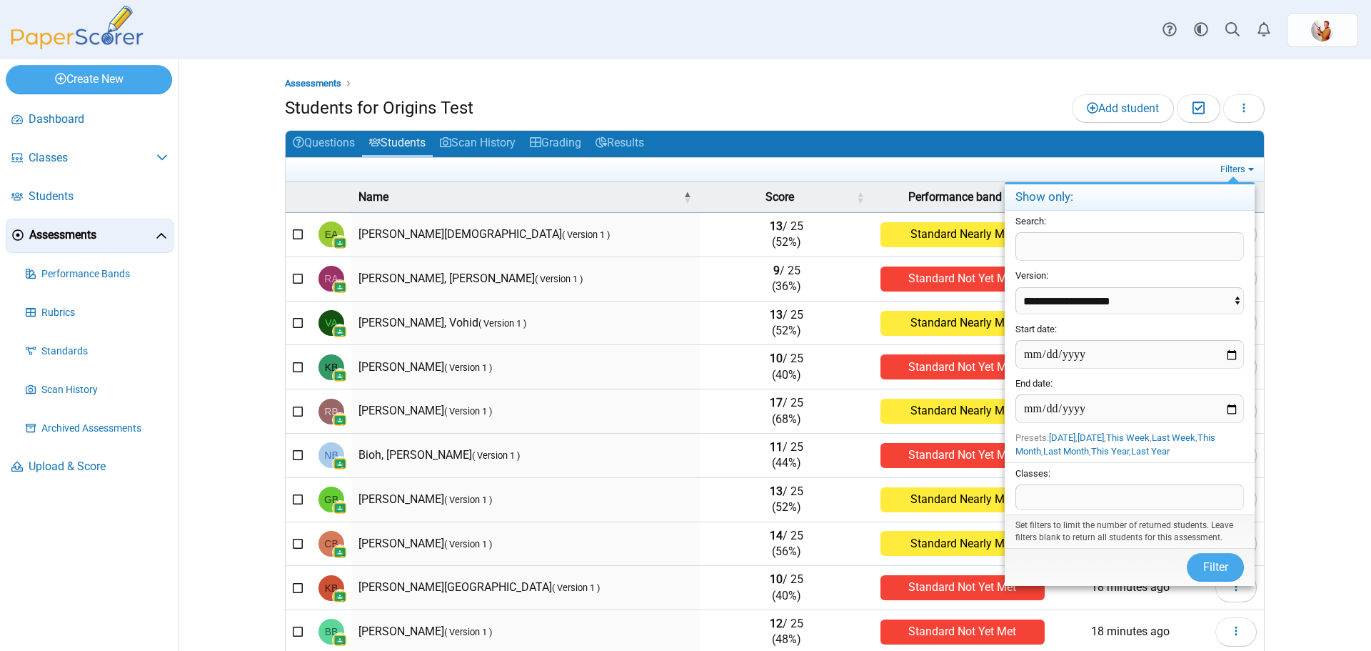
click at [1055, 489] on span at bounding box center [1129, 497] width 227 height 24
click at [1054, 493] on span "**" at bounding box center [1129, 497] width 227 height 24
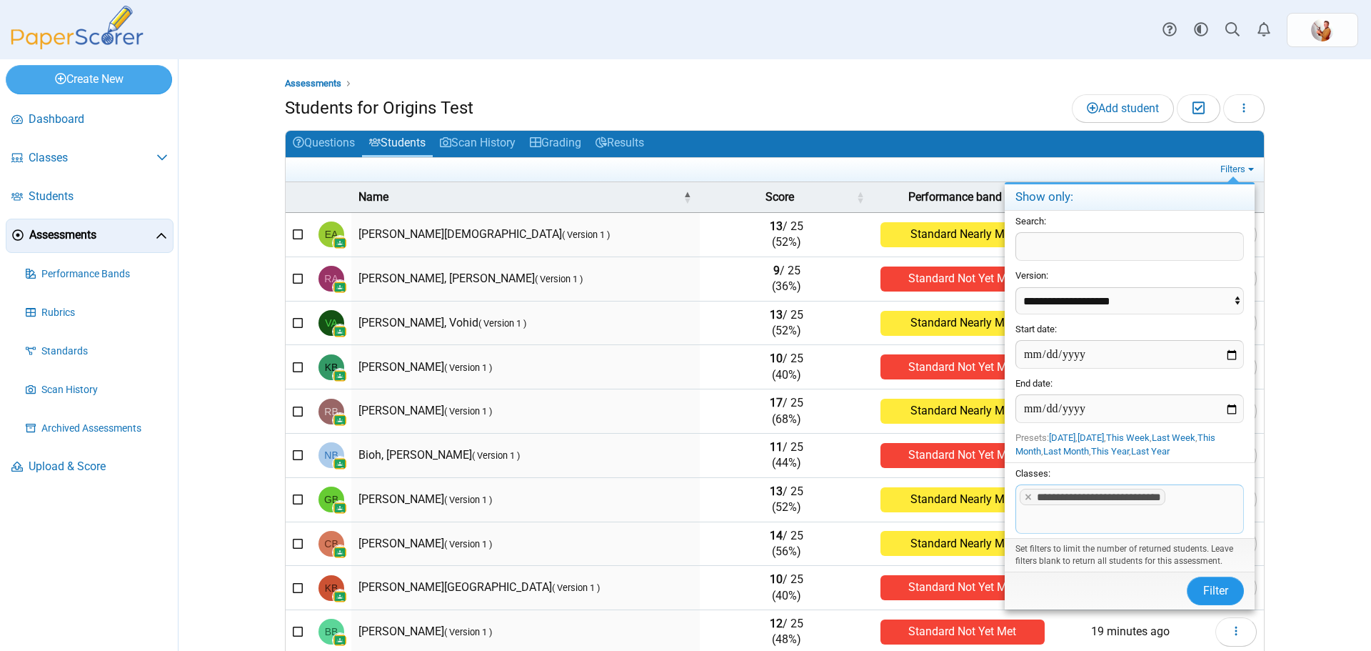
click at [1219, 594] on span "Filter" at bounding box center [1216, 591] width 25 height 14
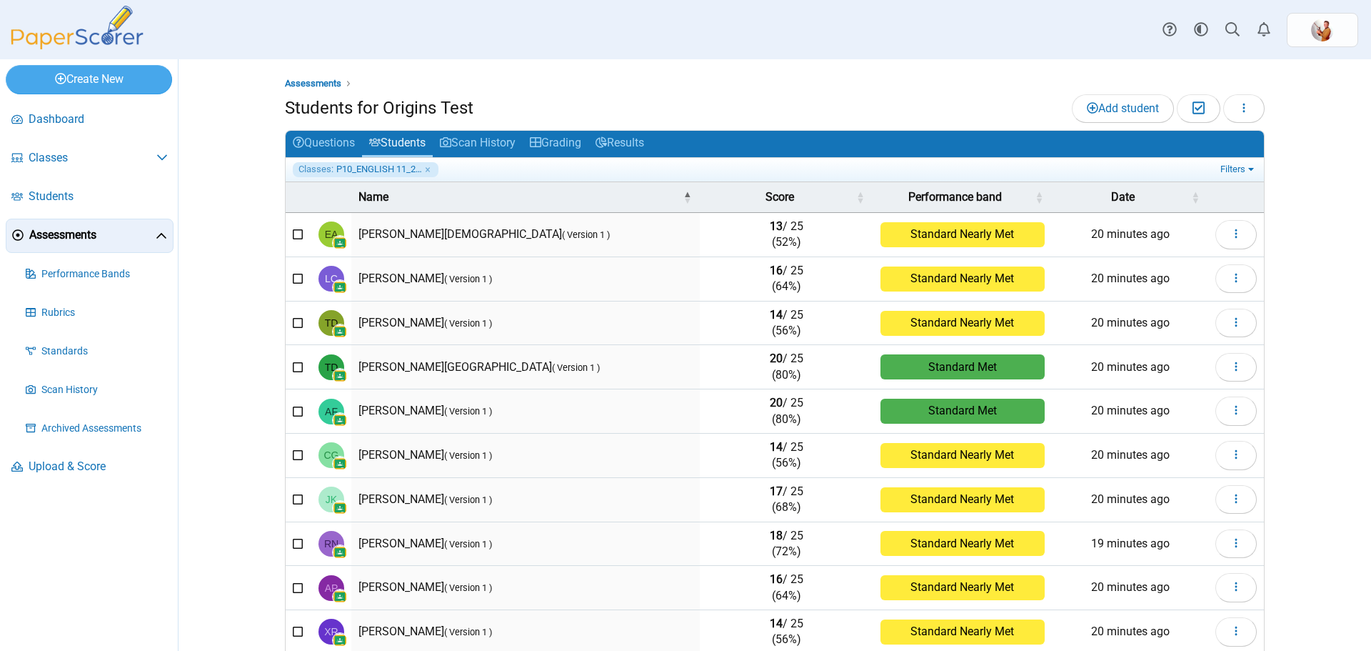
scroll to position [61, 0]
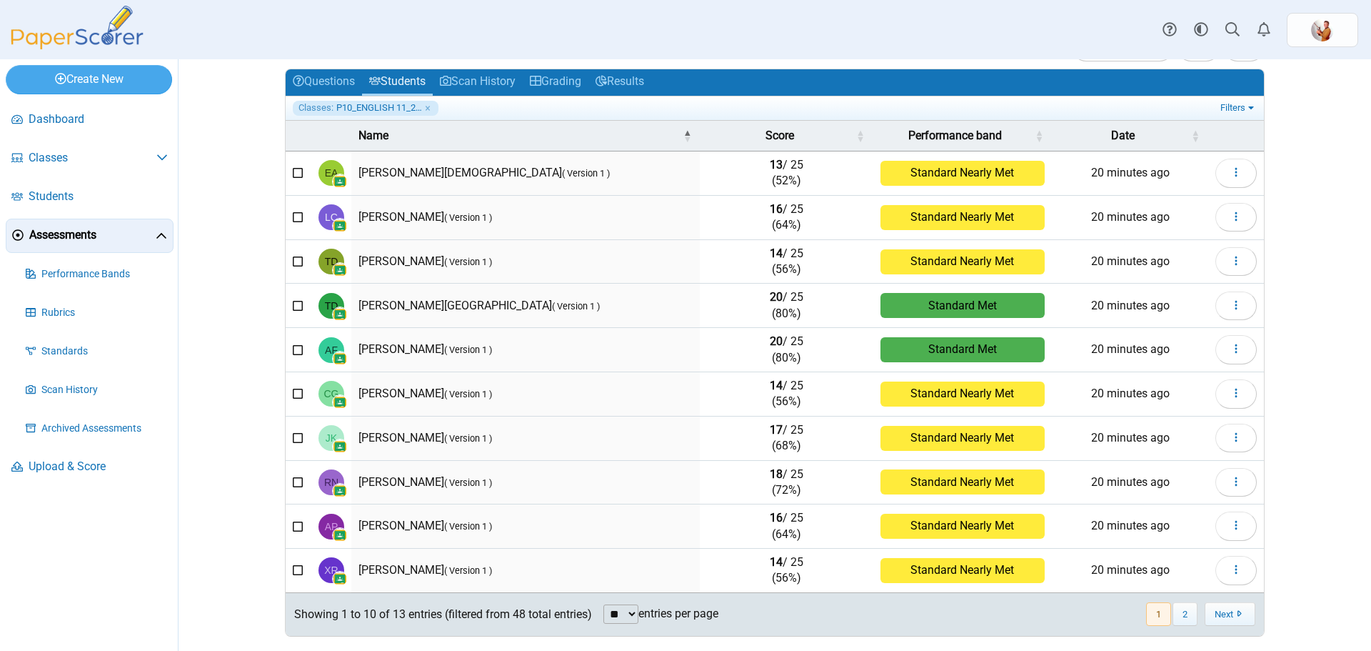
click at [632, 611] on select "** ** ** ***" at bounding box center [621, 613] width 35 height 19
select select "***"
click at [604, 604] on select "** ** ** ***" at bounding box center [621, 613] width 35 height 19
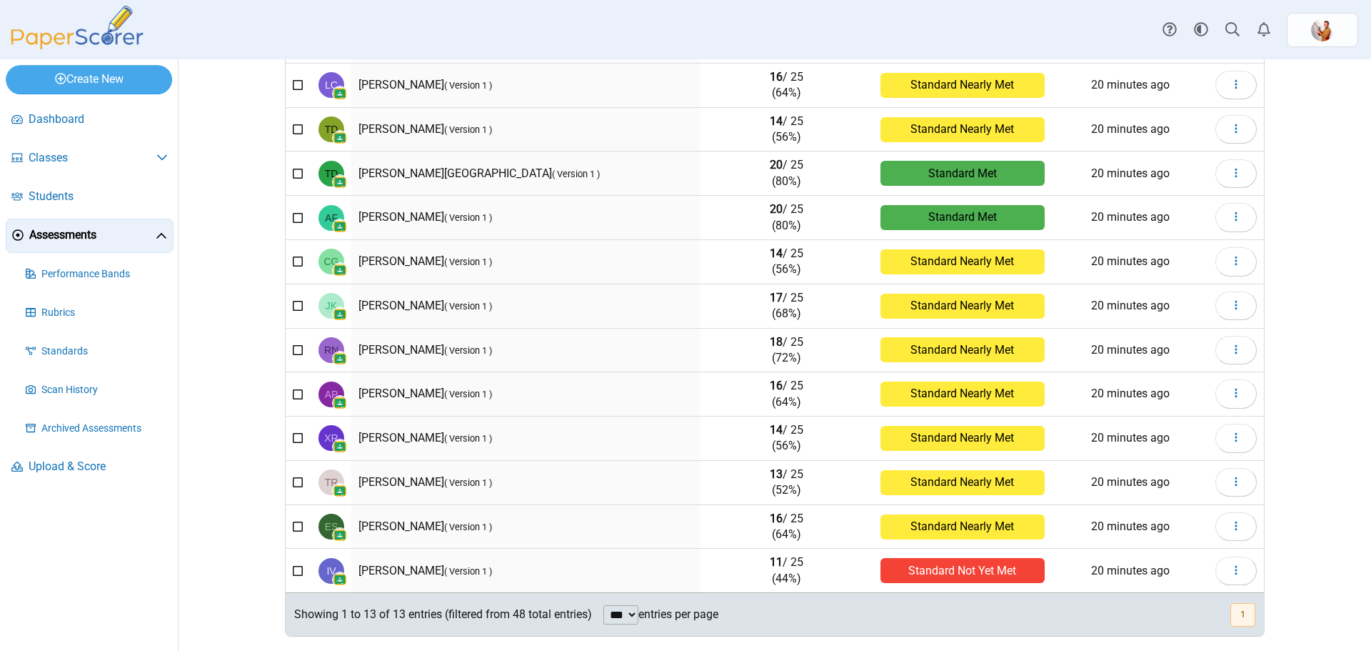
scroll to position [0, 0]
